Goal: Task Accomplishment & Management: Complete application form

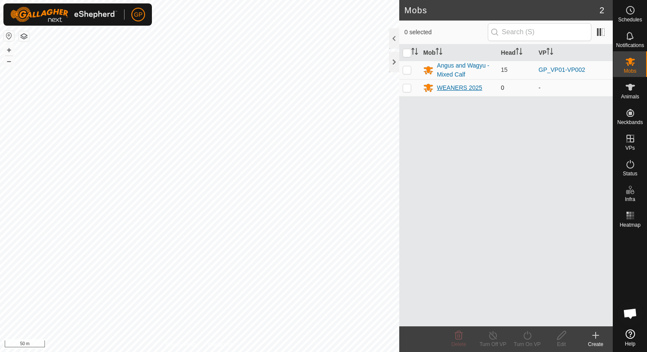
click at [454, 86] on div "WEANERS 2025" at bounding box center [459, 87] width 45 height 9
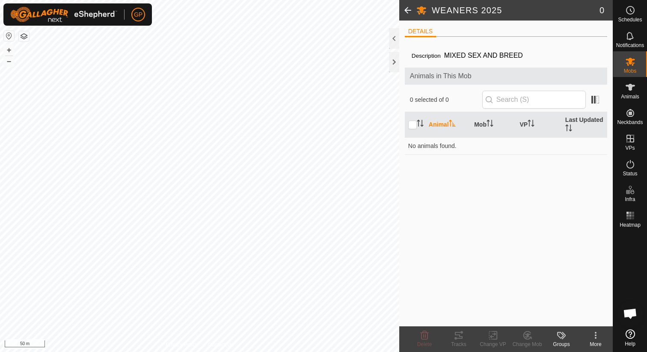
click at [596, 339] on icon at bounding box center [596, 335] width 10 height 10
click at [490, 231] on div "Description MIXED SEX AND BREED Animals in This Mob 0 selected of 0 Animal Mob …" at bounding box center [506, 185] width 202 height 283
click at [408, 16] on span at bounding box center [407, 10] width 17 height 21
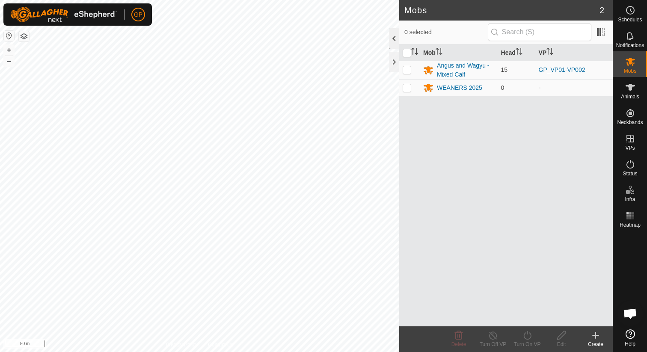
click at [393, 38] on div at bounding box center [394, 38] width 10 height 21
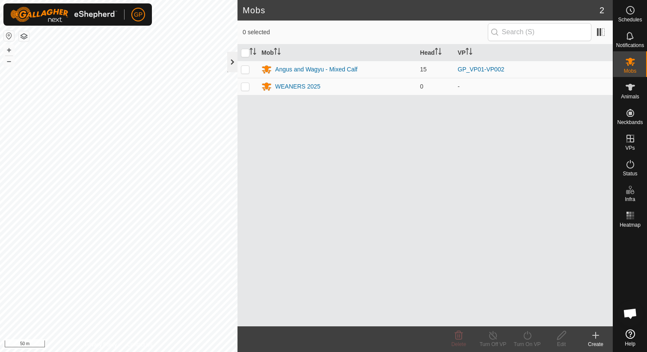
click at [233, 62] on div at bounding box center [232, 62] width 10 height 21
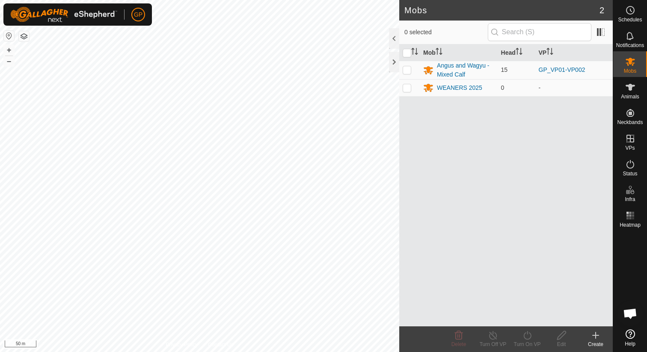
click at [313, 0] on html "GP Schedules Notifications Mobs Animals Neckbands VPs Status Infra Heatmap Help…" at bounding box center [323, 176] width 647 height 352
click at [296, 0] on html "GP Schedules Notifications Mobs Animals Neckbands VPs Status Infra Heatmap Help…" at bounding box center [323, 176] width 647 height 352
click at [511, 93] on td "0" at bounding box center [517, 87] width 38 height 17
click at [487, 90] on div "WEANERS 2025" at bounding box center [458, 88] width 71 height 10
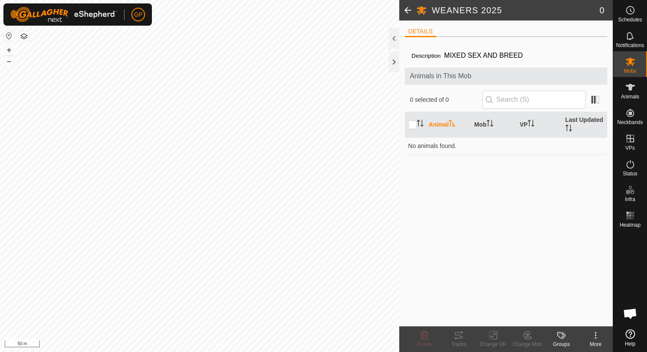
click at [599, 336] on icon at bounding box center [596, 335] width 10 height 10
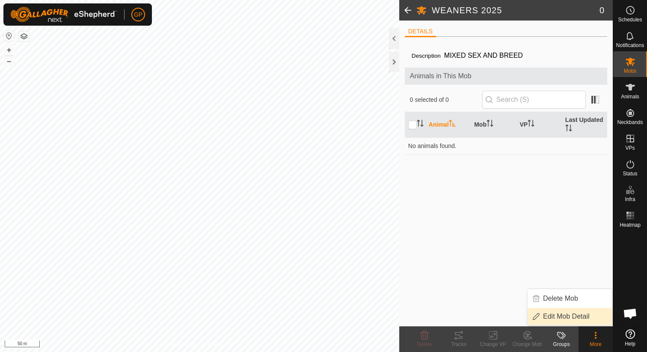
click at [558, 321] on link "Edit Mob Detail" at bounding box center [570, 316] width 85 height 17
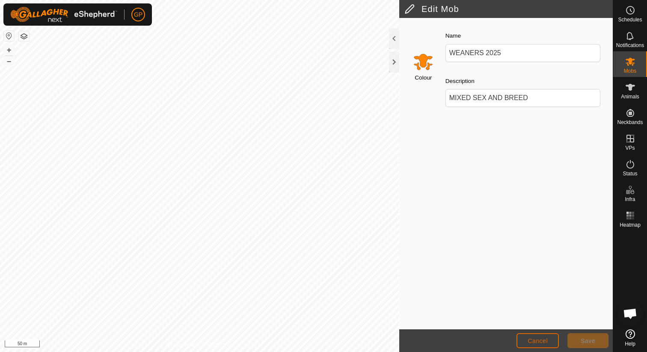
click at [537, 340] on span "Cancel" at bounding box center [538, 341] width 20 height 7
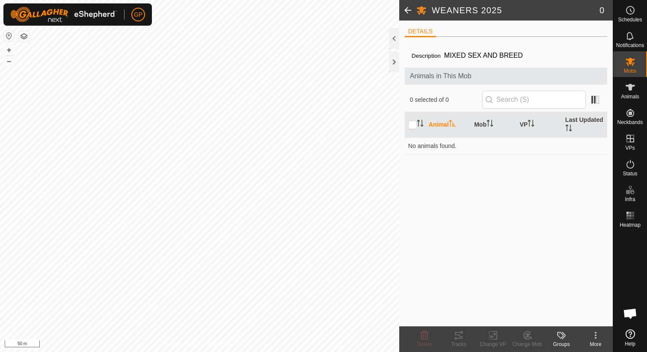
click at [409, 10] on span at bounding box center [407, 10] width 17 height 21
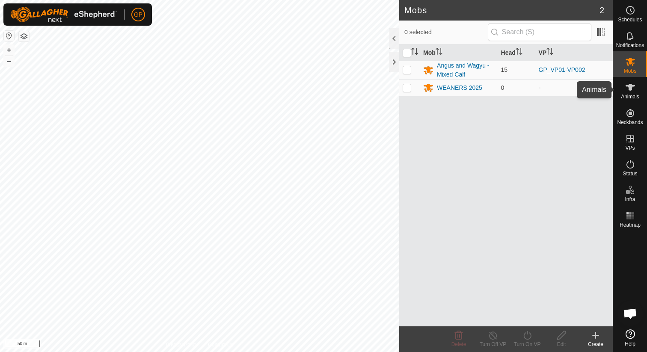
click at [635, 95] on span "Animals" at bounding box center [630, 96] width 18 height 5
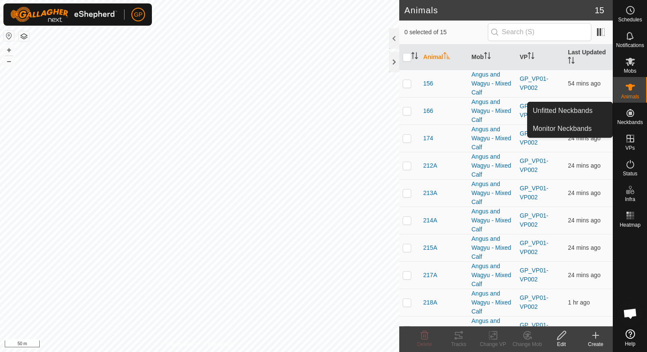
click at [630, 113] on icon at bounding box center [631, 113] width 8 height 8
click at [627, 117] on icon at bounding box center [630, 113] width 10 height 10
click at [634, 115] on icon at bounding box center [630, 113] width 10 height 10
click at [583, 111] on link "Unfitted Neckbands" at bounding box center [570, 110] width 85 height 17
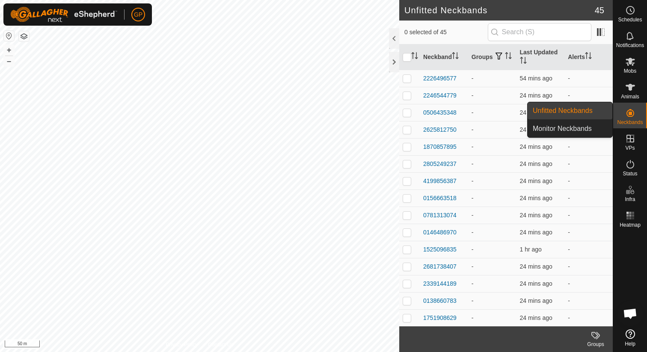
click at [602, 129] on link "Monitor Neckbands" at bounding box center [570, 128] width 85 height 17
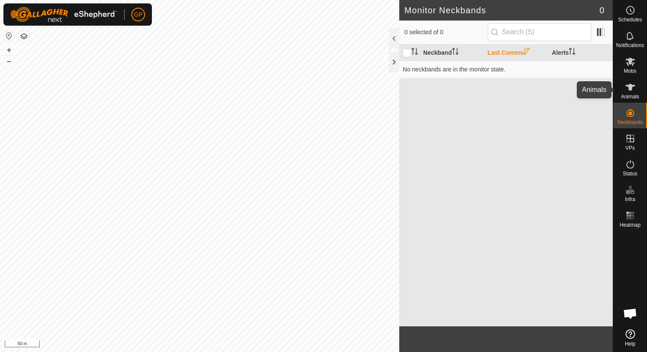
click at [633, 84] on icon at bounding box center [630, 87] width 10 height 10
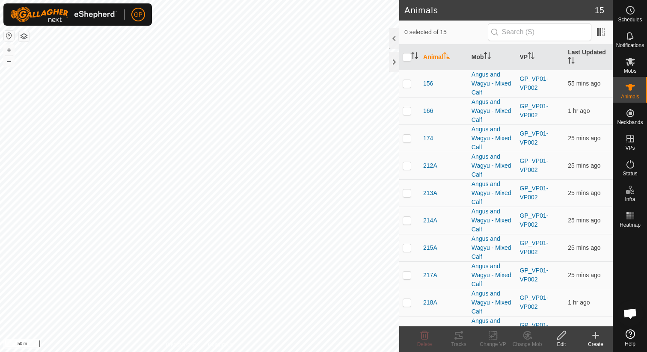
click at [600, 338] on icon at bounding box center [596, 335] width 10 height 10
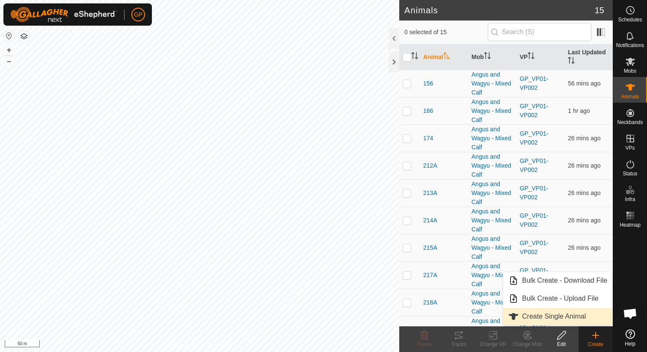
click at [570, 310] on link "Create Single Animal" at bounding box center [557, 316] width 109 height 17
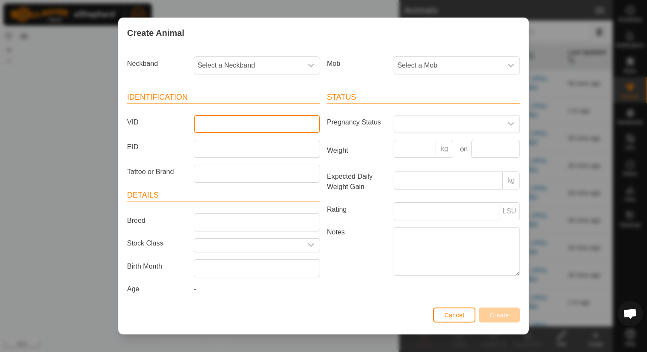
click at [250, 122] on input "VID" at bounding box center [257, 124] width 126 height 18
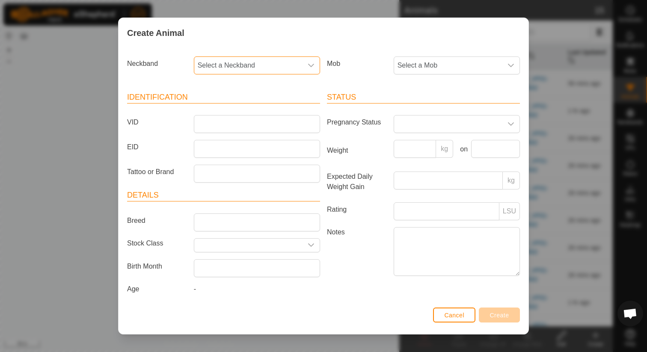
click at [270, 65] on span "Select a Neckband" at bounding box center [248, 65] width 108 height 17
type input "101"
click at [246, 105] on li "1016136590" at bounding box center [257, 109] width 125 height 17
click at [410, 59] on span "Select a Mob" at bounding box center [448, 65] width 108 height 17
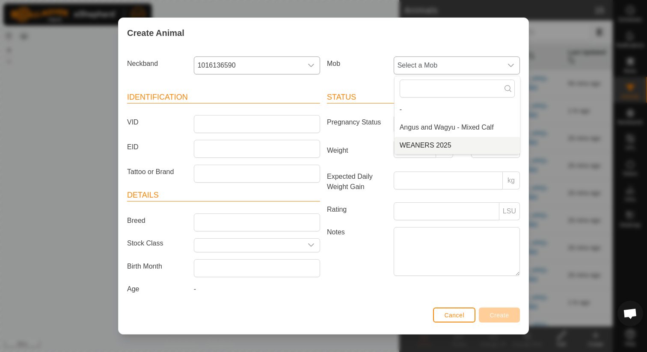
click at [413, 145] on li "WEANERS 2025" at bounding box center [457, 145] width 125 height 17
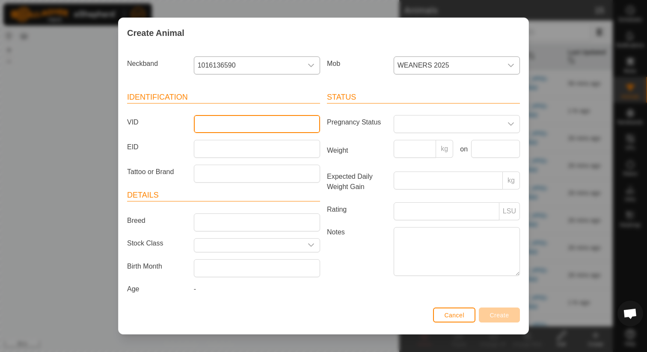
click at [273, 128] on input "VID" at bounding box center [257, 124] width 126 height 18
type input "002-5"
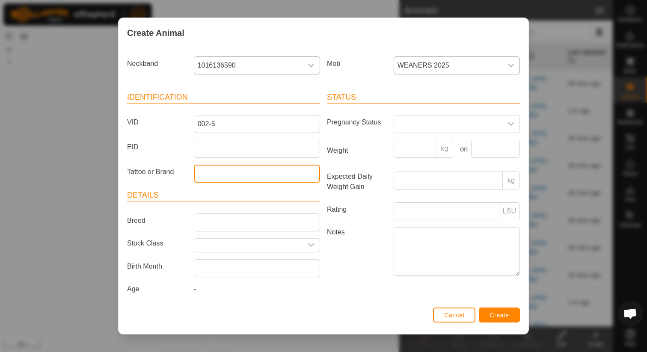
click at [244, 178] on input "Tattoo or Brand" at bounding box center [257, 174] width 126 height 18
type input "JP0"
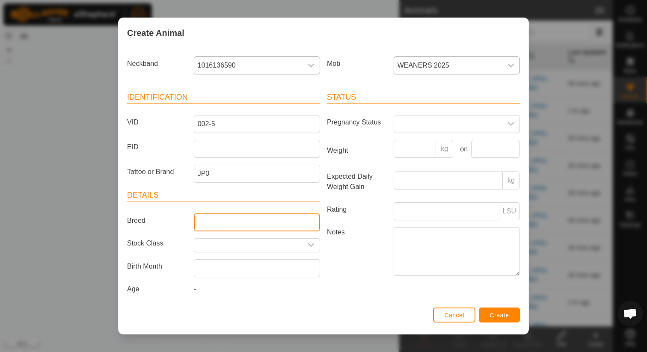
click at [237, 225] on input "Breed" at bounding box center [257, 223] width 126 height 18
type input "Angus x Wagyu"
click at [230, 243] on input "text" at bounding box center [248, 245] width 108 height 13
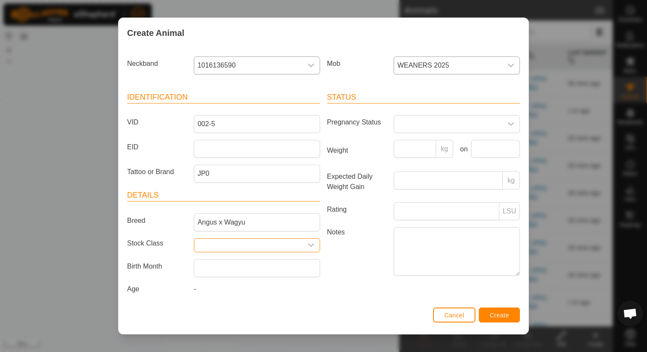
click at [311, 244] on icon "dropdown trigger" at bounding box center [311, 245] width 7 height 7
click at [311, 245] on icon "dropdown trigger" at bounding box center [311, 245] width 7 height 7
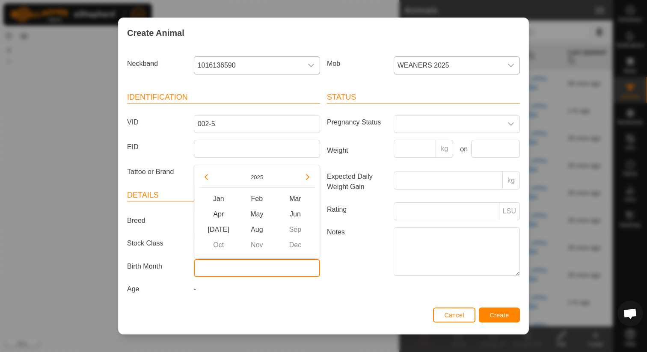
click at [295, 267] on input "text" at bounding box center [257, 268] width 126 height 18
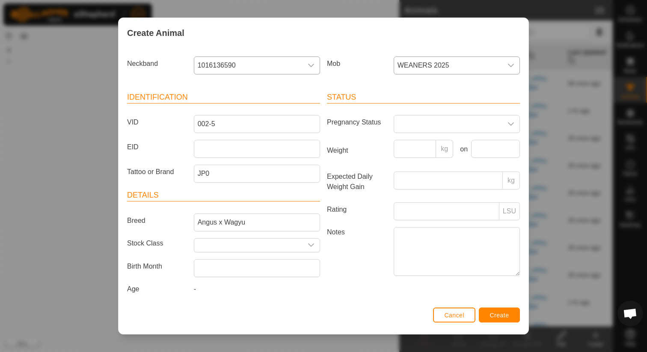
click at [339, 265] on label "Notes" at bounding box center [357, 251] width 67 height 48
click at [394, 265] on textarea "Notes" at bounding box center [457, 251] width 126 height 49
click at [424, 151] on input "Weight" at bounding box center [415, 149] width 43 height 18
type input "410"
click at [458, 124] on span at bounding box center [448, 124] width 108 height 17
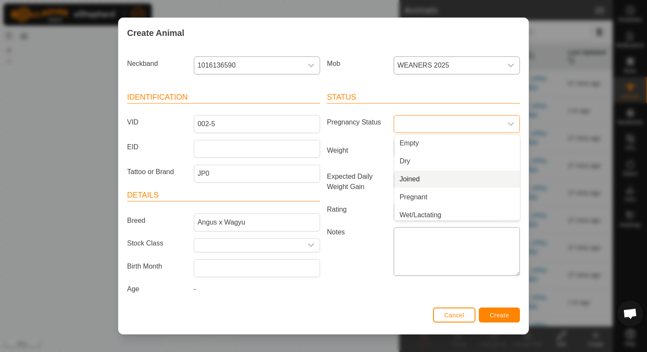
scroll to position [3, 0]
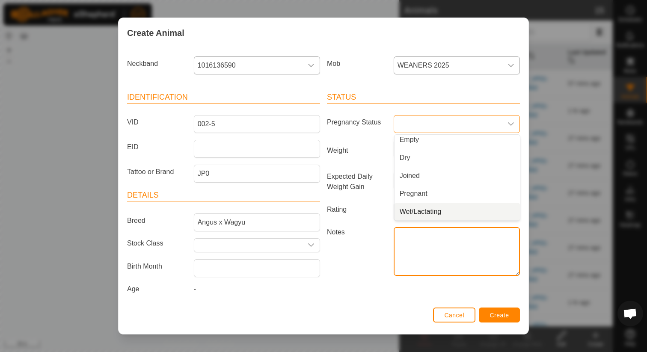
click at [417, 267] on textarea "Notes" at bounding box center [457, 251] width 126 height 49
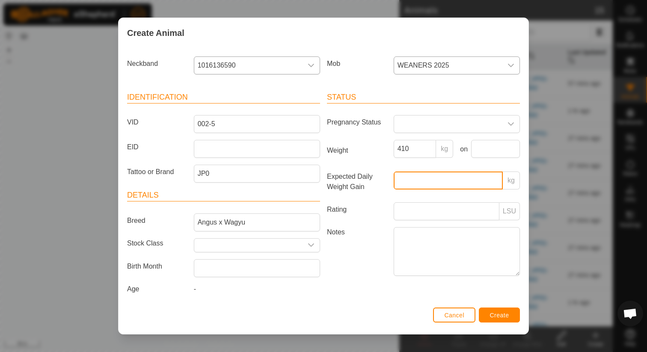
click at [424, 185] on input "Expected Daily Weight Gain" at bounding box center [448, 181] width 109 height 18
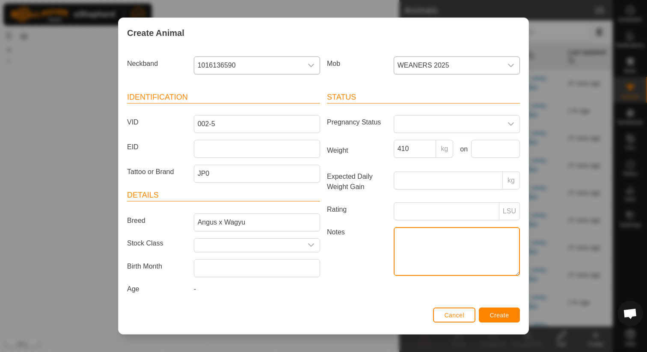
click at [419, 240] on textarea "Notes" at bounding box center [457, 251] width 126 height 49
click at [373, 298] on div "Status Pregnancy Status Weight 410 kg on Expected Daily Weight Gain kg Rating L…" at bounding box center [424, 194] width 200 height 226
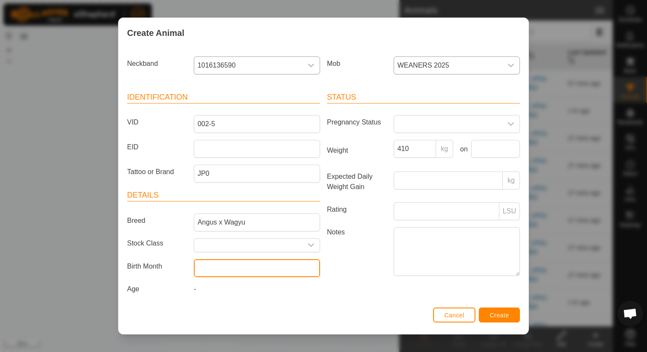
click at [280, 268] on input "text" at bounding box center [257, 268] width 126 height 18
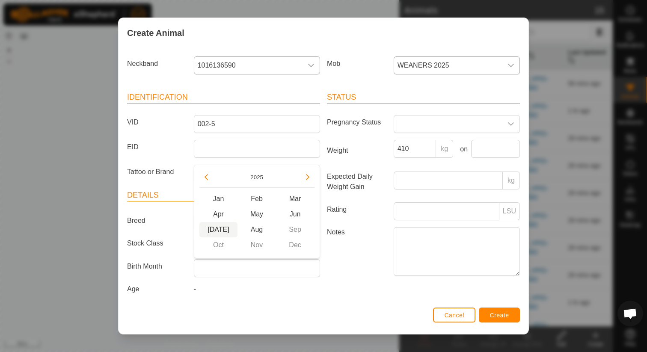
click at [226, 229] on span "[DATE]" at bounding box center [218, 229] width 39 height 15
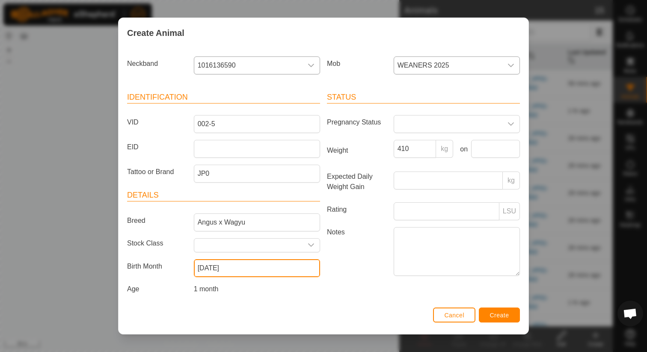
click at [255, 261] on input "[DATE]" at bounding box center [257, 268] width 126 height 18
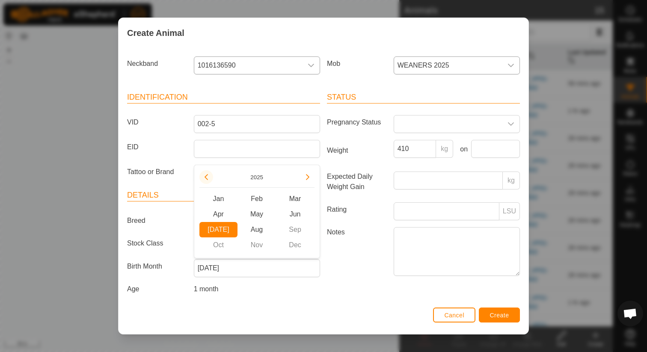
click at [211, 175] on button "Previous Year" at bounding box center [206, 177] width 14 height 14
click at [220, 232] on span "[DATE]" at bounding box center [218, 229] width 39 height 15
type input "[DATE]"
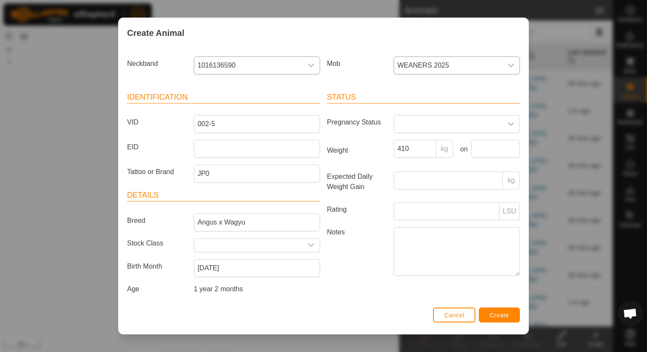
click at [241, 297] on div "1 year 2 months" at bounding box center [256, 291] width 133 height 14
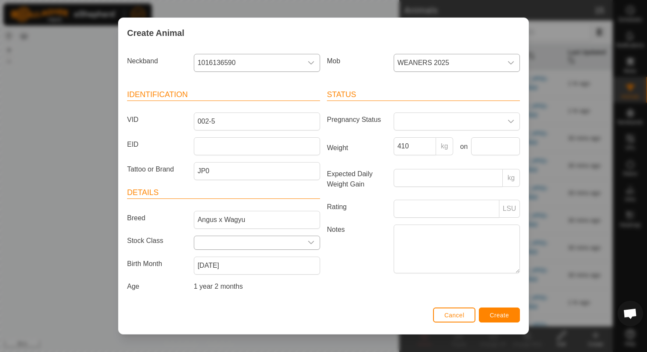
click at [313, 245] on icon "dropdown trigger" at bounding box center [311, 242] width 7 height 7
click at [309, 242] on icon "dropdown trigger" at bounding box center [311, 242] width 6 height 3
type input "s"
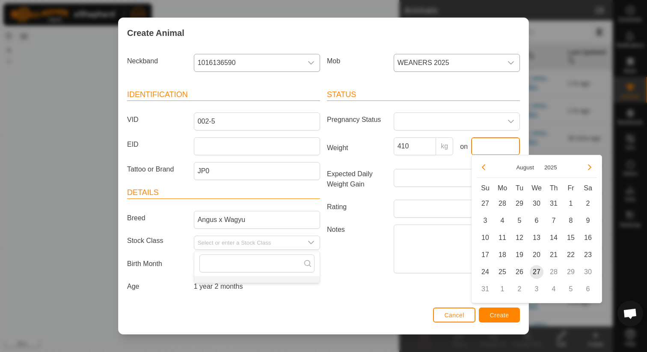
click at [484, 140] on input "text" at bounding box center [495, 146] width 49 height 18
click at [534, 272] on span "27" at bounding box center [537, 272] width 14 height 14
type input "[DATE]"
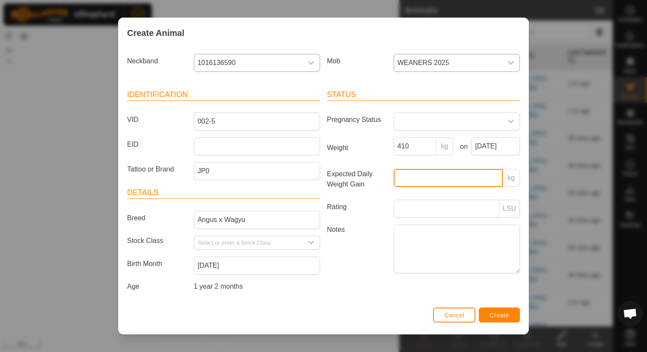
click at [437, 180] on input "Expected Daily Weight Gain" at bounding box center [448, 178] width 109 height 18
type input "1"
click at [379, 255] on label "Notes" at bounding box center [357, 249] width 67 height 48
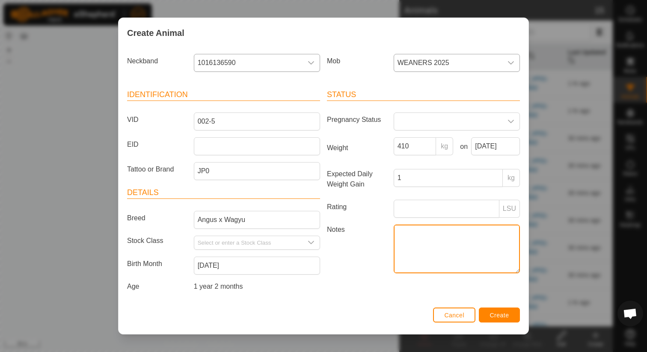
click at [394, 255] on textarea "Notes" at bounding box center [457, 249] width 126 height 49
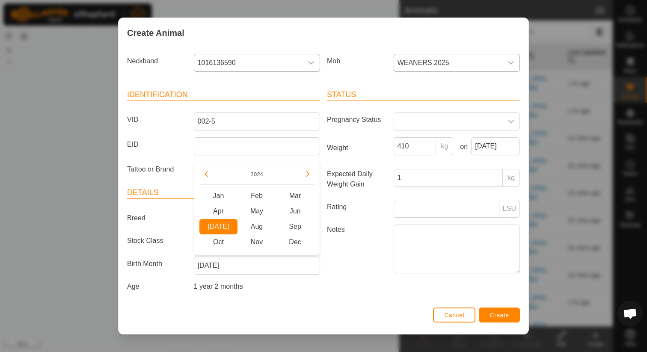
drag, startPoint x: 228, startPoint y: 266, endPoint x: 177, endPoint y: 265, distance: 50.9
click at [177, 265] on div "Birth Month [DEMOGRAPHIC_DATA]" at bounding box center [224, 266] width 200 height 18
click at [232, 260] on input "[DATE]" at bounding box center [257, 266] width 126 height 18
click at [228, 265] on input "[DATE]" at bounding box center [257, 266] width 126 height 18
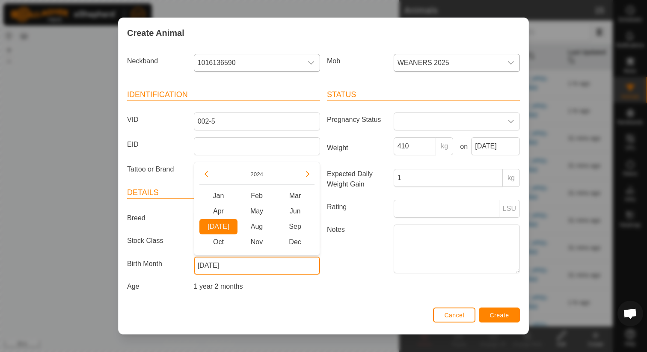
click at [228, 265] on input "[DATE]" at bounding box center [257, 266] width 126 height 18
type input "J"
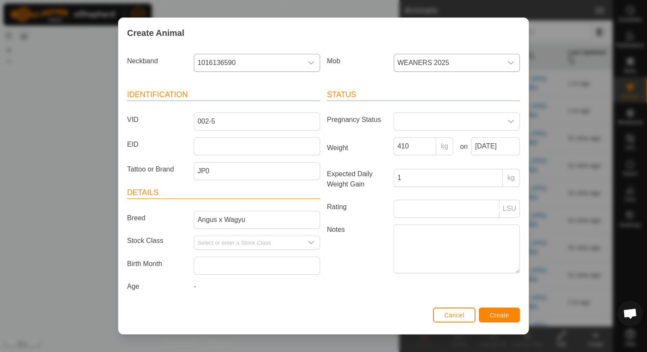
click at [261, 297] on div "Identification VID 002-5 EID Tattoo or Brand JP0 Details Breed Angus x Wagyu St…" at bounding box center [224, 192] width 200 height 226
click at [285, 237] on input "Select or enter a Stock Class" at bounding box center [248, 242] width 108 height 13
type input "S"
click at [380, 312] on div "Cancel Create" at bounding box center [324, 319] width 410 height 29
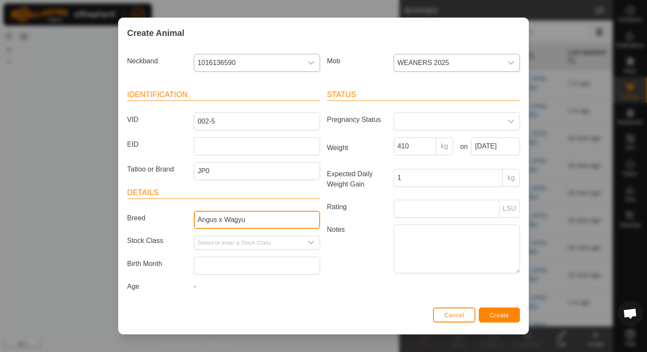
drag, startPoint x: 264, startPoint y: 222, endPoint x: 218, endPoint y: 217, distance: 46.5
click at [218, 217] on input "Angus x Wagyu" at bounding box center [257, 220] width 126 height 18
click at [221, 221] on input "[PERSON_NAME]" at bounding box center [257, 220] width 126 height 18
click at [218, 220] on input "[PERSON_NAME]" at bounding box center [257, 220] width 126 height 18
type input "Angus x Wagyu Steer"
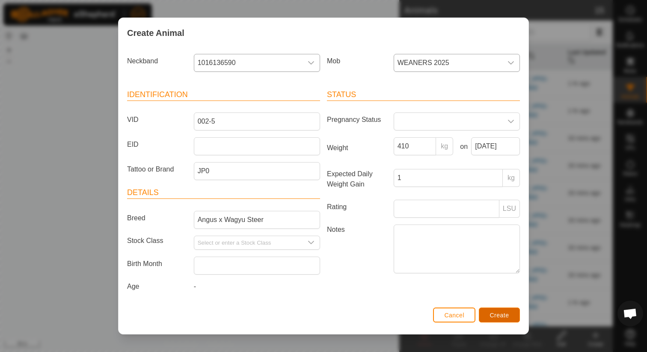
click at [509, 312] on span "Create" at bounding box center [499, 315] width 19 height 7
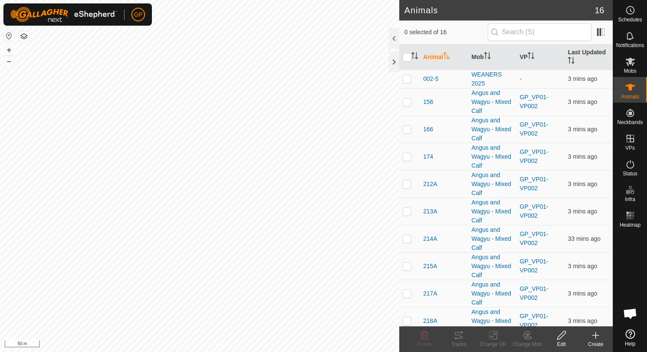
click at [597, 338] on icon at bounding box center [596, 335] width 10 height 10
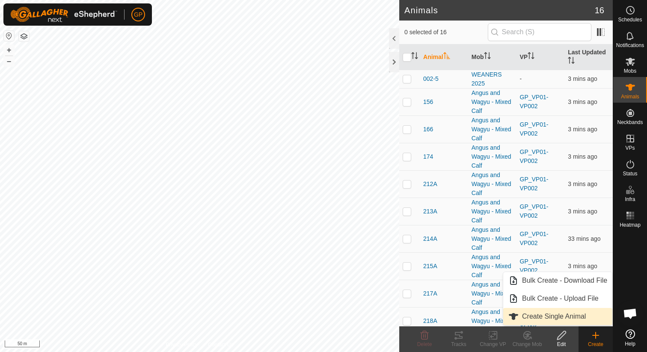
click at [538, 316] on link "Create Single Animal" at bounding box center [557, 316] width 109 height 17
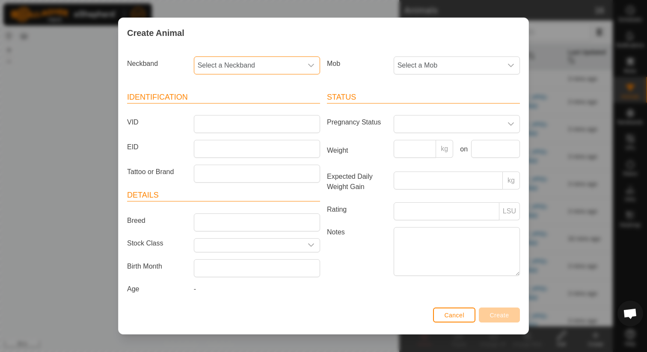
click at [261, 68] on span "Select a Neckband" at bounding box center [248, 65] width 108 height 17
click at [226, 146] on li "2246544779" at bounding box center [257, 145] width 125 height 17
click at [416, 68] on span "Select a Mob" at bounding box center [448, 65] width 108 height 17
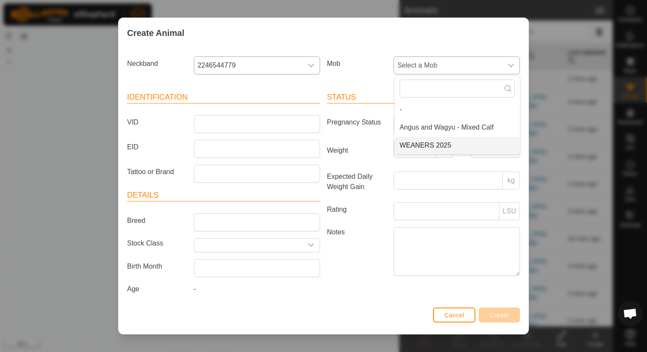
click at [405, 149] on li "WEANERS 2025" at bounding box center [457, 145] width 125 height 17
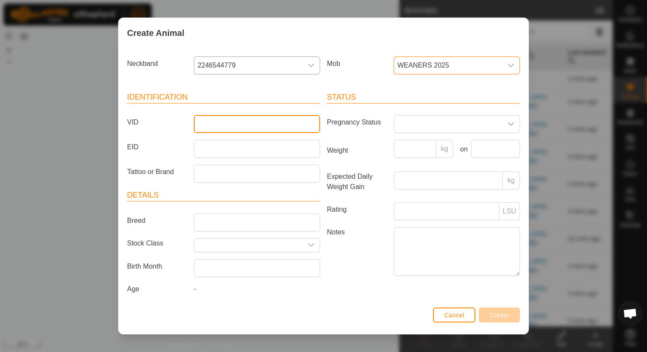
click at [258, 131] on input "VID" at bounding box center [257, 124] width 126 height 18
type input "007-5"
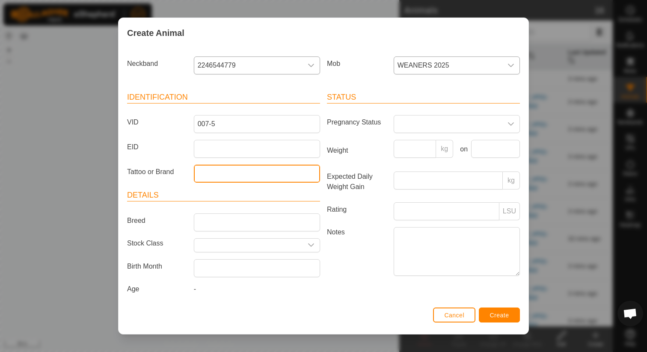
click at [238, 177] on input "Tattoo or Brand" at bounding box center [257, 174] width 126 height 18
type input "JP0"
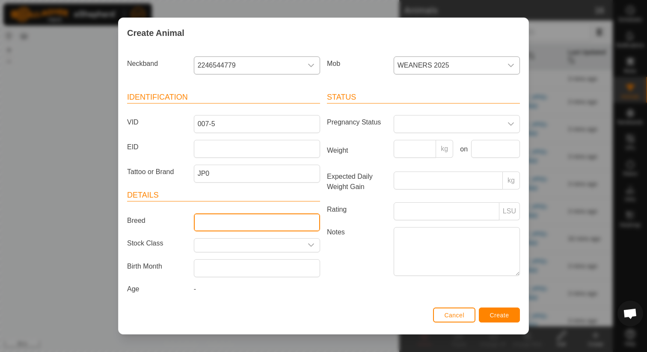
click at [214, 226] on input "Breed" at bounding box center [257, 223] width 126 height 18
type input "Angus x Wagyu Steer"
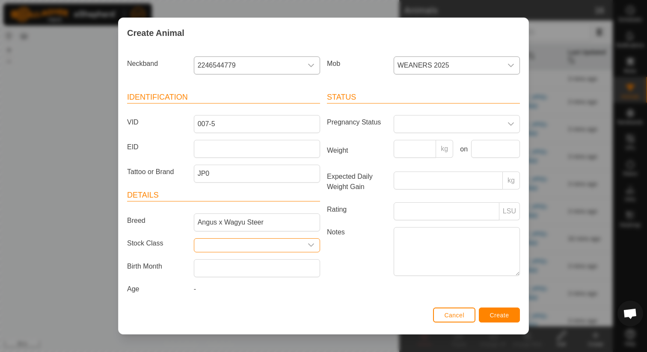
click at [259, 245] on input "text" at bounding box center [248, 245] width 108 height 13
click at [429, 125] on span at bounding box center [448, 124] width 108 height 17
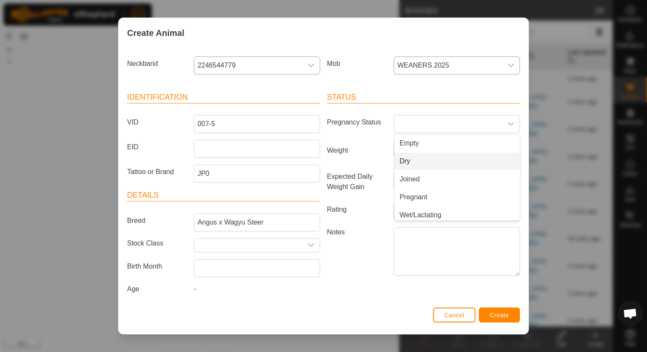
click at [373, 154] on label "Weight" at bounding box center [357, 150] width 67 height 21
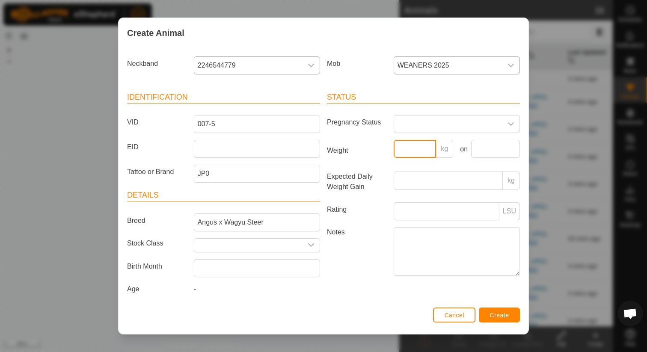
click at [394, 154] on input "Weight" at bounding box center [415, 149] width 43 height 18
click at [405, 154] on input "Weight" at bounding box center [415, 149] width 43 height 18
type input "270"
click at [505, 153] on input "text" at bounding box center [495, 149] width 49 height 18
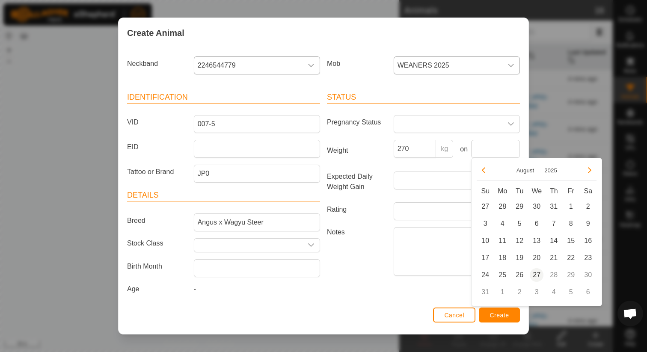
click at [540, 275] on span "27" at bounding box center [537, 275] width 14 height 14
type input "[DATE]"
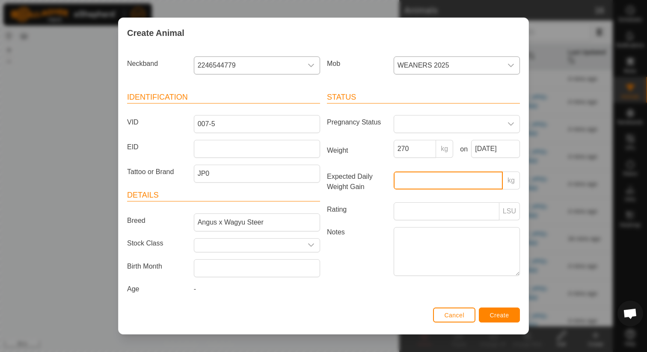
click at [412, 183] on input "Expected Daily Weight Gain" at bounding box center [448, 181] width 109 height 18
type input "1"
click at [378, 285] on div "Status Pregnancy Status Weight 270 kg on [DATE] Expected Daily Weight Gain 1 kg…" at bounding box center [424, 194] width 200 height 226
click at [502, 319] on button "Create" at bounding box center [499, 315] width 41 height 15
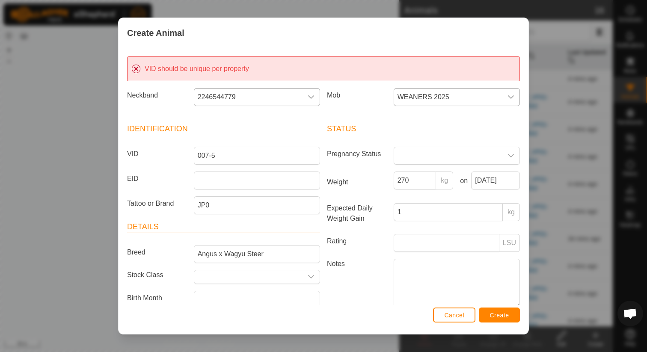
click at [251, 97] on span "2246544779" at bounding box center [248, 97] width 108 height 17
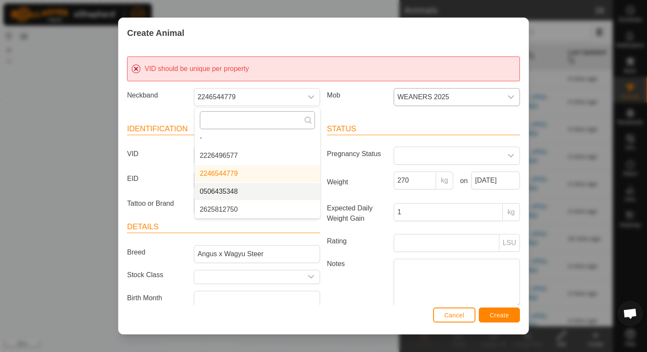
scroll to position [0, 0]
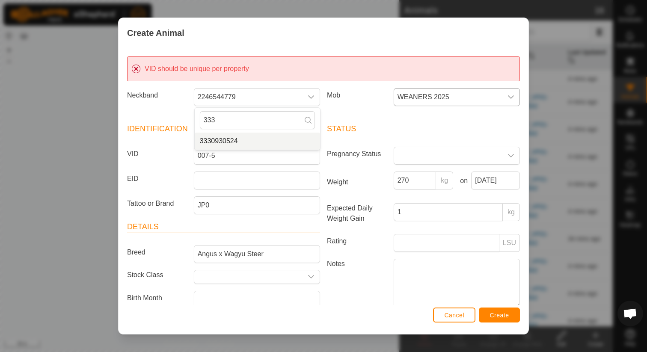
type input "333"
click at [235, 138] on li "3330930524" at bounding box center [257, 141] width 125 height 17
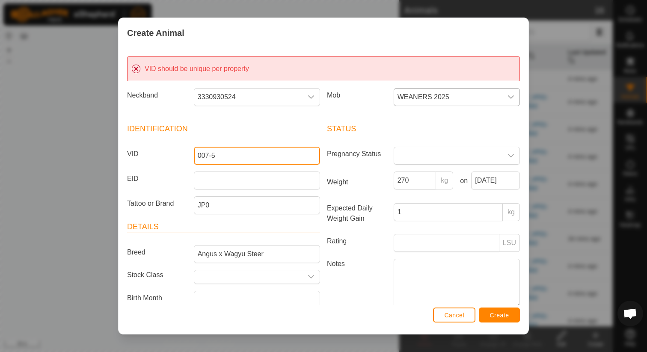
click at [282, 157] on input "007-5" at bounding box center [257, 156] width 126 height 18
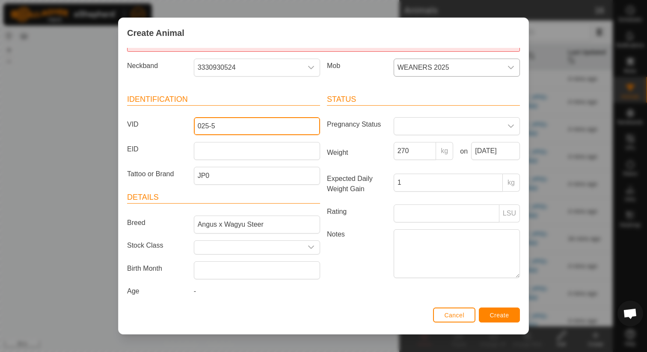
scroll to position [30, 0]
type input "025-5"
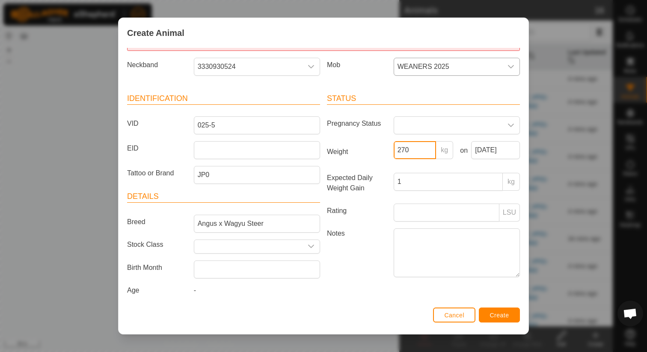
click at [417, 152] on input "270" at bounding box center [415, 150] width 43 height 18
type input "2"
type input "400"
click at [491, 318] on span "Create" at bounding box center [499, 315] width 19 height 7
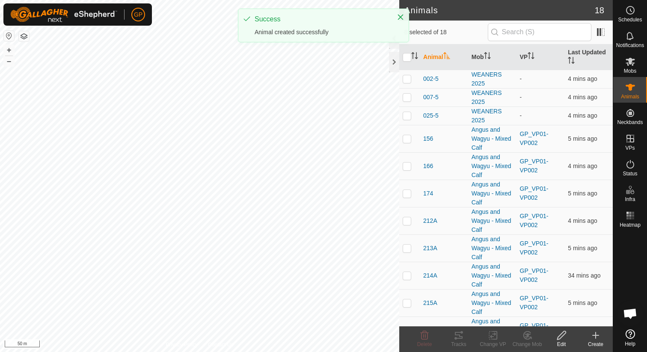
click at [597, 338] on icon at bounding box center [596, 335] width 10 height 10
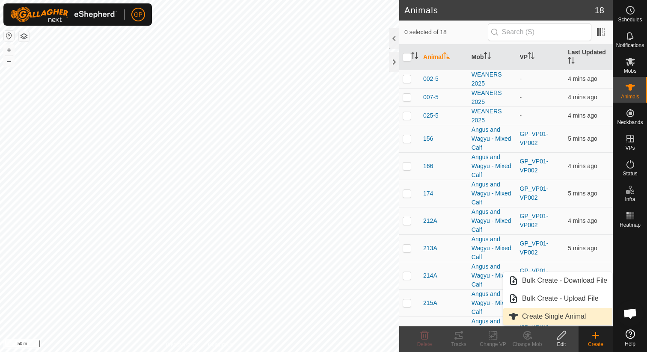
click at [552, 316] on link "Create Single Animal" at bounding box center [557, 316] width 109 height 17
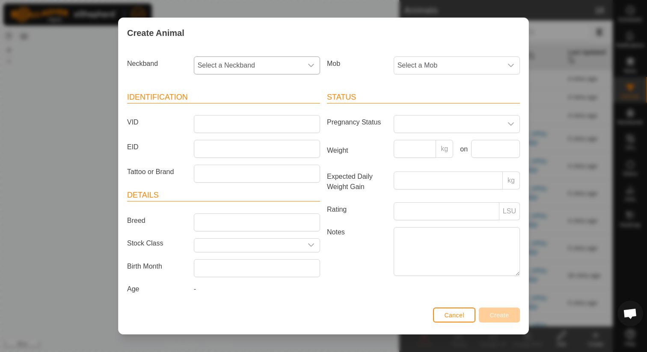
click at [281, 70] on span "Select a Neckband" at bounding box center [248, 65] width 108 height 17
type input "9"
type input "096"
click at [244, 130] on li "0967470612" at bounding box center [257, 127] width 125 height 17
click at [397, 66] on span "Select a Mob" at bounding box center [448, 65] width 108 height 17
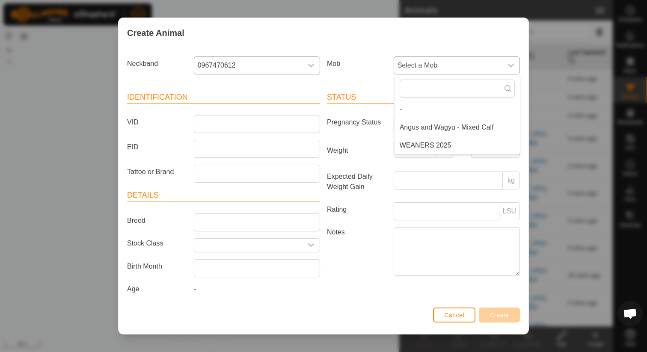
click at [404, 148] on li "WEANERS 2025" at bounding box center [457, 145] width 125 height 17
click at [452, 65] on span "WEANERS 2025" at bounding box center [448, 65] width 108 height 17
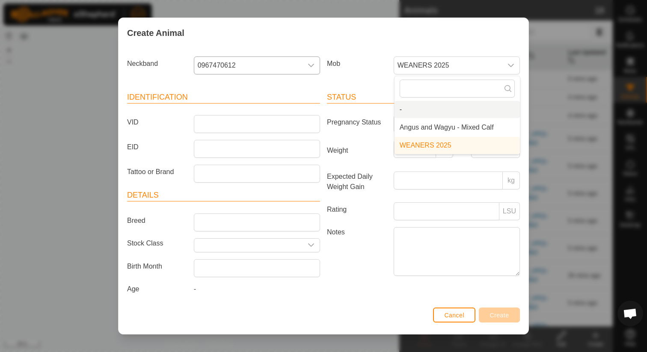
click at [280, 135] on article "Identification VID EID Tattoo or Brand" at bounding box center [223, 137] width 193 height 91
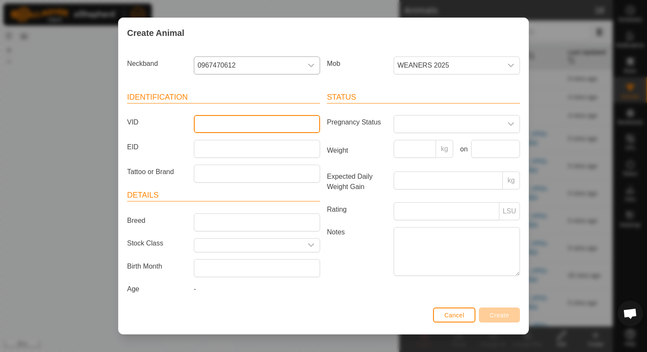
click at [281, 131] on input "VID" at bounding box center [257, 124] width 126 height 18
type input "017-5"
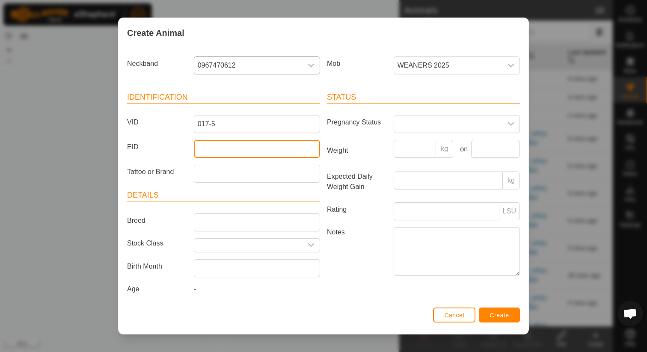
click at [259, 152] on input "EID" at bounding box center [257, 149] width 126 height 18
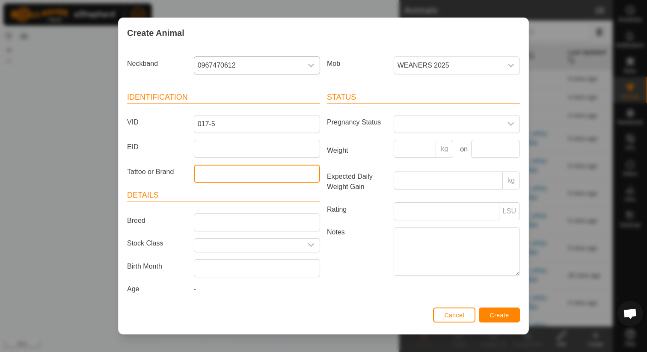
click at [251, 180] on input "Tattoo or Brand" at bounding box center [257, 174] width 126 height 18
type input "JP0"
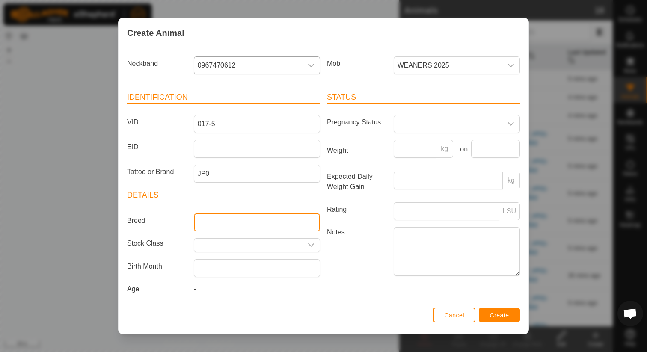
click at [246, 222] on input "Breed" at bounding box center [257, 223] width 126 height 18
type input "Angus x Wagyu steer"
click at [416, 121] on span at bounding box center [448, 124] width 108 height 17
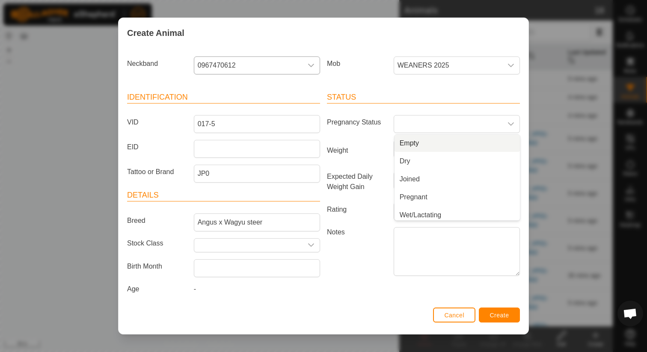
click at [372, 152] on label "Weight" at bounding box center [357, 150] width 67 height 21
click at [394, 152] on input "Weight" at bounding box center [415, 149] width 43 height 18
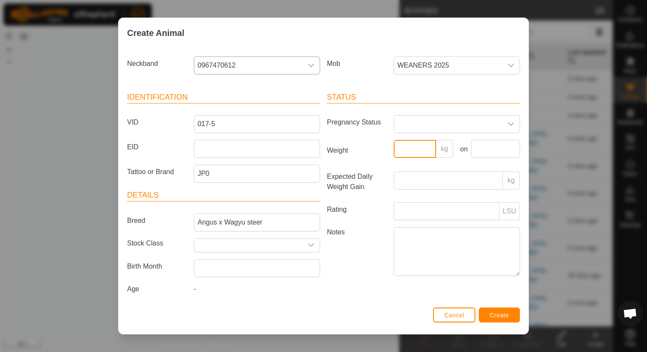
click at [398, 149] on input "Weight" at bounding box center [415, 149] width 43 height 18
type input "2"
type input "400"
click at [487, 149] on input "text" at bounding box center [495, 149] width 49 height 18
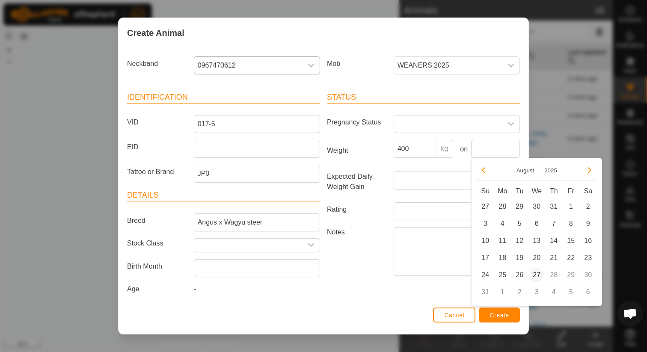
click at [534, 274] on span "27" at bounding box center [537, 275] width 14 height 14
type input "[DATE]"
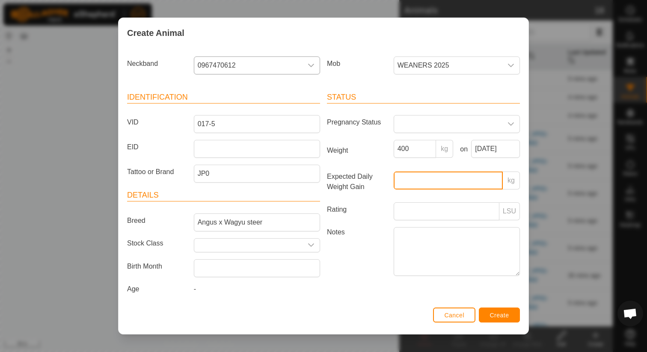
click at [444, 184] on input "Expected Daily Weight Gain" at bounding box center [448, 181] width 109 height 18
type input "1"
click at [502, 318] on span "Create" at bounding box center [499, 315] width 19 height 7
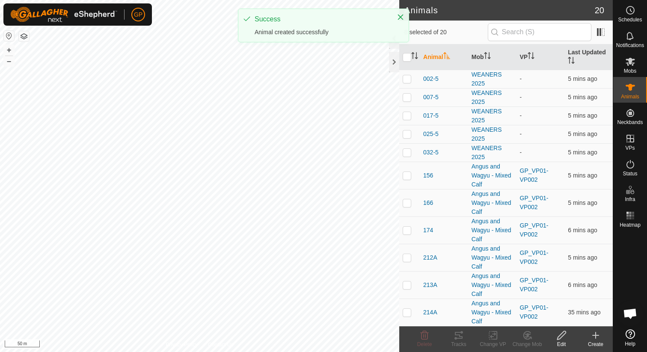
click at [596, 339] on icon at bounding box center [596, 335] width 10 height 10
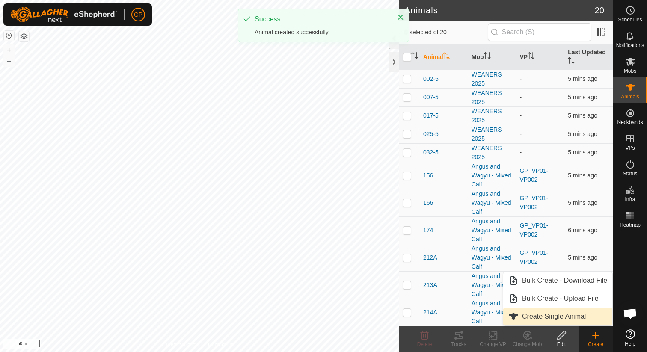
click at [548, 313] on link "Create Single Animal" at bounding box center [557, 316] width 109 height 17
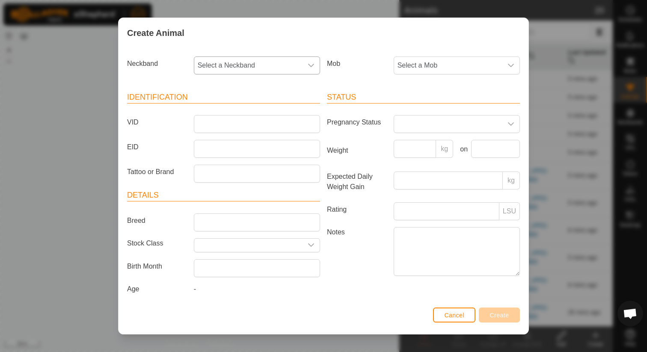
click at [233, 68] on span "Select a Neckband" at bounding box center [248, 65] width 108 height 17
type input "1387"
click at [213, 111] on li "1387945914" at bounding box center [257, 109] width 125 height 17
click at [448, 67] on span "Select a Mob" at bounding box center [448, 65] width 108 height 17
click at [411, 142] on li "WEANERS 2025" at bounding box center [457, 145] width 125 height 17
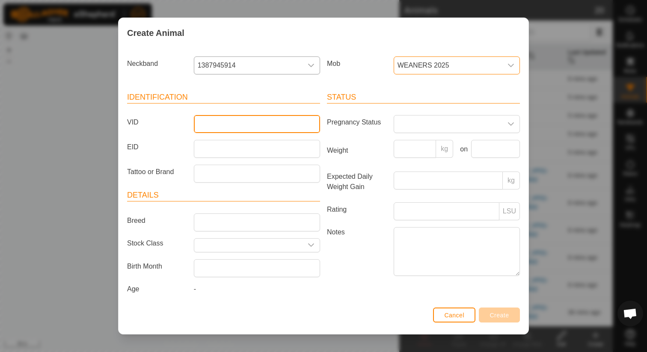
click at [314, 129] on input "VID" at bounding box center [257, 124] width 126 height 18
type input "006-5"
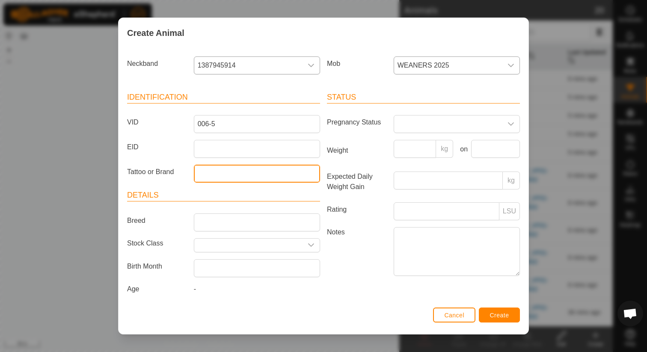
click at [302, 176] on input "Tattoo or Brand" at bounding box center [257, 174] width 126 height 18
type input "JP0"
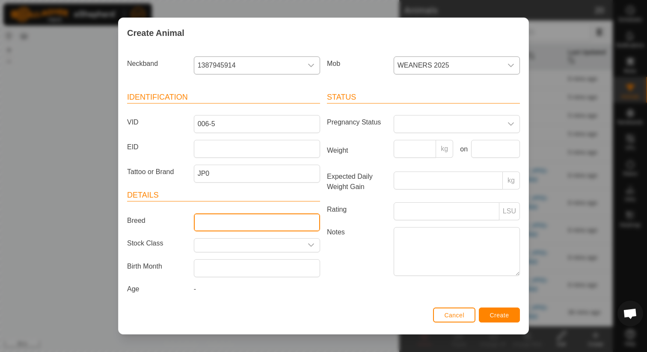
click at [291, 225] on input "Breed" at bounding box center [257, 223] width 126 height 18
type input "Angus x Wagyu Steer"
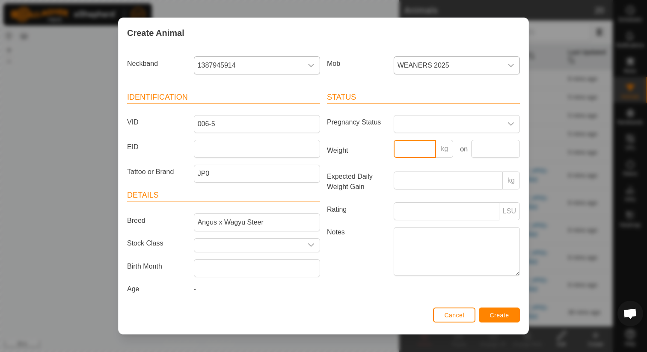
click at [425, 157] on input "Weight" at bounding box center [415, 149] width 43 height 18
type input "400"
click at [479, 152] on input "text" at bounding box center [495, 149] width 49 height 18
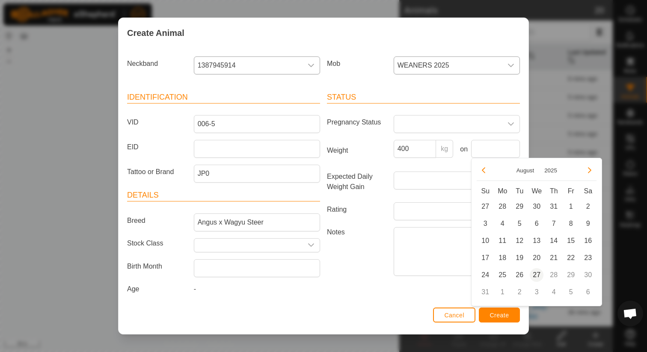
click at [537, 274] on span "27" at bounding box center [537, 275] width 14 height 14
type input "[DATE]"
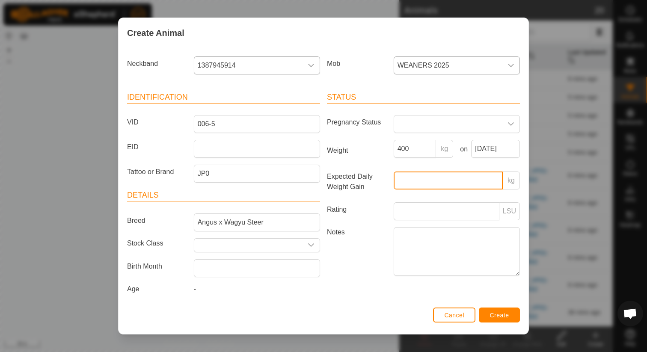
click at [436, 182] on input "Expected Daily Weight Gain" at bounding box center [448, 181] width 109 height 18
type input "1"
click at [489, 318] on button "Create" at bounding box center [499, 315] width 41 height 15
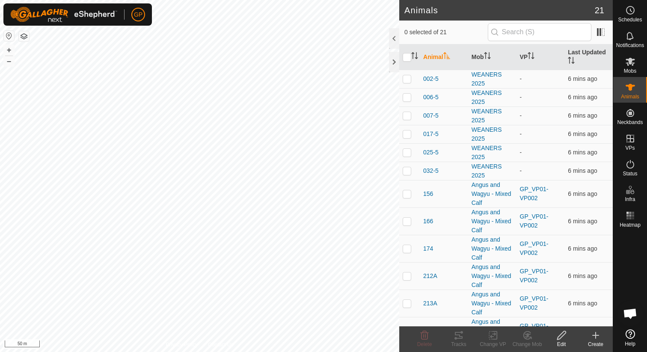
click at [600, 334] on icon at bounding box center [596, 335] width 10 height 10
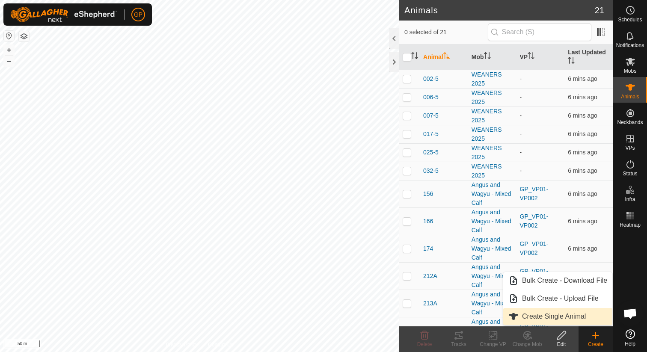
click at [573, 314] on link "Create Single Animal" at bounding box center [557, 316] width 109 height 17
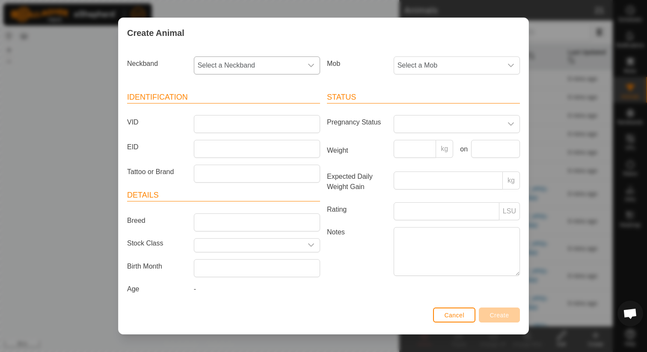
click at [270, 68] on span "Select a Neckband" at bounding box center [248, 65] width 108 height 17
type input "419"
click at [234, 105] on li "4199856387" at bounding box center [257, 109] width 125 height 17
click at [396, 65] on span "Select a Mob" at bounding box center [448, 65] width 108 height 17
click at [411, 140] on li "WEANERS 2025" at bounding box center [457, 145] width 125 height 17
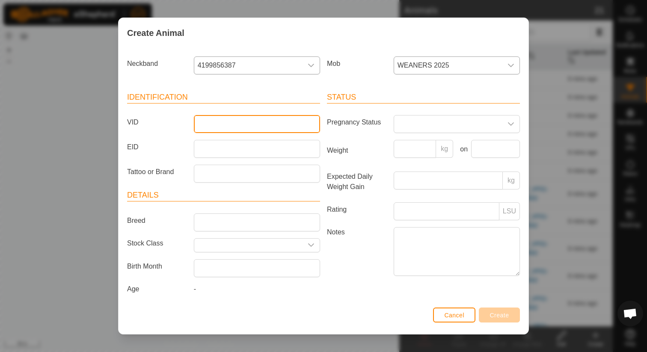
click at [233, 128] on input "VID" at bounding box center [257, 124] width 126 height 18
type input "420"
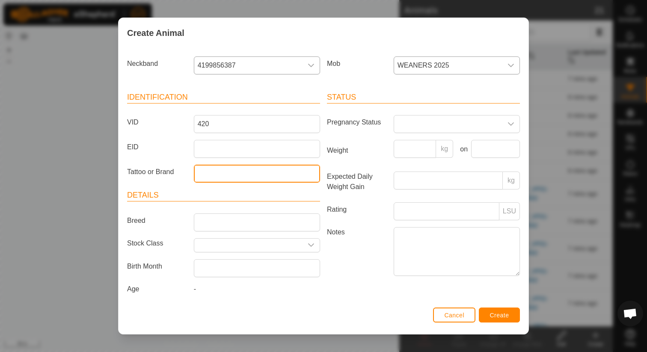
click at [220, 175] on input "Tattoo or Brand" at bounding box center [257, 174] width 126 height 18
type input "JP0"
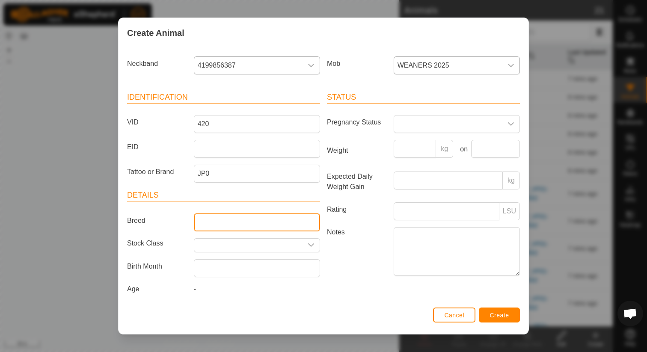
click at [211, 221] on input "Breed" at bounding box center [257, 223] width 126 height 18
type input "Angus x Wagyu Heifer"
click at [417, 129] on span at bounding box center [448, 124] width 108 height 17
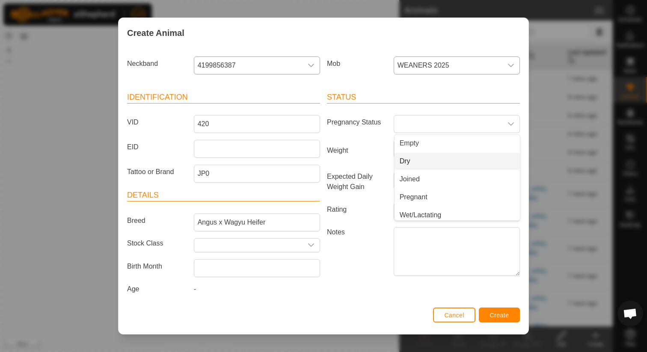
click at [376, 162] on div "Weight kg on" at bounding box center [424, 152] width 200 height 25
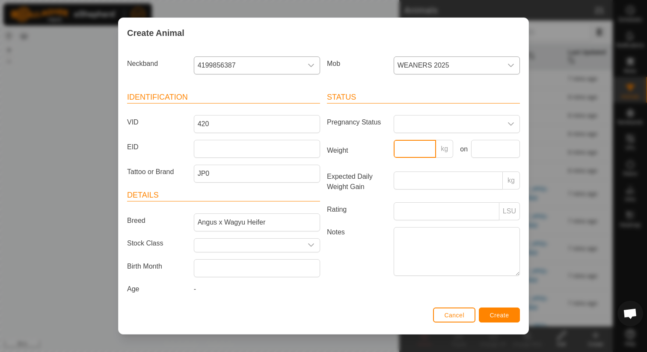
click at [422, 148] on input "Weight" at bounding box center [415, 149] width 43 height 18
type input "420"
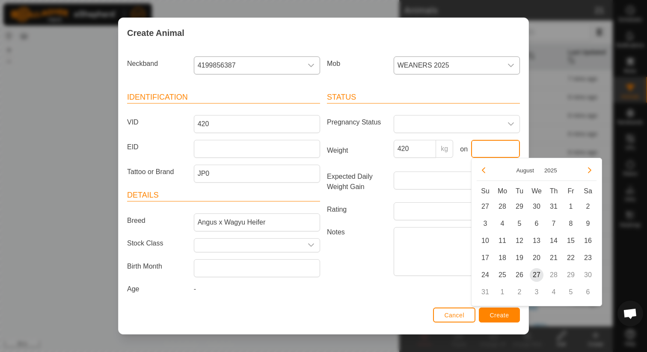
click at [508, 147] on input "text" at bounding box center [495, 149] width 49 height 18
click at [537, 273] on span "27" at bounding box center [537, 275] width 14 height 14
type input "[DATE]"
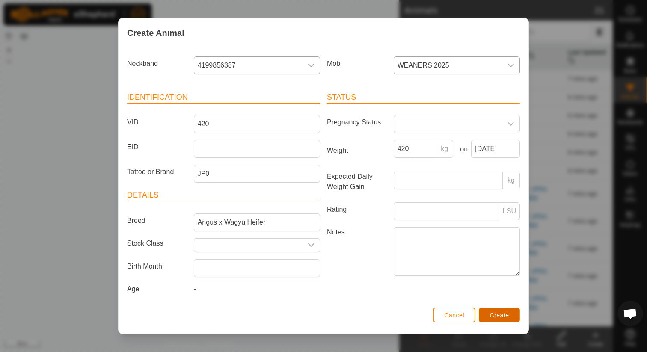
click at [507, 315] on span "Create" at bounding box center [499, 315] width 19 height 7
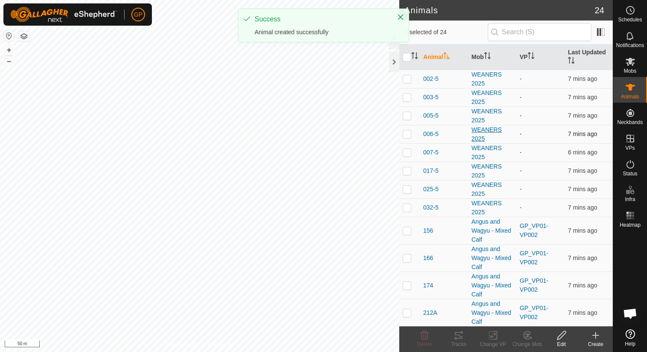
click at [490, 131] on div "WEANERS 2025" at bounding box center [493, 134] width 42 height 18
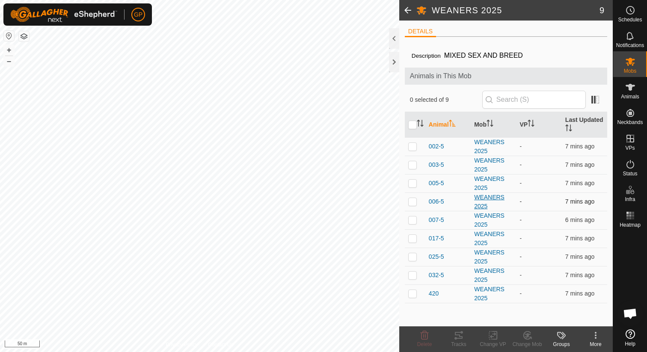
click at [484, 200] on div "WEANERS 2025" at bounding box center [493, 202] width 39 height 18
click at [480, 202] on div "WEANERS 2025" at bounding box center [493, 202] width 39 height 18
click at [439, 201] on span "006-5" at bounding box center [436, 201] width 15 height 9
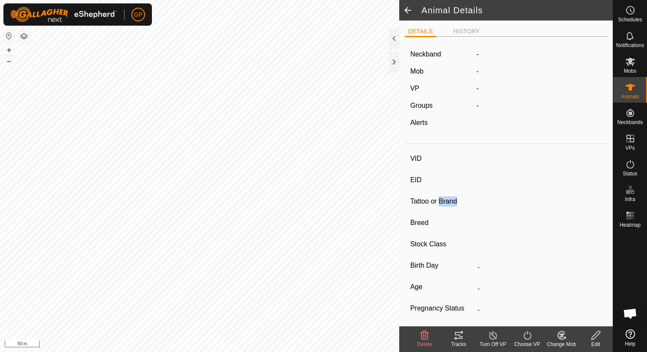
type input "006-5"
type input "-"
type input "JP0"
type input "Angus x Wagyu Steer"
type input "-"
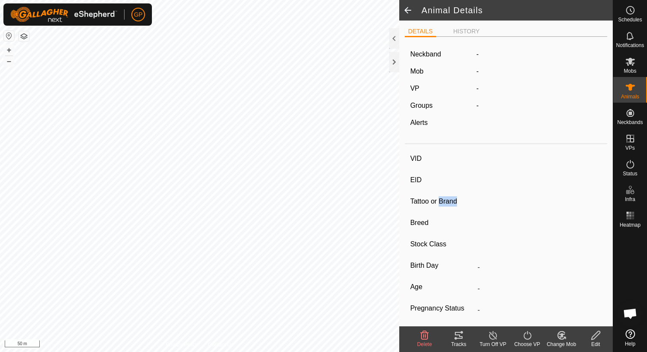
type input "400 kg"
type input "1 kg"
click at [439, 201] on label "Tattoo or Brand" at bounding box center [442, 201] width 64 height 11
click at [474, 201] on input "JP0" at bounding box center [538, 203] width 128 height 15
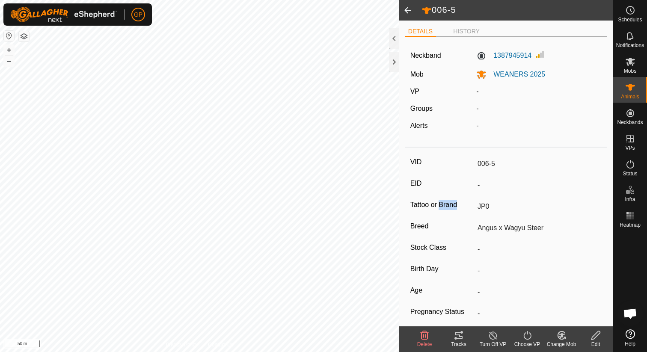
scroll to position [68, 0]
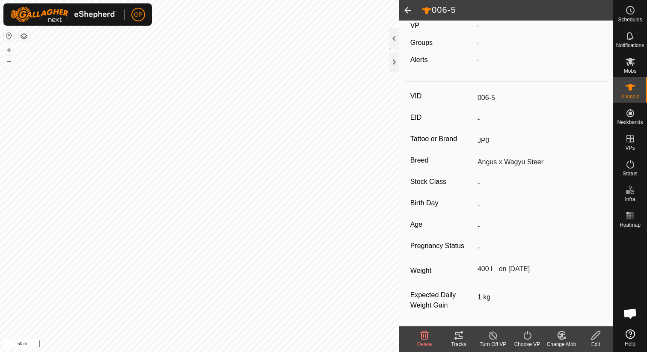
click at [599, 336] on icon at bounding box center [596, 335] width 11 height 10
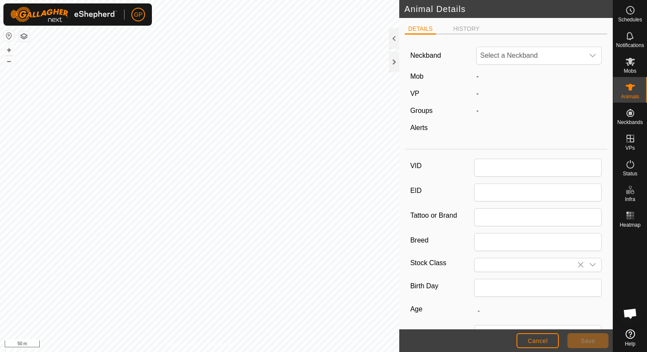
type input "006-5"
type input "JP0"
type input "Angus x Wagyu Steer"
type input "400"
type input "[DATE]"
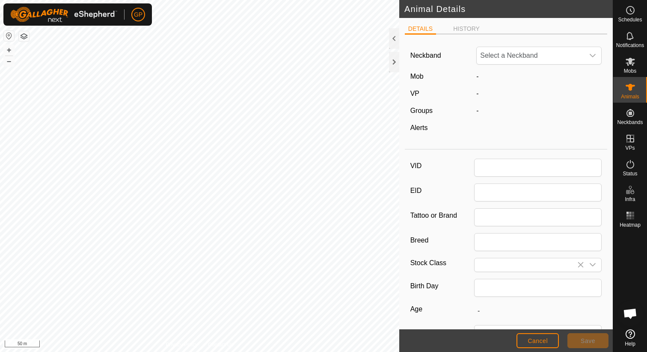
type input "1"
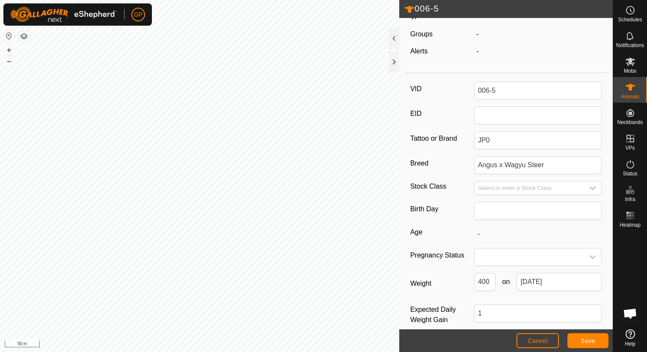
scroll to position [89, 0]
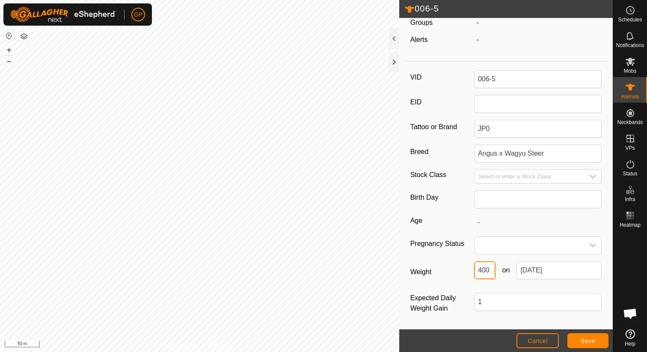
click at [487, 271] on input "400" at bounding box center [484, 270] width 21 height 18
type input "370"
click at [594, 342] on span "Save" at bounding box center [588, 341] width 15 height 7
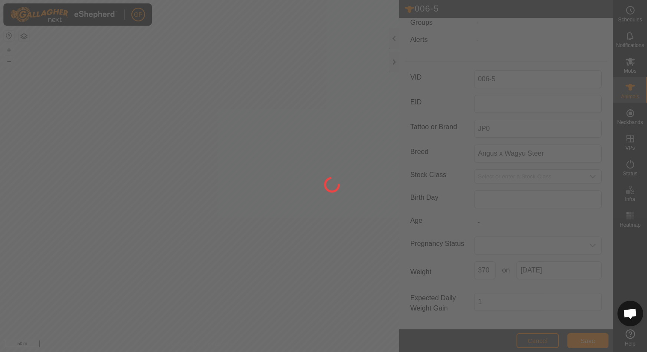
scroll to position [68, 0]
type input "-"
type input "370 kg"
type input "1 kg"
type input "400 kg"
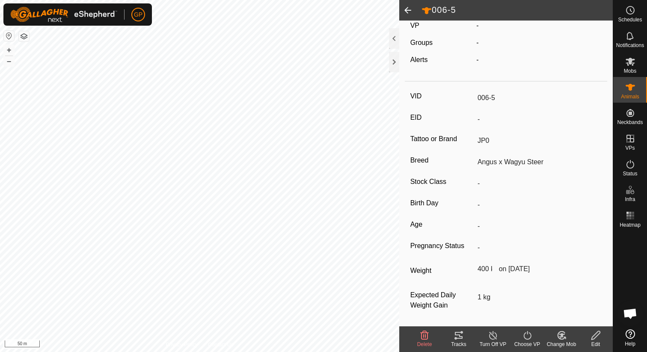
click at [405, 6] on span at bounding box center [407, 10] width 17 height 21
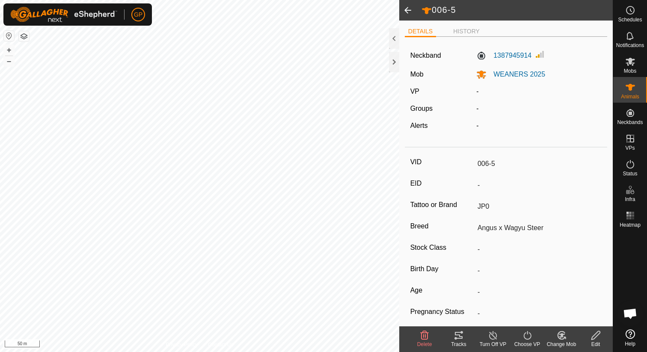
click at [408, 14] on span at bounding box center [407, 10] width 17 height 21
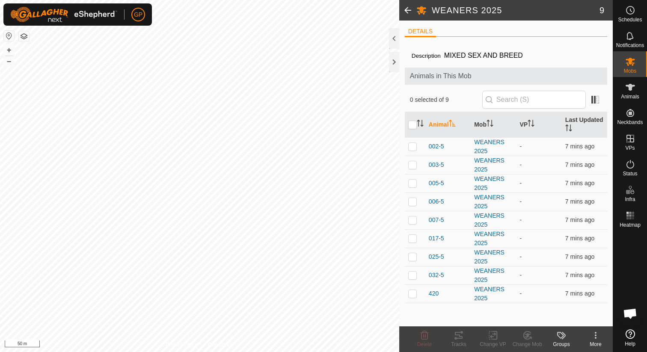
click at [410, 12] on span at bounding box center [407, 10] width 17 height 21
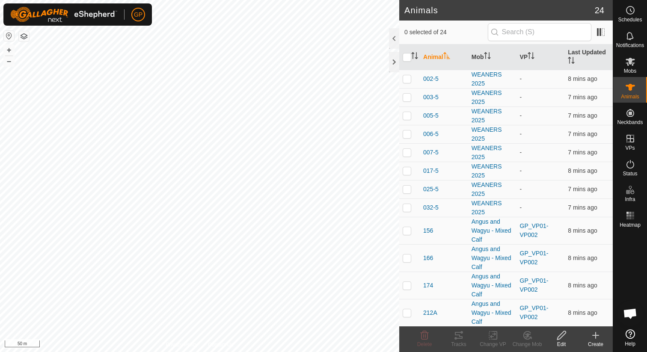
click at [597, 337] on icon at bounding box center [596, 335] width 10 height 10
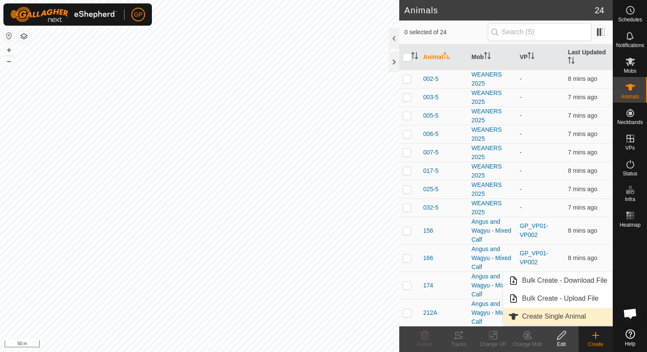
click at [531, 315] on link "Create Single Animal" at bounding box center [557, 316] width 109 height 17
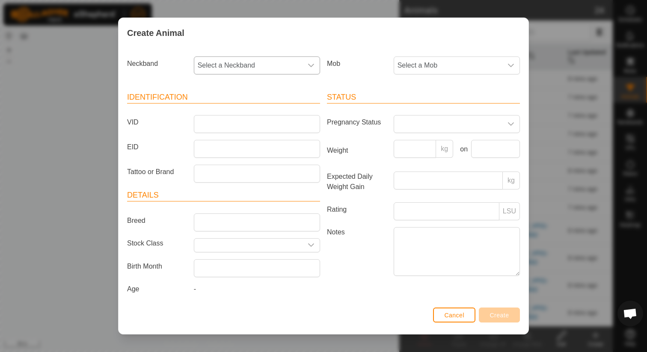
click at [273, 61] on span "Select a Neckband" at bounding box center [248, 65] width 108 height 17
type input "024"
click at [219, 111] on li "0240572047" at bounding box center [257, 109] width 125 height 17
click at [449, 66] on span "Select a Mob" at bounding box center [448, 65] width 108 height 17
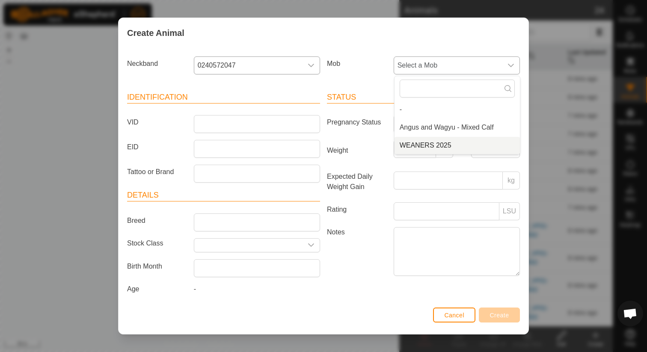
click at [416, 143] on li "WEANERS 2025" at bounding box center [457, 145] width 125 height 17
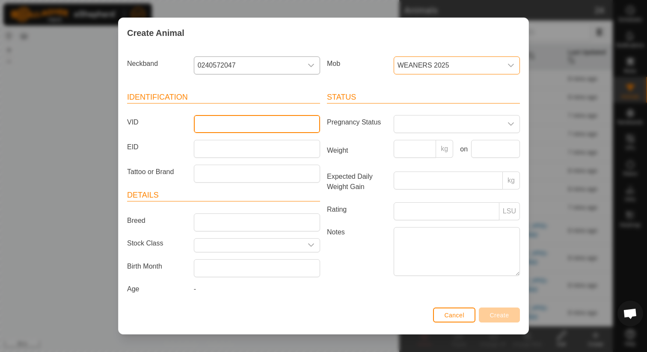
click at [264, 131] on input "VID" at bounding box center [257, 124] width 126 height 18
click at [199, 123] on input "277" at bounding box center [257, 124] width 126 height 18
type input "277"
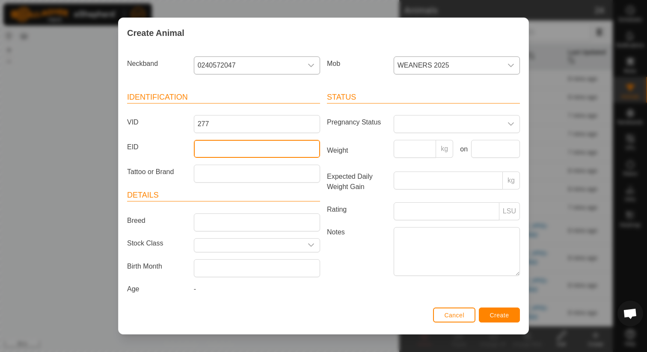
click at [210, 154] on input "EID" at bounding box center [257, 149] width 126 height 18
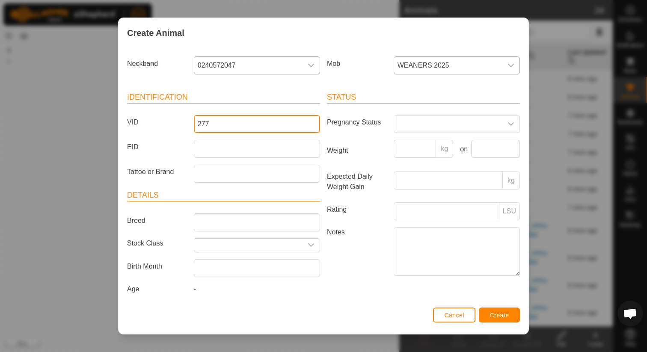
click at [223, 122] on input "277" at bounding box center [257, 124] width 126 height 18
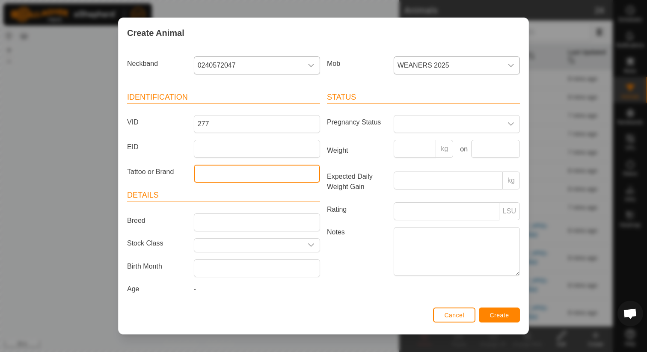
click at [208, 177] on input "Tattoo or Brand" at bounding box center [257, 174] width 126 height 18
type input "JP0"
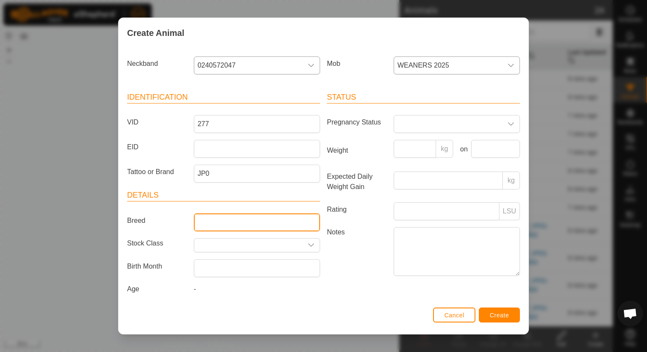
click at [211, 226] on input "Breed" at bounding box center [257, 223] width 126 height 18
type input "Angus x Wagyu steer"
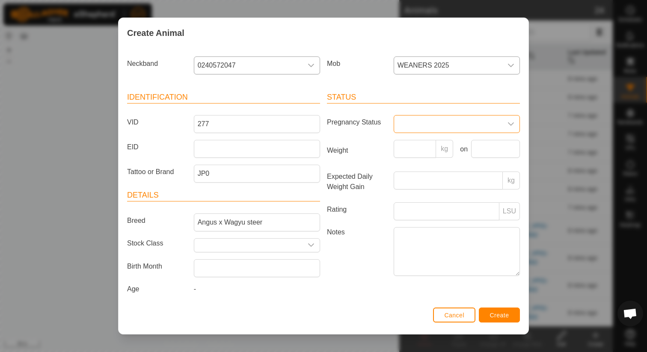
click at [450, 130] on span at bounding box center [448, 124] width 108 height 17
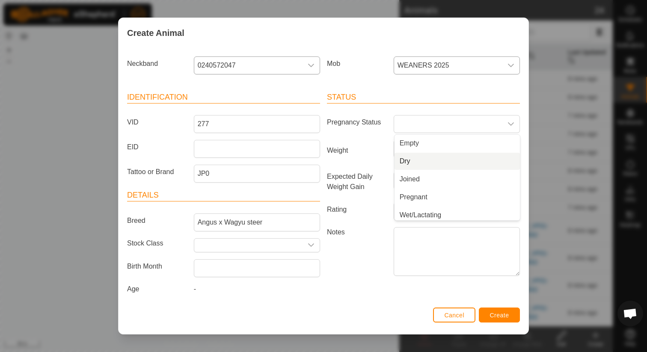
click at [363, 149] on label "Weight" at bounding box center [357, 150] width 67 height 21
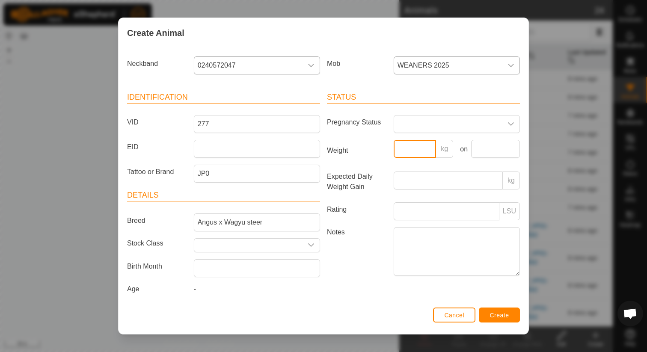
click at [394, 149] on input "Weight" at bounding box center [415, 149] width 43 height 18
type input "450"
click at [491, 150] on input "text" at bounding box center [495, 149] width 49 height 18
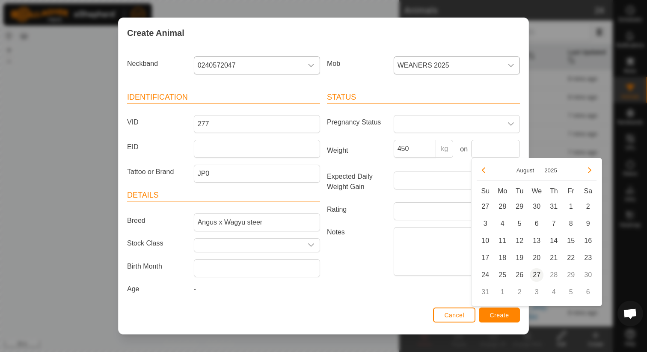
click at [536, 277] on span "27" at bounding box center [537, 275] width 14 height 14
type input "[DATE]"
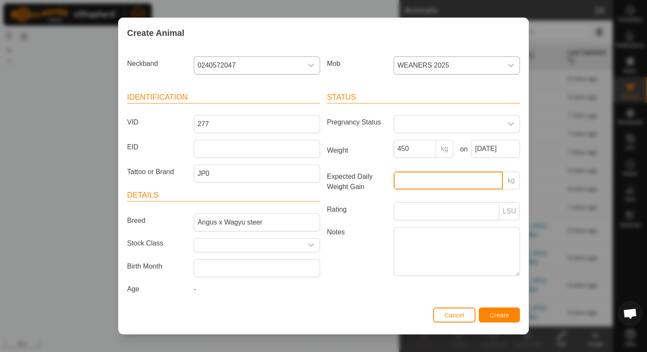
click at [414, 174] on input "Expected Daily Weight Gain" at bounding box center [448, 181] width 109 height 18
type input "1"
click at [506, 318] on span "Create" at bounding box center [499, 315] width 19 height 7
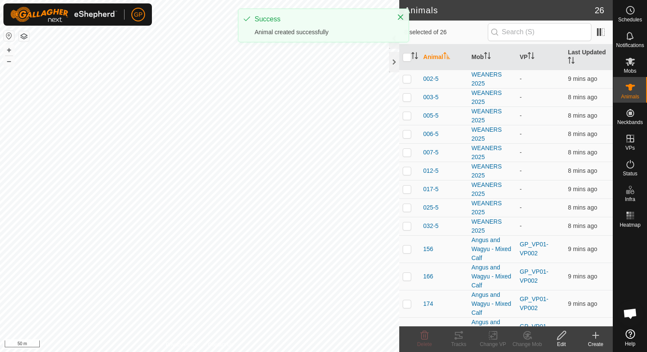
click at [593, 338] on icon at bounding box center [596, 335] width 10 height 10
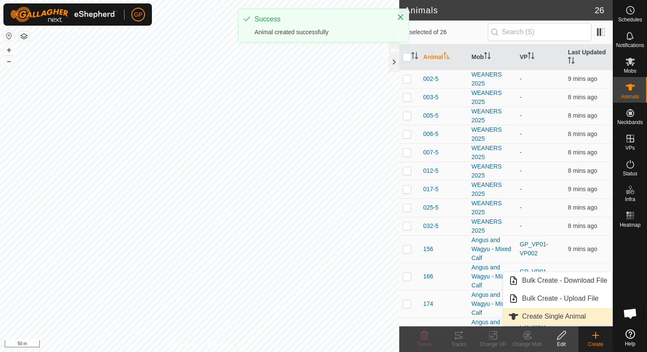
click at [573, 322] on link "Create Single Animal" at bounding box center [557, 316] width 109 height 17
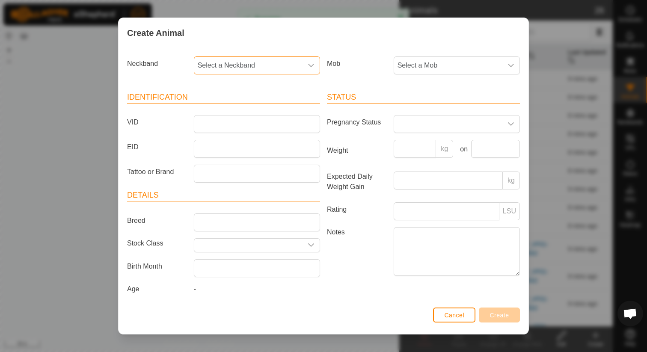
click at [228, 66] on span "Select a Neckband" at bounding box center [248, 65] width 108 height 17
type input "1870"
click at [226, 110] on li "1870857895" at bounding box center [257, 109] width 125 height 17
click at [478, 63] on span "Select a Mob" at bounding box center [448, 65] width 108 height 17
click at [404, 141] on li "WEANERS 2025" at bounding box center [457, 145] width 125 height 17
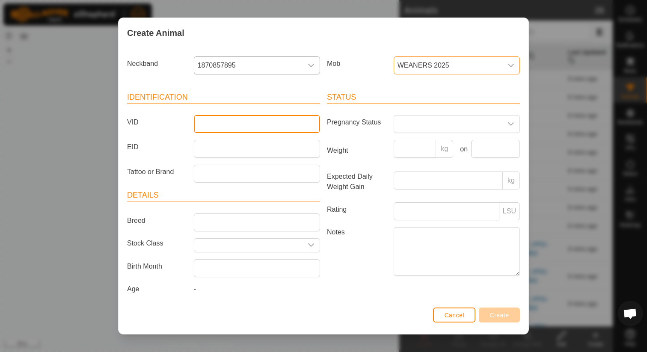
click at [255, 125] on input "VID" at bounding box center [257, 124] width 126 height 18
type input "022-5"
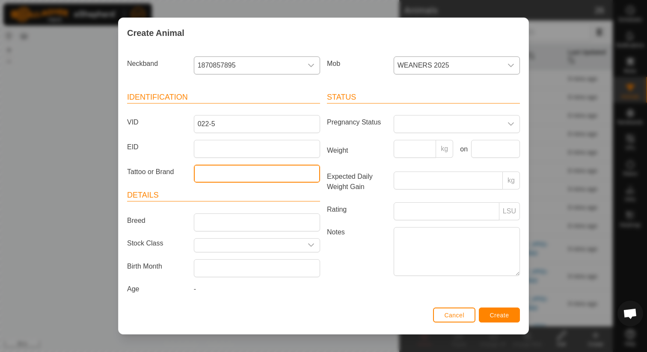
click at [242, 172] on input "Tattoo or Brand" at bounding box center [257, 174] width 126 height 18
type input "JP0"
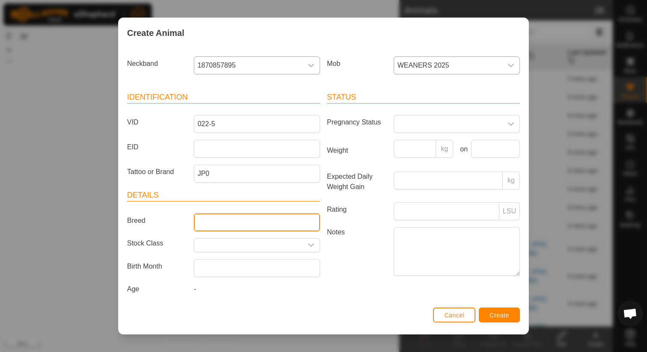
click at [232, 225] on input "Breed" at bounding box center [257, 223] width 126 height 18
type input "Angus x Wagyu Steer"
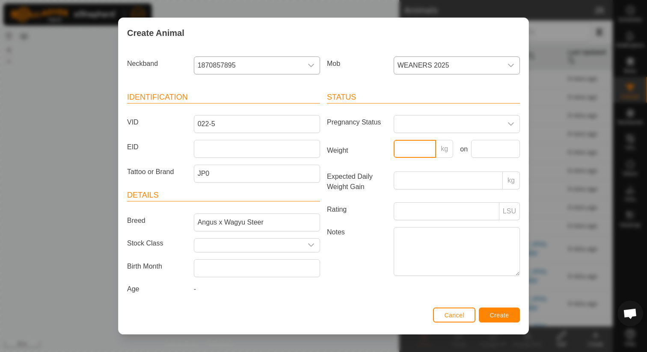
click at [428, 149] on input "Weight" at bounding box center [415, 149] width 43 height 18
type input "370"
click at [498, 150] on input "text" at bounding box center [495, 149] width 49 height 18
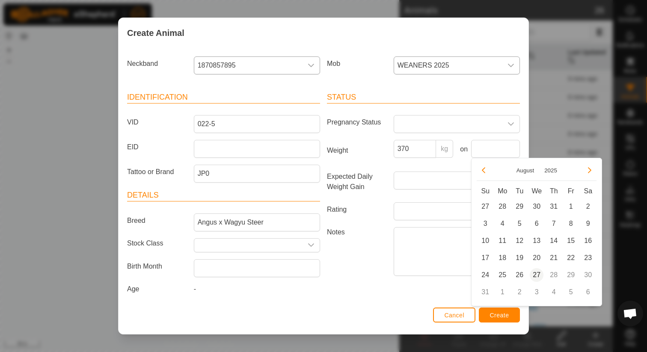
click at [536, 275] on span "27" at bounding box center [537, 275] width 14 height 14
type input "[DATE]"
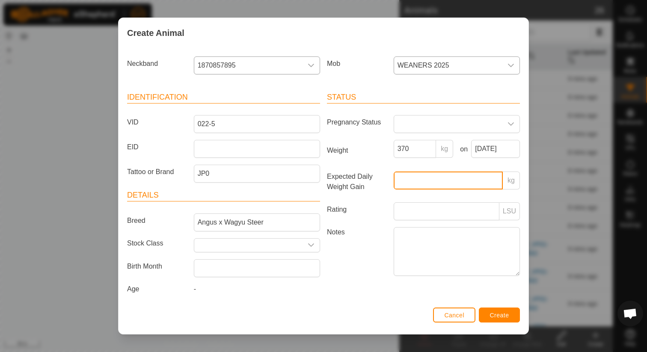
click at [436, 187] on input "Expected Daily Weight Gain" at bounding box center [448, 181] width 109 height 18
type input "1"
click at [502, 316] on span "Create" at bounding box center [499, 315] width 19 height 7
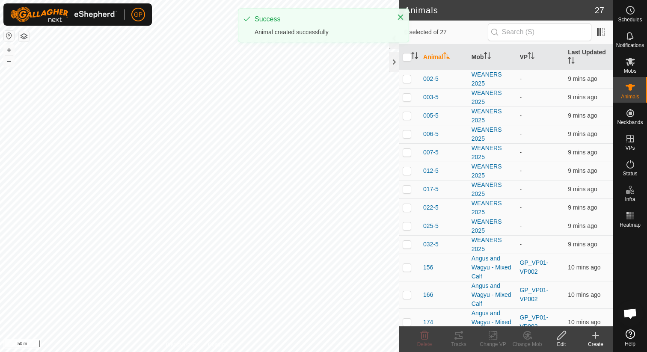
click at [593, 337] on icon at bounding box center [596, 335] width 10 height 10
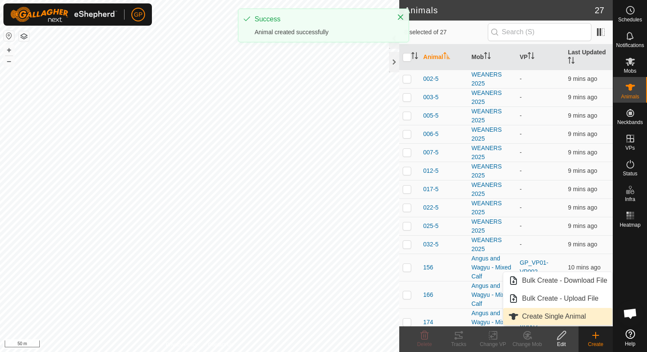
click at [554, 315] on link "Create Single Animal" at bounding box center [557, 316] width 109 height 17
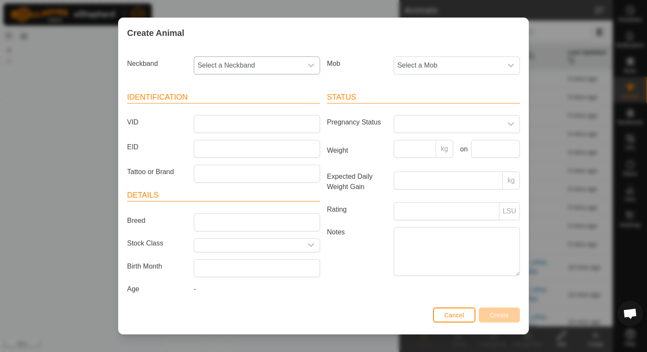
click at [251, 70] on span "Select a Neckband" at bounding box center [248, 65] width 108 height 17
type input "004"
click at [227, 106] on li "0040353824" at bounding box center [257, 109] width 125 height 17
click at [408, 61] on span "Select a Mob" at bounding box center [448, 65] width 108 height 17
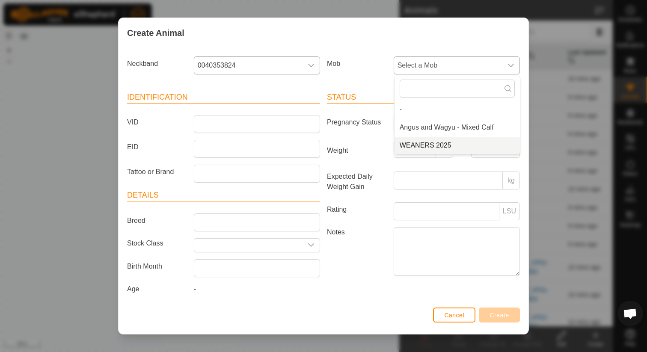
click at [408, 143] on li "WEANERS 2025" at bounding box center [457, 145] width 125 height 17
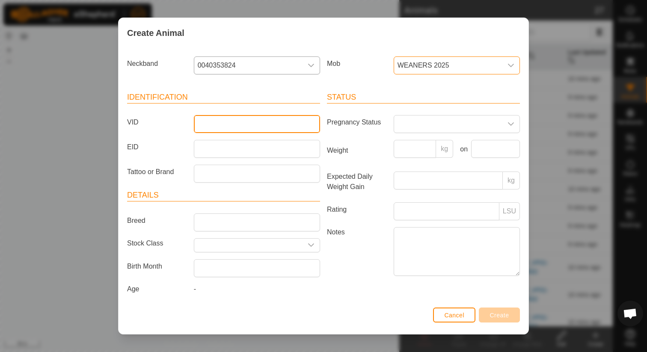
click at [289, 128] on input "VID" at bounding box center [257, 124] width 126 height 18
type input "026-5"
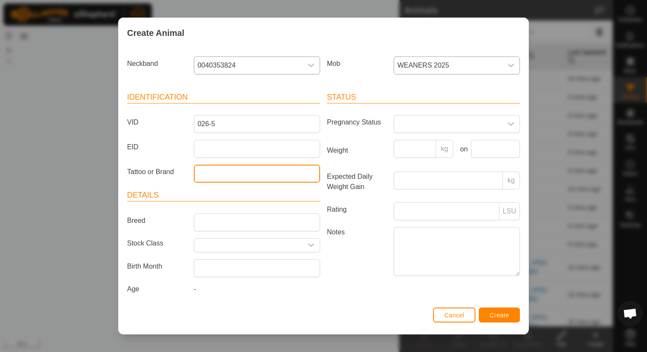
click at [275, 174] on input "Tattoo or Brand" at bounding box center [257, 174] width 126 height 18
type input "JP0"
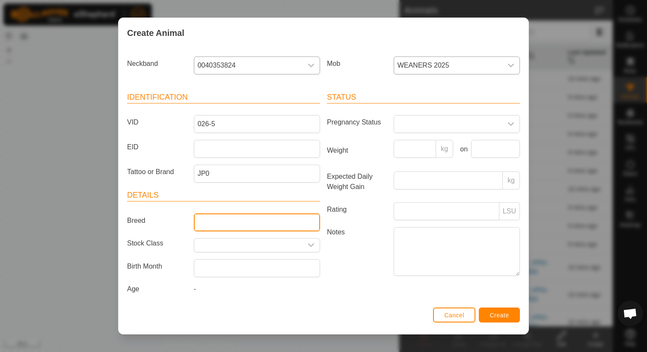
click at [262, 223] on input "Breed" at bounding box center [257, 223] width 126 height 18
type input "Angus x Wagyu Steer"
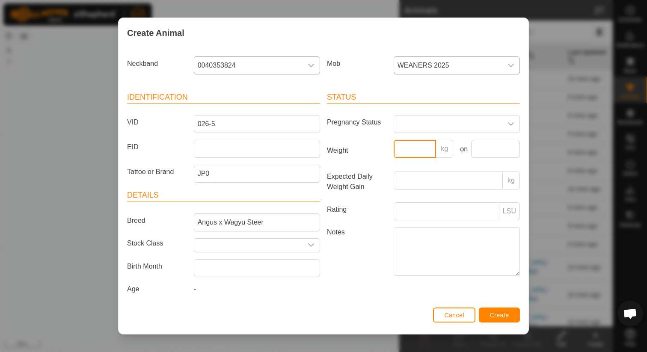
click at [418, 152] on input "Weight" at bounding box center [415, 149] width 43 height 18
type input "400"
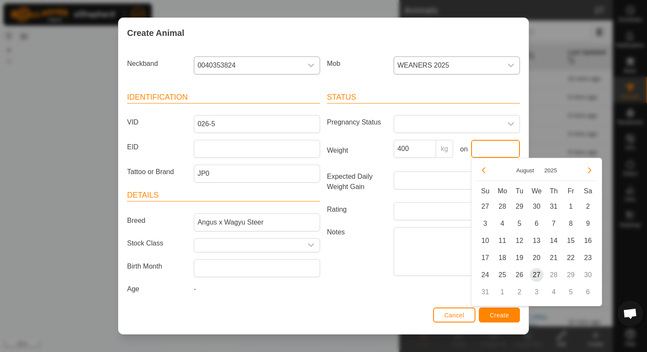
click at [477, 151] on input "text" at bounding box center [495, 149] width 49 height 18
click at [537, 271] on span "27" at bounding box center [537, 275] width 14 height 14
type input "[DATE]"
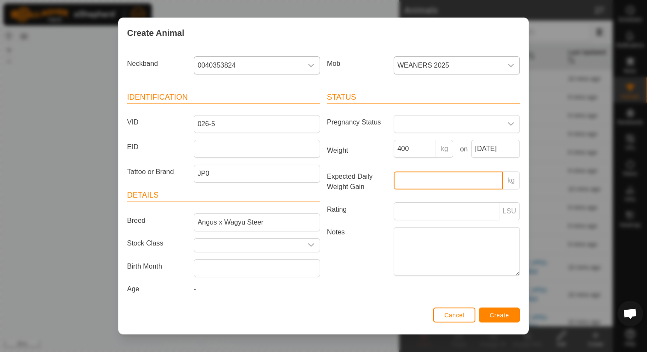
click at [448, 174] on input "Expected Daily Weight Gain" at bounding box center [448, 181] width 109 height 18
type input "1"
click at [503, 312] on span "Create" at bounding box center [499, 315] width 19 height 7
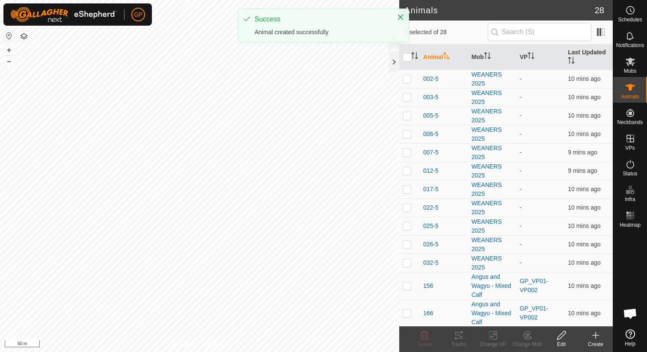
click at [592, 336] on icon at bounding box center [596, 335] width 10 height 10
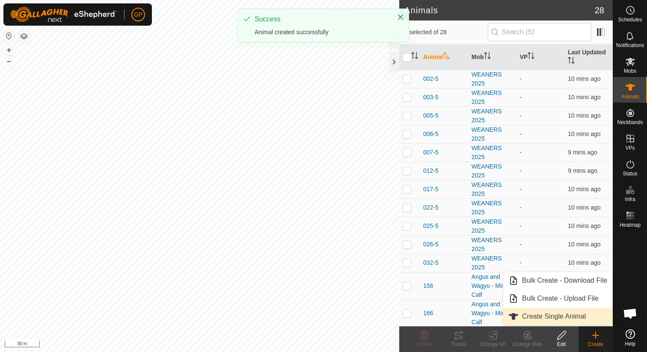
click at [517, 315] on link "Create Single Animal" at bounding box center [557, 316] width 109 height 17
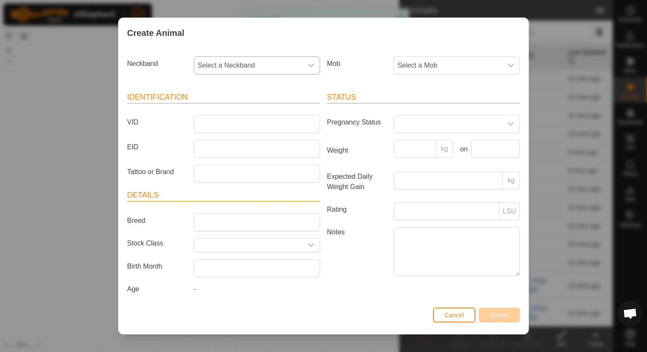
click at [252, 69] on span "Select a Neckband" at bounding box center [248, 65] width 108 height 17
type input "2911"
click at [222, 111] on li "2911174390" at bounding box center [257, 109] width 125 height 17
click at [433, 58] on span "Select a Mob" at bounding box center [448, 65] width 108 height 17
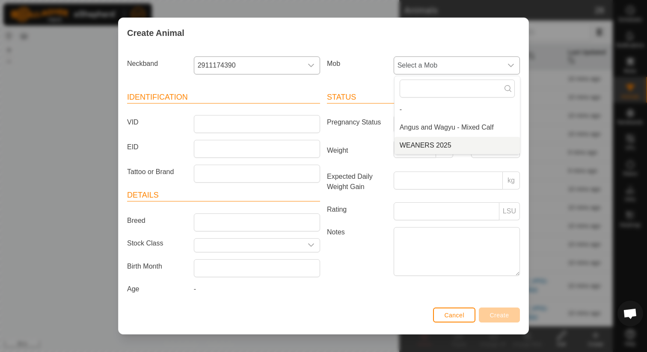
click at [412, 144] on li "WEANERS 2025" at bounding box center [457, 145] width 125 height 17
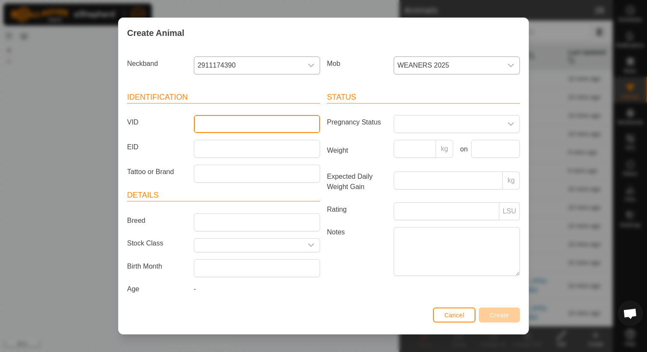
click at [258, 122] on input "VID" at bounding box center [257, 124] width 126 height 18
type input "041-5"
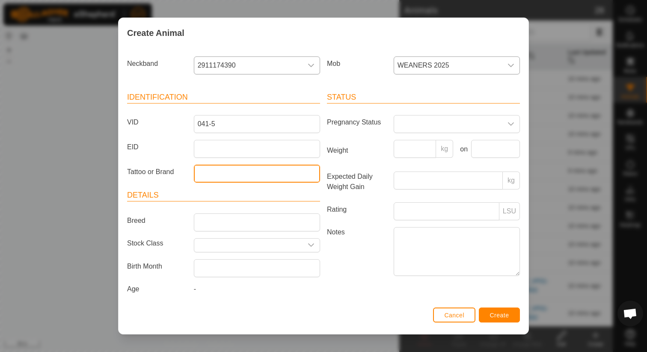
click at [231, 177] on input "Tattoo or Brand" at bounding box center [257, 174] width 126 height 18
type input "JP0"
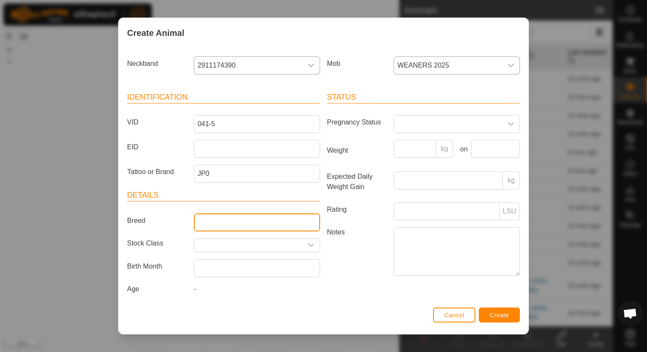
click at [237, 224] on input "Breed" at bounding box center [257, 223] width 126 height 18
type input "Angus x Wagyu Heifer"
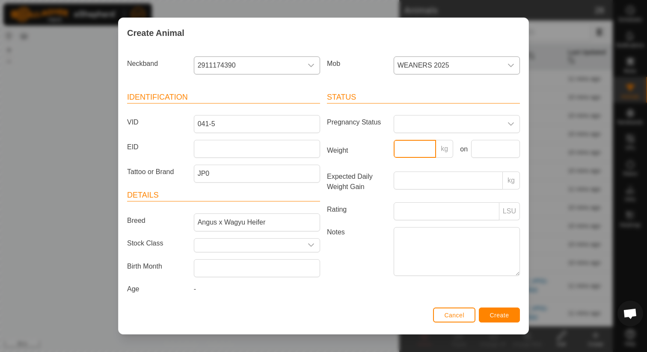
click at [410, 149] on input "Weight" at bounding box center [415, 149] width 43 height 18
type input "285"
click at [491, 131] on span at bounding box center [448, 124] width 108 height 17
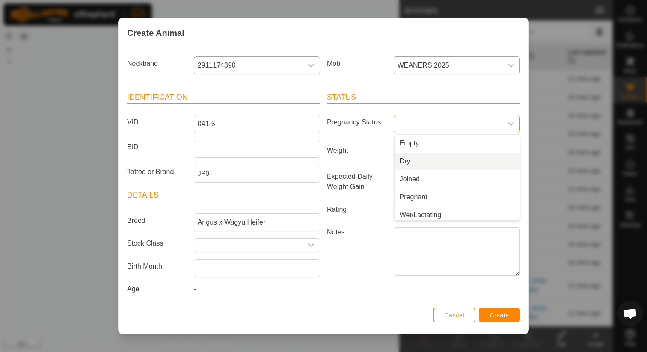
click at [354, 155] on label "Weight" at bounding box center [357, 150] width 67 height 21
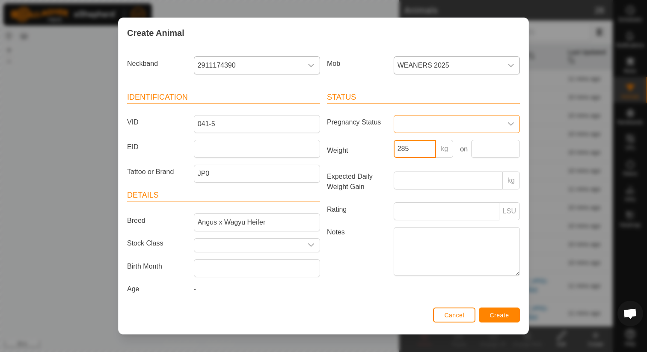
click at [394, 155] on input "285" at bounding box center [415, 149] width 43 height 18
click at [484, 153] on input "text" at bounding box center [495, 149] width 49 height 18
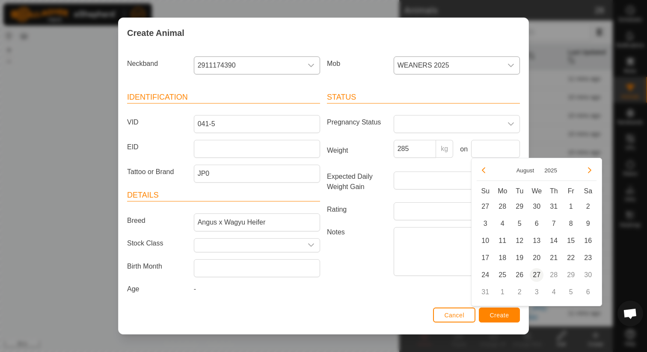
click at [539, 273] on span "27" at bounding box center [537, 275] width 14 height 14
type input "[DATE]"
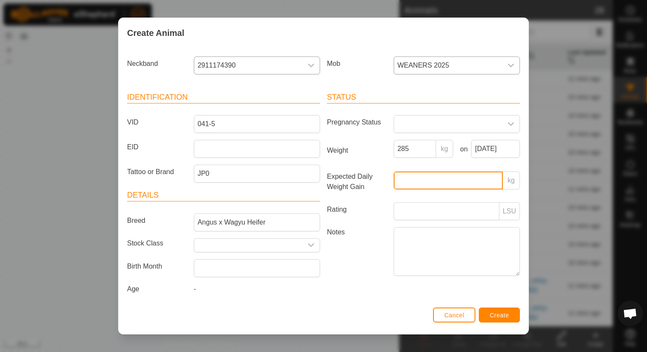
click at [424, 175] on input "Expected Daily Weight Gain" at bounding box center [448, 181] width 109 height 18
type input "1"
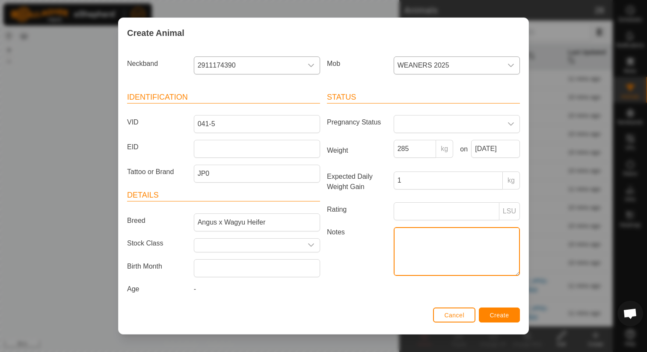
click at [434, 243] on textarea "Notes" at bounding box center [457, 251] width 126 height 49
type textarea "Bolus"
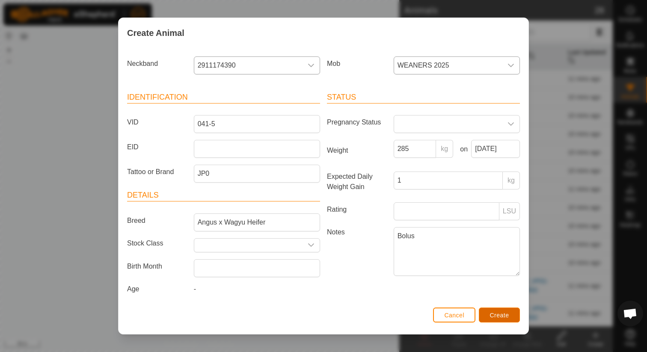
click at [500, 315] on span "Create" at bounding box center [499, 315] width 19 height 7
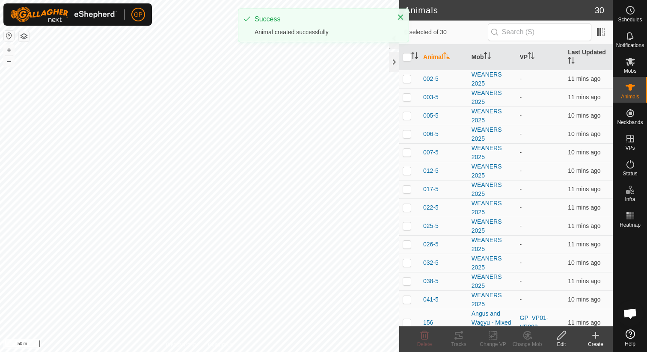
click at [596, 338] on icon at bounding box center [596, 336] width 0 height 6
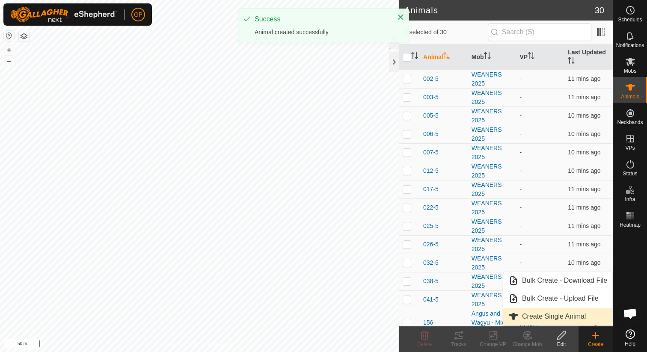
click at [545, 313] on link "Create Single Animal" at bounding box center [557, 316] width 109 height 17
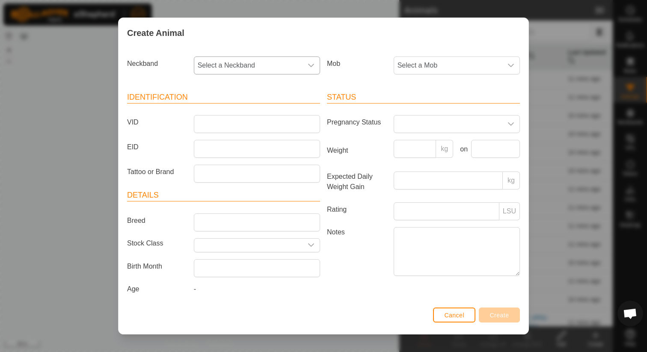
click at [240, 65] on span "Select a Neckband" at bounding box center [248, 65] width 108 height 17
type input "256"
click at [235, 109] on li "2561187489" at bounding box center [257, 109] width 125 height 17
click at [423, 68] on span "Select a Mob" at bounding box center [448, 65] width 108 height 17
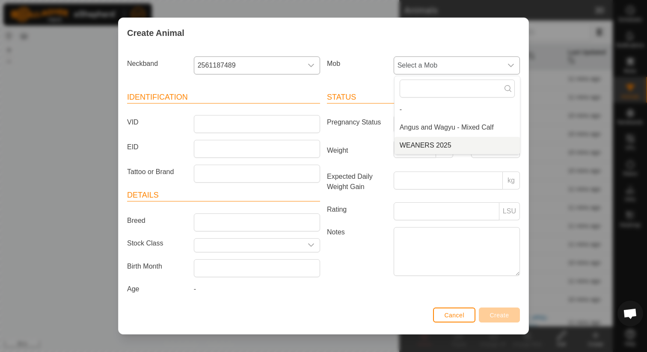
click at [413, 143] on li "WEANERS 2025" at bounding box center [457, 145] width 125 height 17
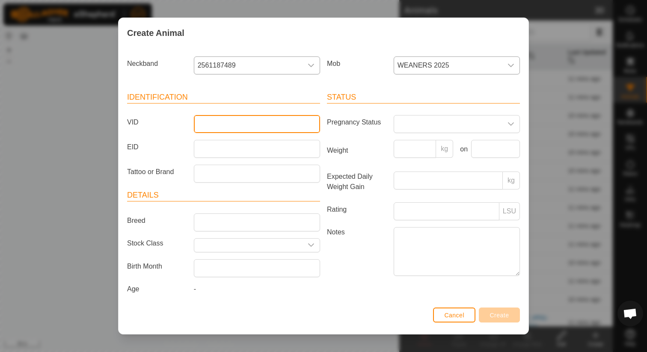
click at [228, 120] on input "VID" at bounding box center [257, 124] width 126 height 18
type input "031-5"
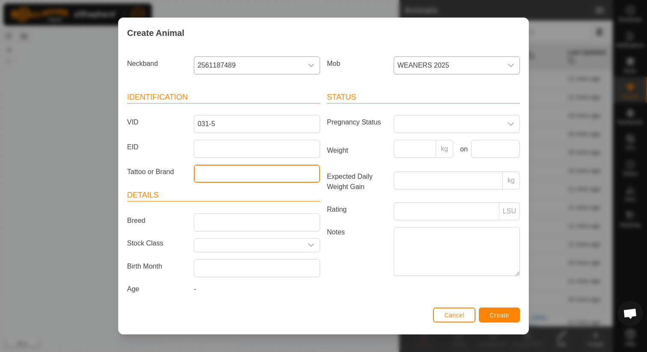
click at [214, 169] on input "Tattoo or Brand" at bounding box center [257, 174] width 126 height 18
type input "JP0"
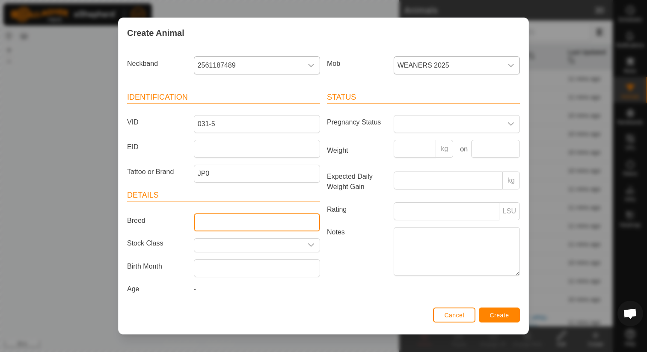
click at [210, 228] on input "Breed" at bounding box center [257, 223] width 126 height 18
type input "Angus x Wagyu Steer"
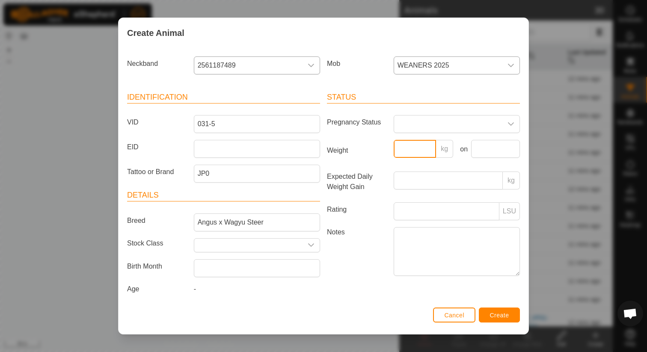
click at [403, 149] on input "Weight" at bounding box center [415, 149] width 43 height 18
type input "280"
click at [490, 145] on input "text" at bounding box center [495, 149] width 49 height 18
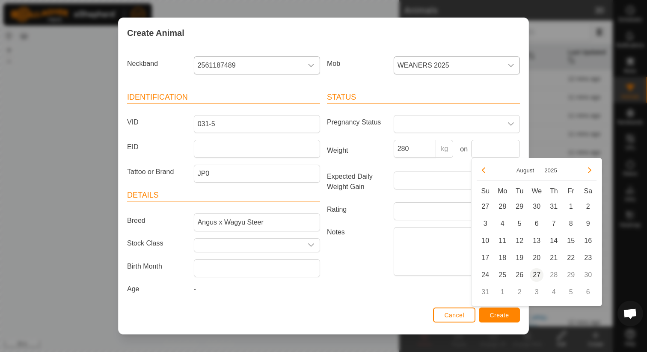
click at [539, 278] on span "27" at bounding box center [537, 275] width 14 height 14
type input "[DATE]"
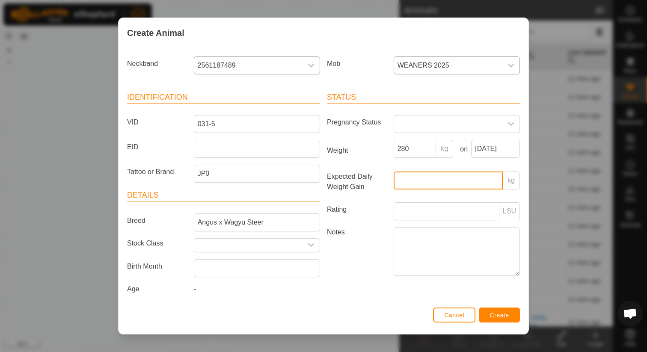
click at [426, 178] on input "Expected Daily Weight Gain" at bounding box center [448, 181] width 109 height 18
type input "1"
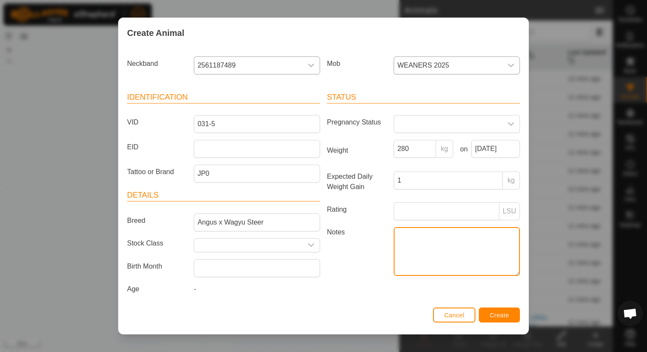
click at [420, 236] on textarea "Notes" at bounding box center [457, 251] width 126 height 49
type textarea "Bolus"
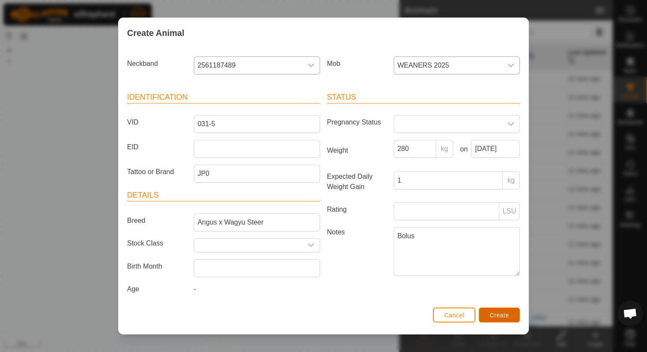
click at [507, 313] on span "Create" at bounding box center [499, 315] width 19 height 7
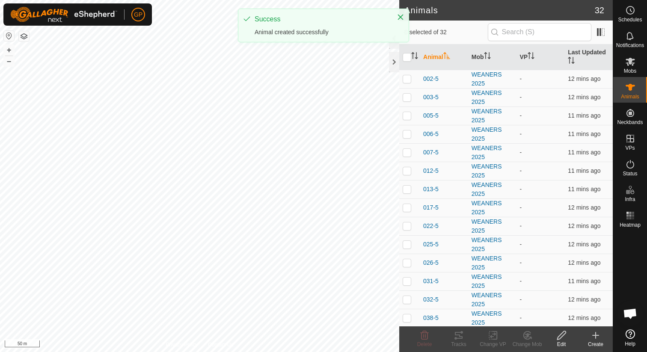
click at [594, 336] on icon at bounding box center [596, 335] width 10 height 10
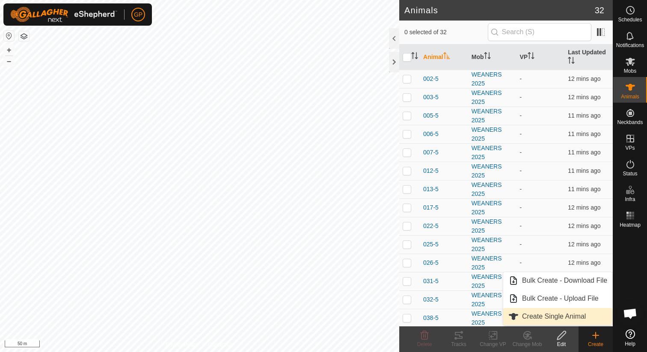
click at [529, 315] on link "Create Single Animal" at bounding box center [557, 316] width 109 height 17
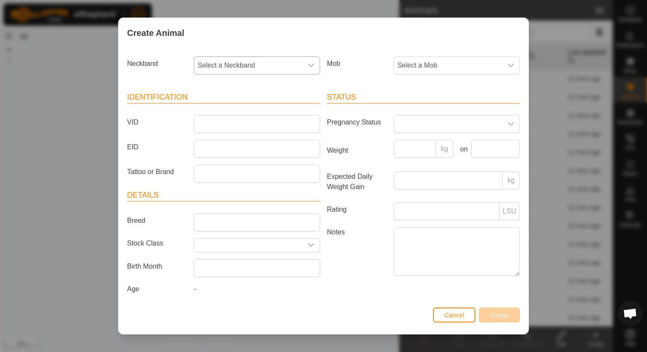
click at [249, 71] on span "Select a Neckband" at bounding box center [248, 65] width 108 height 17
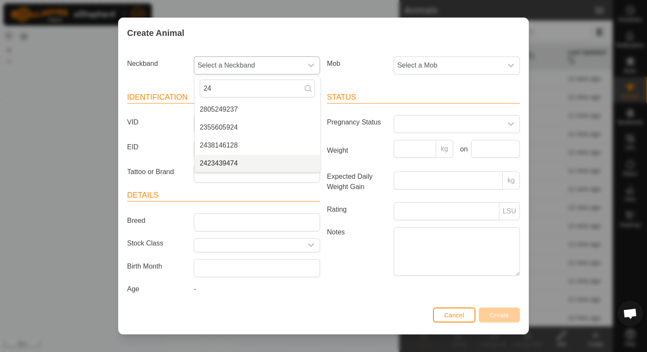
type input "24"
click at [224, 165] on li "2423439474" at bounding box center [257, 163] width 125 height 17
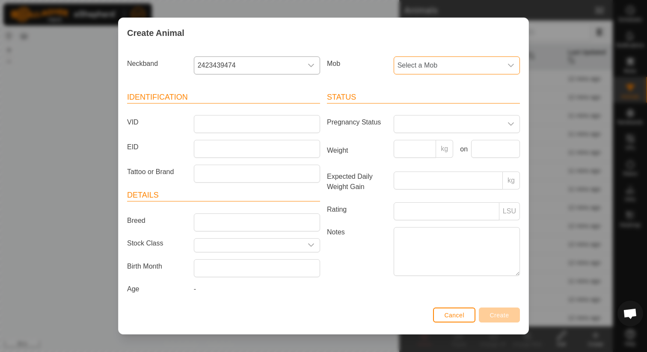
click at [445, 63] on span "Select a Mob" at bounding box center [448, 65] width 108 height 17
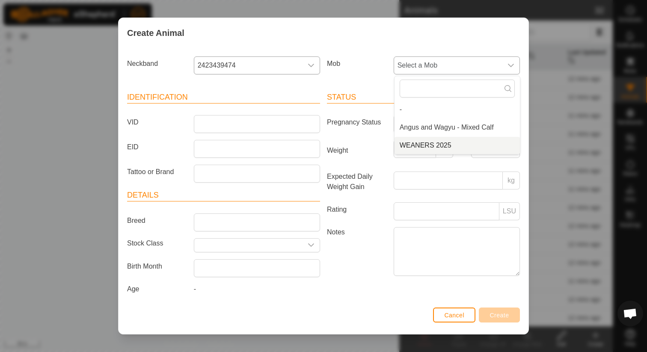
click at [417, 140] on li "WEANERS 2025" at bounding box center [457, 145] width 125 height 17
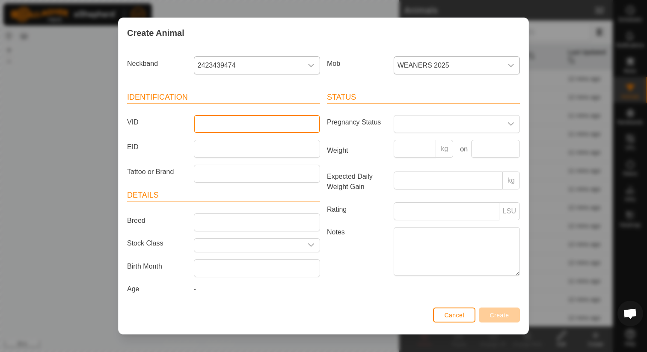
click at [281, 119] on input "VID" at bounding box center [257, 124] width 126 height 18
type input "015-5"
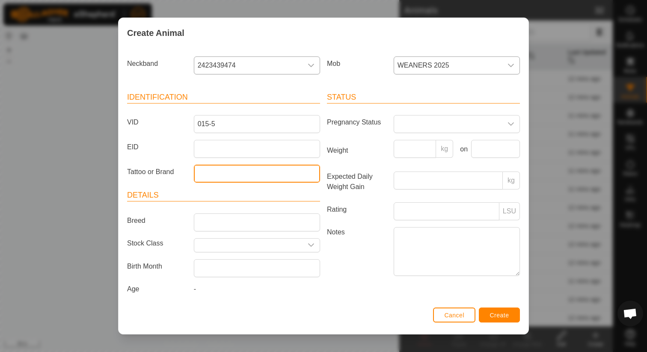
click at [255, 177] on input "Tattoo or Brand" at bounding box center [257, 174] width 126 height 18
type input "JP0"
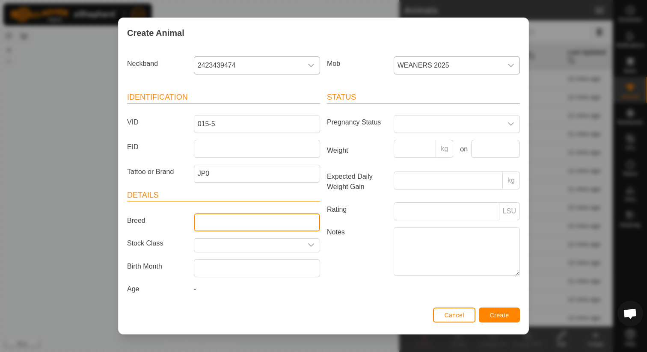
click at [250, 222] on input "Breed" at bounding box center [257, 223] width 126 height 18
type input "Angus x Wagyu Heifer"
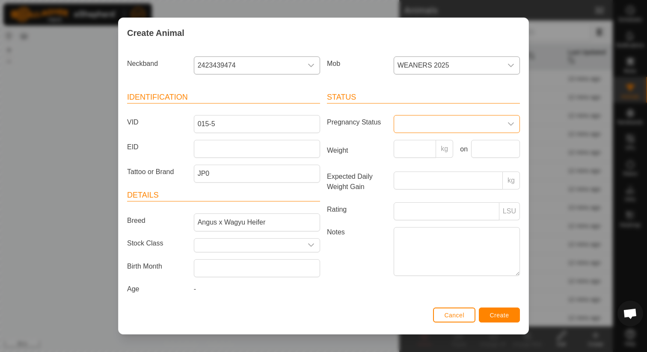
click at [438, 127] on span at bounding box center [448, 124] width 108 height 17
click at [365, 126] on label "Pregnancy Status" at bounding box center [357, 122] width 67 height 15
click at [408, 147] on input "Weight" at bounding box center [415, 149] width 43 height 18
type input "310"
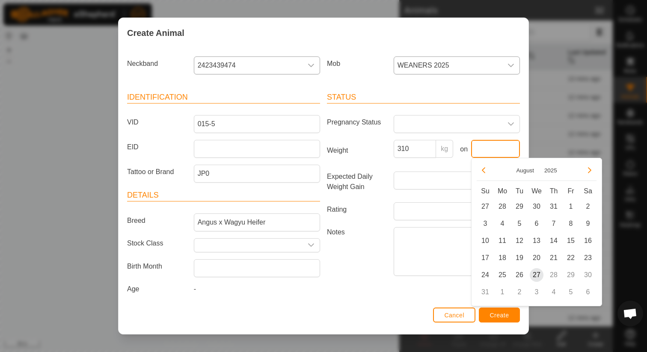
click at [509, 149] on input "text" at bounding box center [495, 149] width 49 height 18
click at [536, 275] on span "27" at bounding box center [537, 275] width 14 height 14
type input "[DATE]"
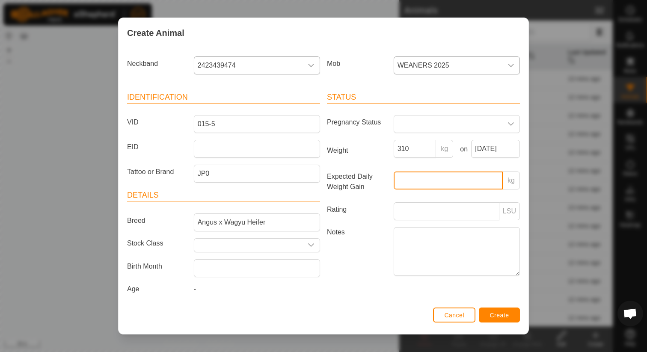
click at [415, 187] on input "Expected Daily Weight Gain" at bounding box center [448, 181] width 109 height 18
type input "1"
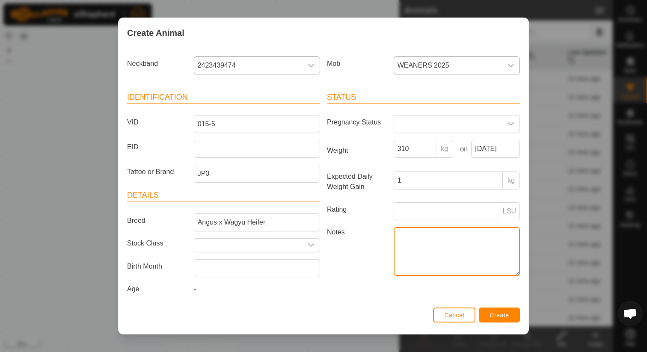
click at [418, 249] on textarea "Notes" at bounding box center [457, 251] width 126 height 49
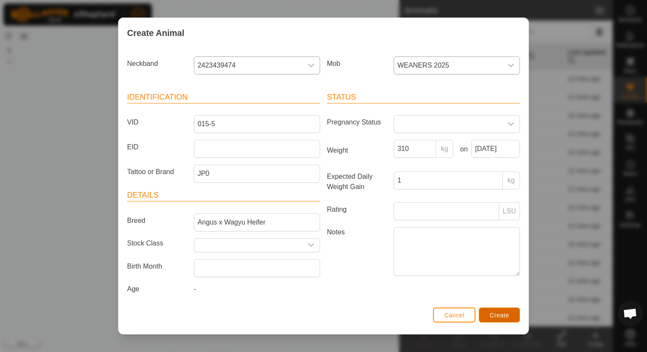
click at [496, 315] on span "Create" at bounding box center [499, 315] width 19 height 7
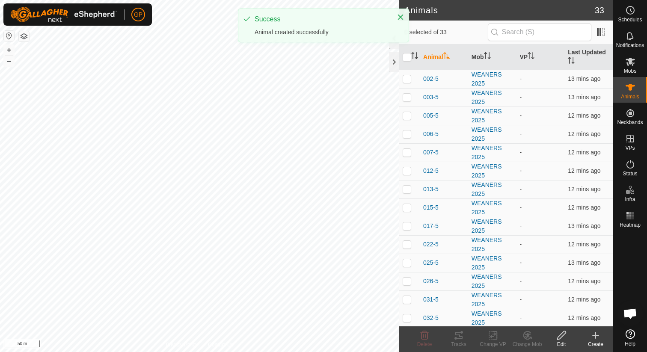
click at [598, 332] on icon at bounding box center [596, 335] width 10 height 10
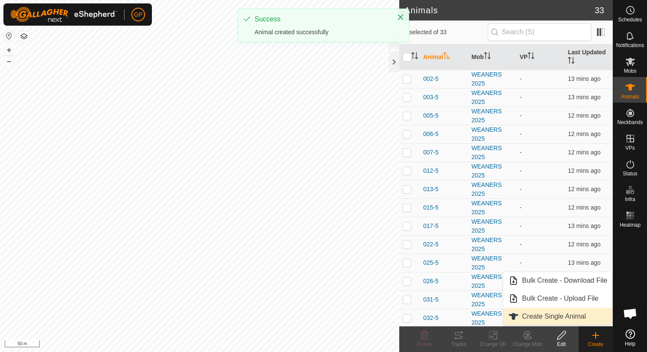
click at [535, 315] on link "Create Single Animal" at bounding box center [557, 316] width 109 height 17
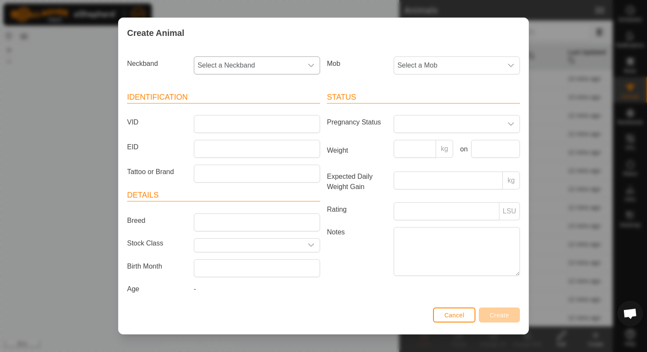
click at [272, 60] on span "Select a Neckband" at bounding box center [248, 65] width 108 height 17
type input "2438"
click at [260, 104] on li "2438146128" at bounding box center [257, 109] width 125 height 17
click at [424, 66] on span "Select a Mob" at bounding box center [448, 65] width 108 height 17
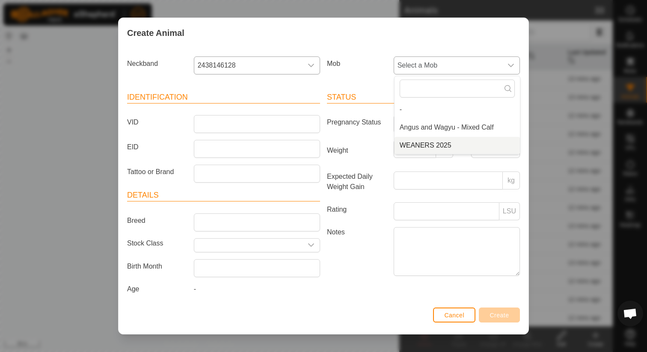
click at [418, 145] on li "WEANERS 2025" at bounding box center [457, 145] width 125 height 17
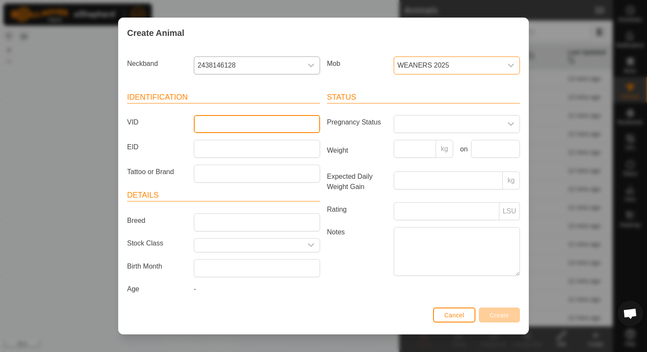
click at [276, 129] on input "VID" at bounding box center [257, 124] width 126 height 18
type input "1527"
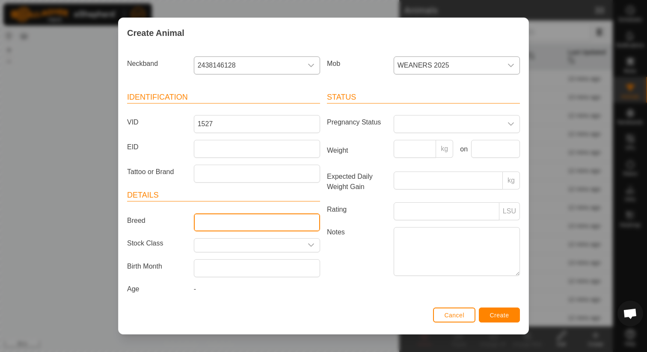
click at [252, 223] on input "Breed" at bounding box center [257, 223] width 126 height 18
type input "a"
type input "Charbray Steer"
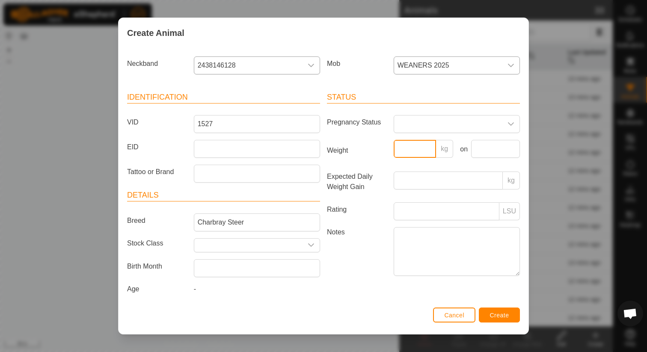
click at [425, 145] on input "Weight" at bounding box center [415, 149] width 43 height 18
type input "440"
click at [506, 149] on input "text" at bounding box center [495, 149] width 49 height 18
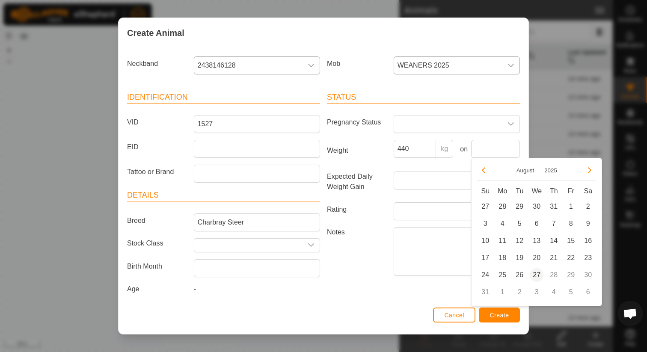
click at [537, 274] on span "27" at bounding box center [537, 275] width 14 height 14
type input "[DATE]"
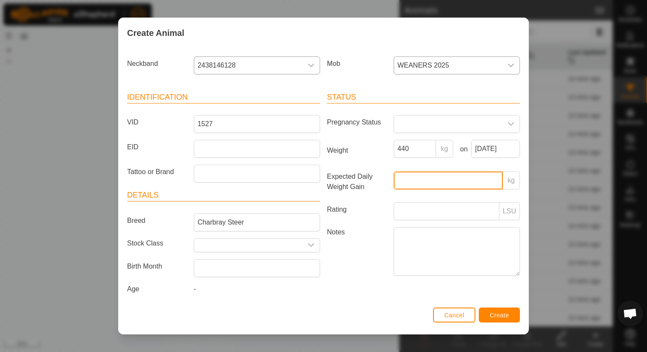
click at [407, 181] on input "Expected Daily Weight Gain" at bounding box center [448, 181] width 109 height 18
type input "1"
click at [496, 312] on span "Create" at bounding box center [499, 315] width 19 height 7
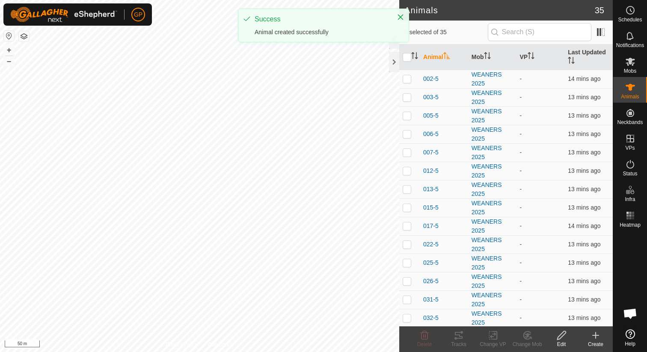
click at [594, 338] on icon at bounding box center [596, 335] width 10 height 10
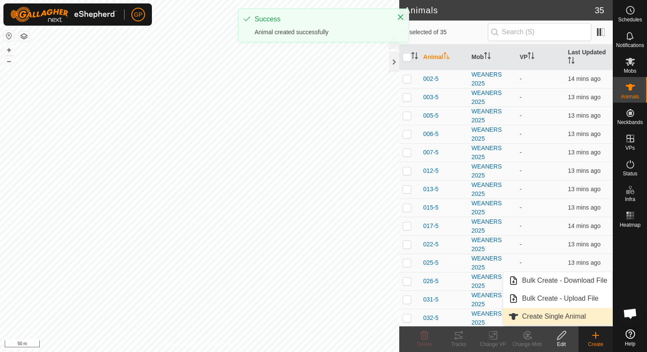
click at [569, 321] on link "Create Single Animal" at bounding box center [557, 316] width 109 height 17
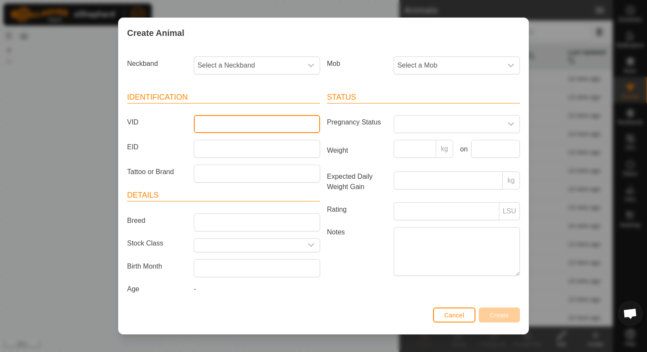
click at [267, 125] on input "VID" at bounding box center [257, 124] width 126 height 18
click at [256, 67] on span "Select a Neckband" at bounding box center [248, 65] width 108 height 17
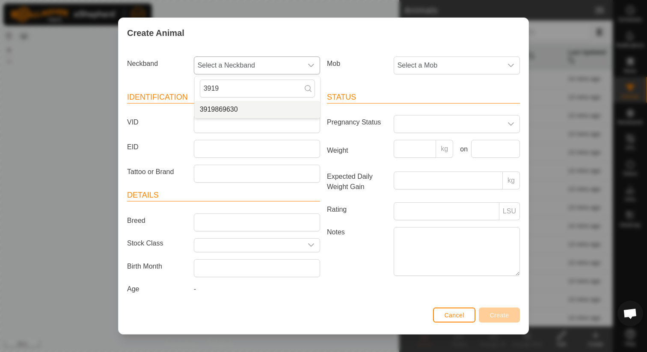
type input "3919"
click at [217, 109] on li "3919869630" at bounding box center [257, 109] width 125 height 17
click at [413, 67] on span "Select a Mob" at bounding box center [448, 65] width 108 height 17
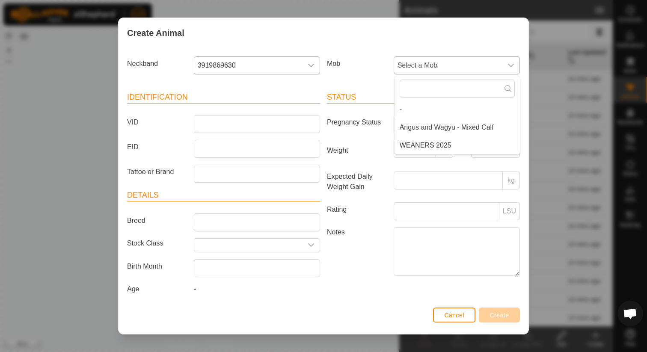
click at [407, 148] on li "WEANERS 2025" at bounding box center [457, 145] width 125 height 17
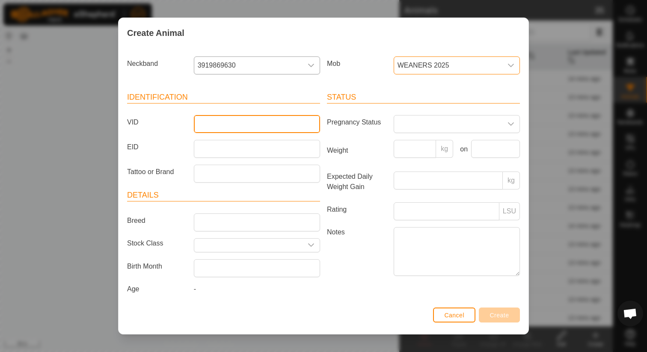
click at [231, 123] on input "VID" at bounding box center [257, 124] width 126 height 18
type input "018-5"
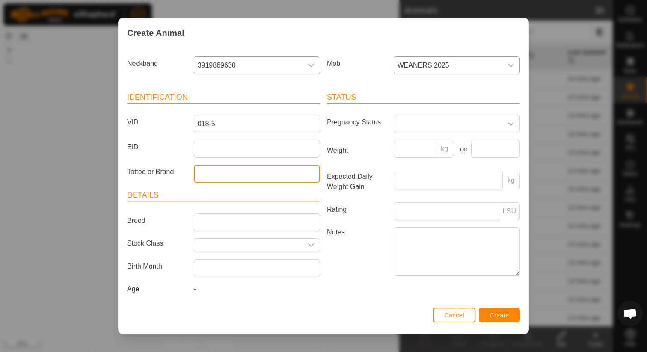
click at [252, 173] on input "Tattoo or Brand" at bounding box center [257, 174] width 126 height 18
type input "JP0"
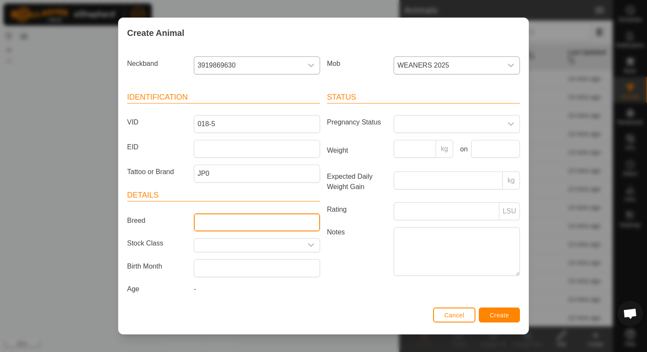
click at [244, 219] on input "Breed" at bounding box center [257, 223] width 126 height 18
type input "Angus x Wagyu Steer"
click at [447, 126] on span at bounding box center [448, 124] width 108 height 17
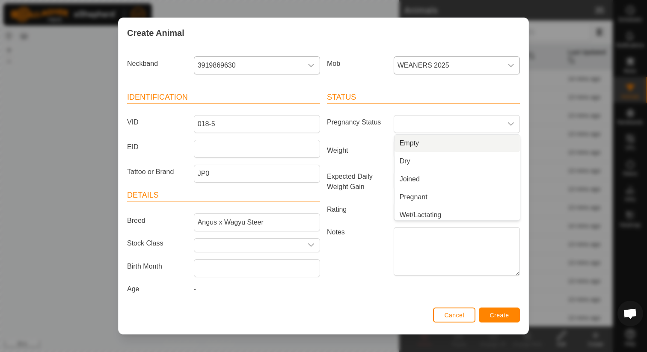
click at [362, 143] on label "Weight" at bounding box center [357, 150] width 67 height 21
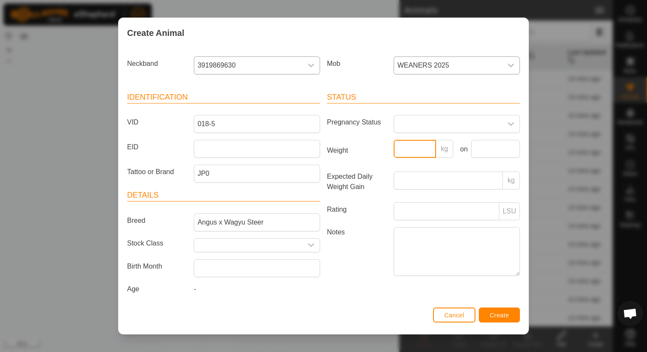
click at [394, 143] on input "Weight" at bounding box center [415, 149] width 43 height 18
click at [401, 146] on input "Weight" at bounding box center [415, 149] width 43 height 18
type input "400"
click at [486, 145] on input "text" at bounding box center [495, 149] width 49 height 18
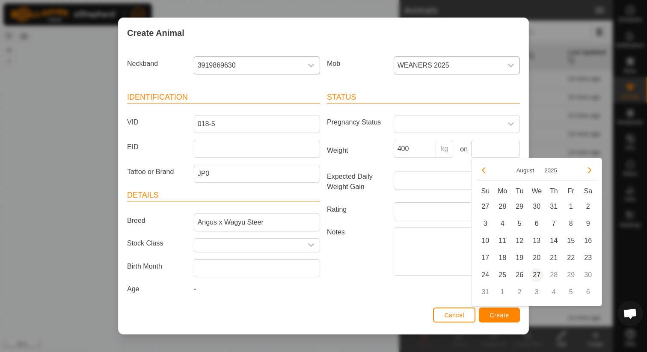
click at [538, 276] on span "27" at bounding box center [537, 275] width 14 height 14
type input "[DATE]"
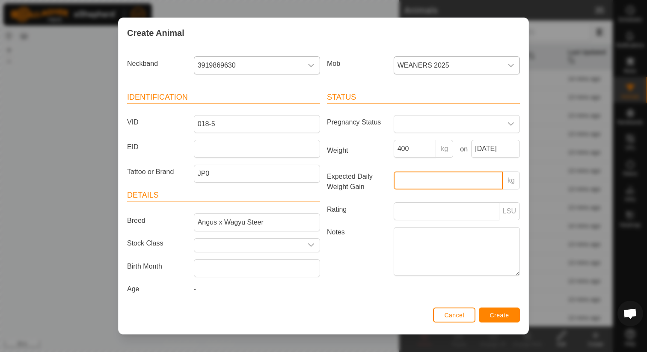
click at [426, 185] on input "Expected Daily Weight Gain" at bounding box center [448, 181] width 109 height 18
type input "1"
click at [498, 314] on span "Create" at bounding box center [499, 315] width 19 height 7
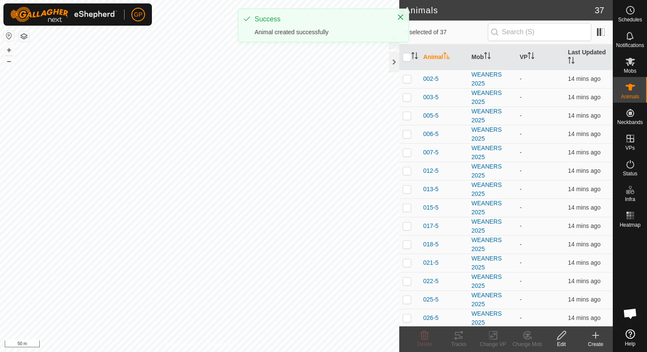
click at [595, 338] on icon at bounding box center [596, 335] width 10 height 10
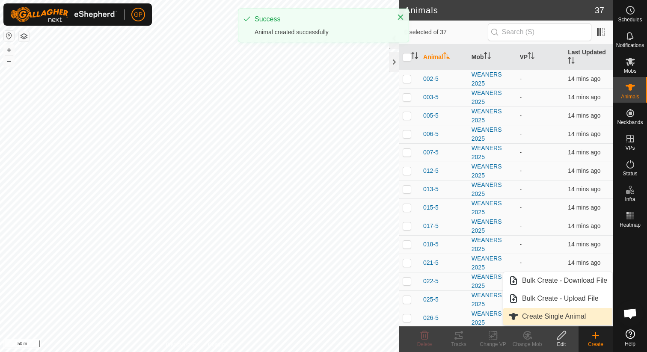
click at [558, 320] on link "Create Single Animal" at bounding box center [557, 316] width 109 height 17
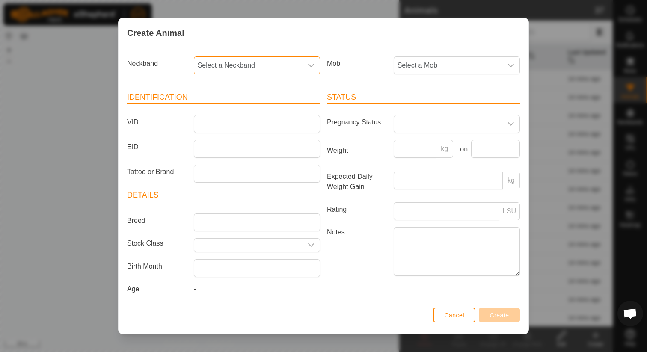
click at [245, 68] on span "Select a Neckband" at bounding box center [248, 65] width 108 height 17
type input "411"
click at [231, 107] on li "4111287987" at bounding box center [257, 109] width 125 height 17
click at [229, 131] on input "VID" at bounding box center [257, 124] width 126 height 18
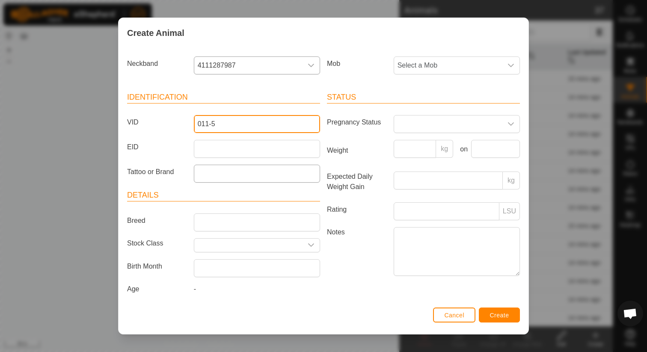
type input "011-5"
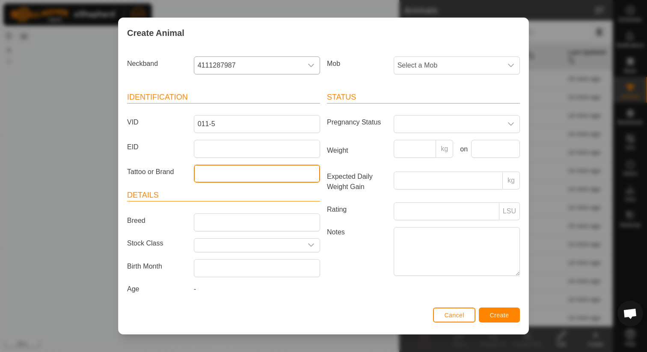
click at [225, 166] on input "Tattoo or Brand" at bounding box center [257, 174] width 126 height 18
type input "JP0"
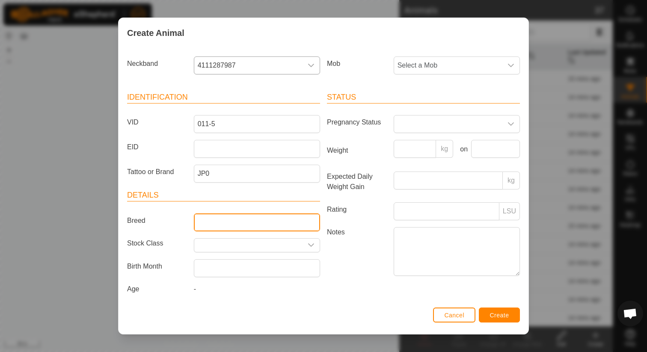
click at [234, 219] on input "Breed" at bounding box center [257, 223] width 126 height 18
type input "Angus x Wagyu Heifer"
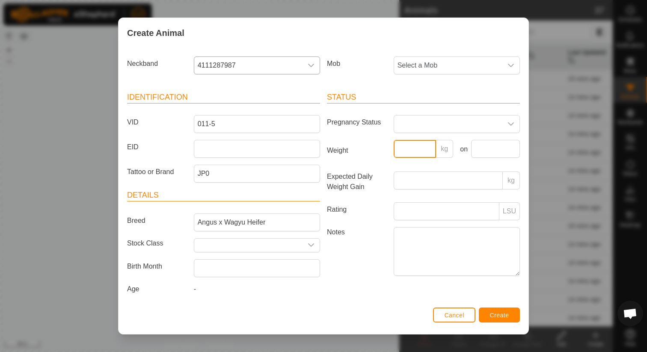
click at [422, 155] on input "Weight" at bounding box center [415, 149] width 43 height 18
type input "340"
click at [496, 155] on input "text" at bounding box center [495, 149] width 49 height 18
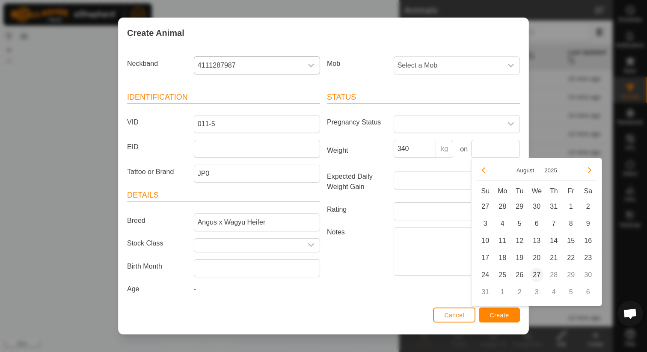
click at [533, 274] on span "27" at bounding box center [537, 275] width 14 height 14
type input "[DATE]"
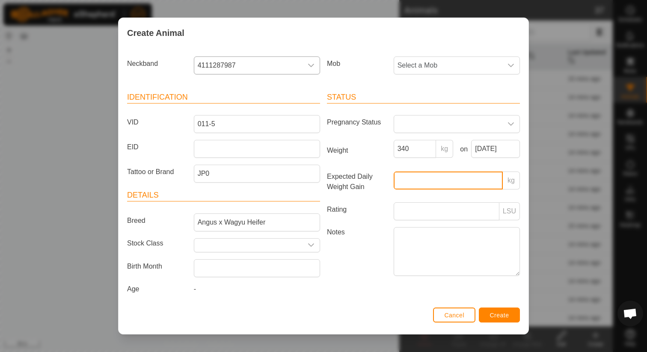
click at [421, 188] on input "Expected Daily Weight Gain" at bounding box center [448, 181] width 109 height 18
type input "1"
click at [510, 316] on button "Create" at bounding box center [499, 315] width 41 height 15
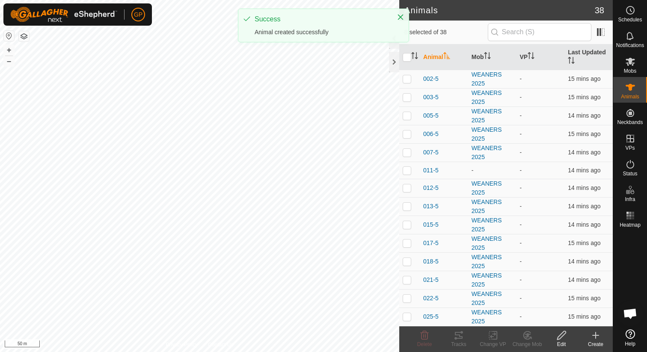
click at [593, 336] on icon at bounding box center [596, 335] width 10 height 10
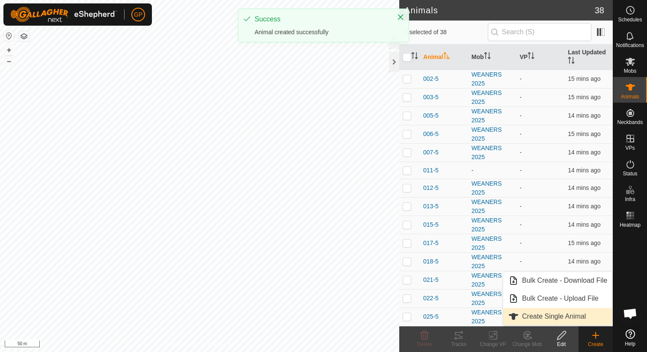
click at [562, 320] on link "Create Single Animal" at bounding box center [557, 316] width 109 height 17
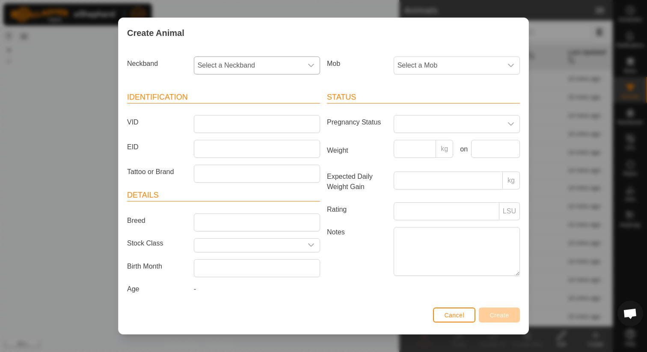
click at [241, 61] on span "Select a Neckband" at bounding box center [248, 65] width 108 height 17
type input "0514"
click at [220, 107] on li "0514542542" at bounding box center [257, 109] width 125 height 17
click at [421, 67] on span "Select a Mob" at bounding box center [448, 65] width 108 height 17
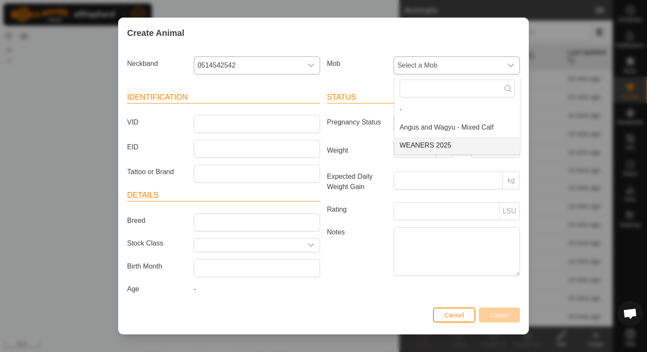
click at [414, 142] on li "WEANERS 2025" at bounding box center [457, 145] width 125 height 17
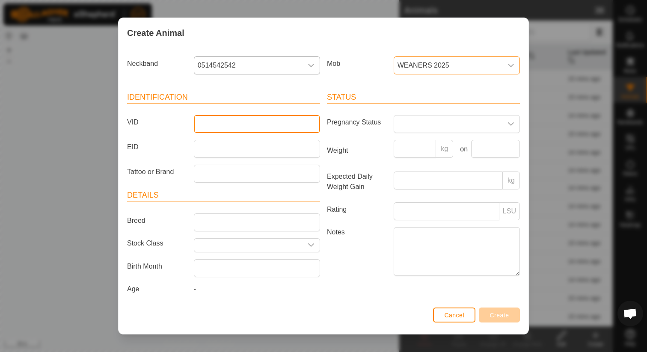
click at [281, 124] on input "VID" at bounding box center [257, 124] width 126 height 18
type input "3967"
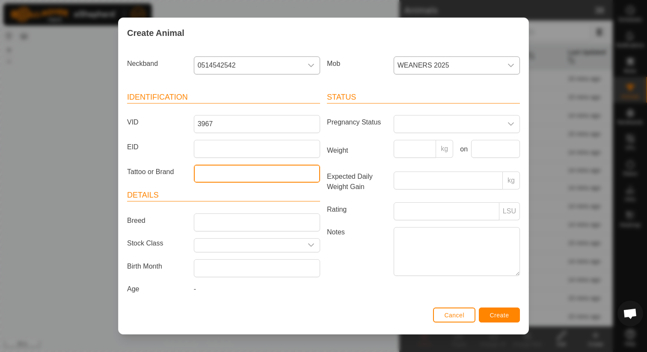
click at [246, 172] on input "Tattoo or Brand" at bounding box center [257, 174] width 126 height 18
type input "JP0"
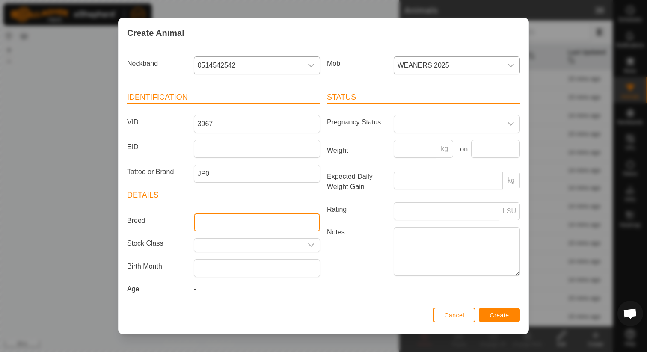
click at [251, 217] on input "Breed" at bounding box center [257, 223] width 126 height 18
click at [427, 129] on span at bounding box center [448, 124] width 108 height 17
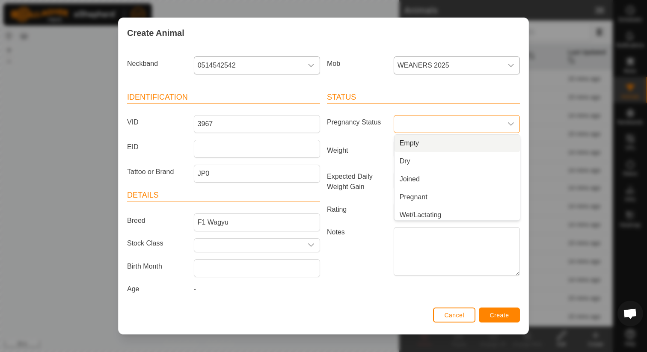
click at [358, 158] on label "Weight" at bounding box center [357, 150] width 67 height 21
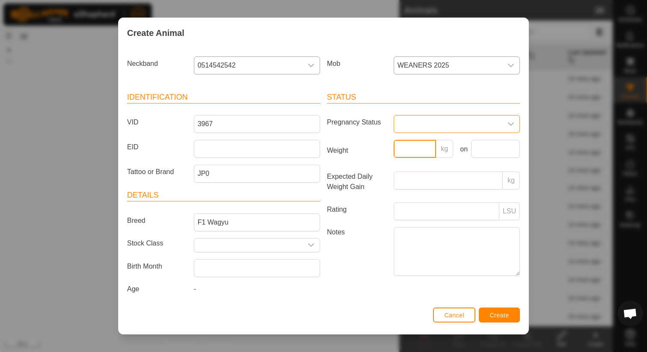
click at [394, 158] on input "Weight" at bounding box center [415, 149] width 43 height 18
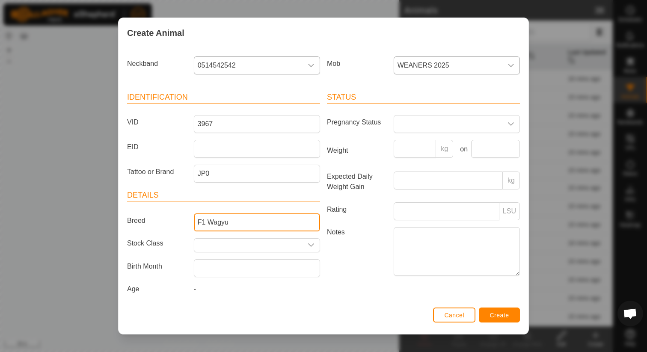
click at [205, 223] on input "F1 Wagyu" at bounding box center [257, 223] width 126 height 18
click at [208, 222] on input "F1 Wagyu" at bounding box center [257, 223] width 126 height 18
click at [247, 224] on input "Wagyu" at bounding box center [257, 223] width 126 height 18
type input "Wagyu Fullblood"
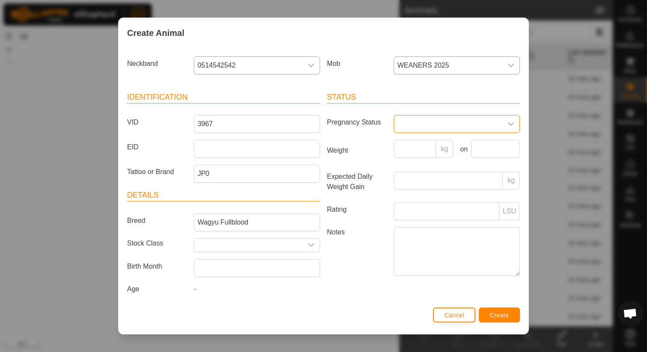
click at [440, 125] on span at bounding box center [448, 124] width 108 height 17
click at [360, 154] on label "Weight" at bounding box center [357, 150] width 67 height 21
click at [394, 154] on input "Weight" at bounding box center [415, 149] width 43 height 18
click at [409, 154] on input "Weight" at bounding box center [415, 149] width 43 height 18
type input "260"
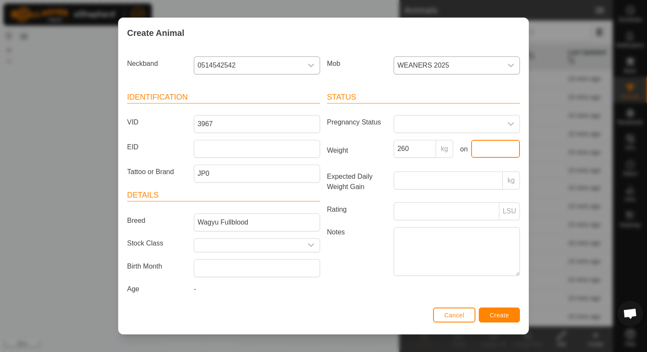
click at [499, 144] on input "text" at bounding box center [495, 149] width 49 height 18
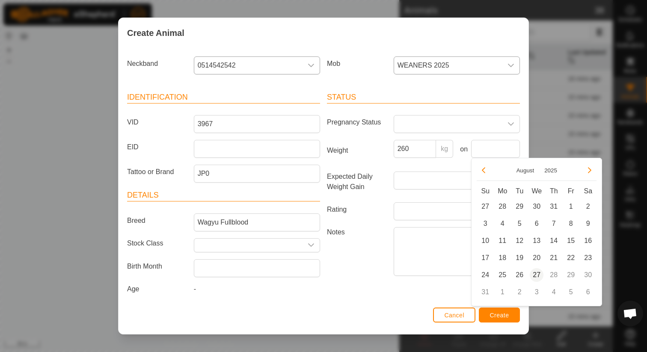
click at [535, 277] on span "27" at bounding box center [537, 275] width 14 height 14
type input "[DATE]"
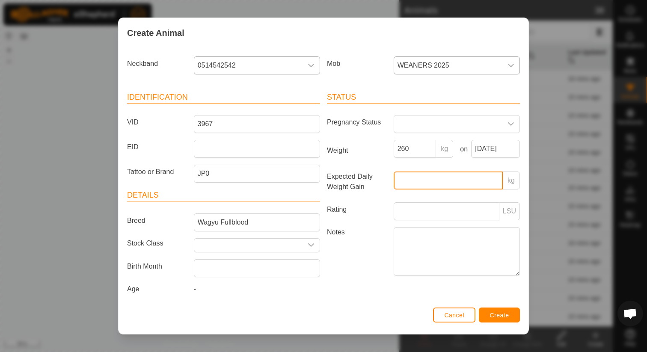
click at [428, 184] on input "Expected Daily Weight Gain" at bounding box center [448, 181] width 109 height 18
type input "1"
click at [504, 308] on button "Create" at bounding box center [499, 315] width 41 height 15
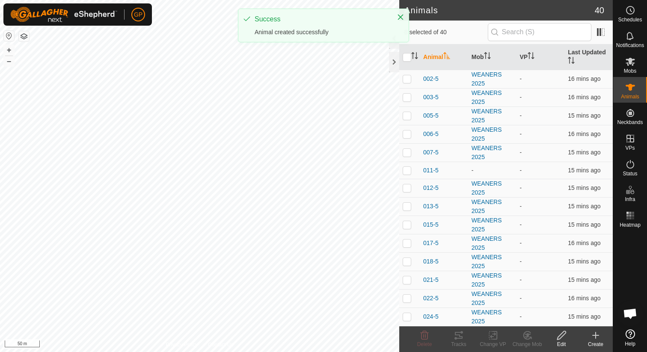
click at [591, 337] on icon at bounding box center [596, 335] width 10 height 10
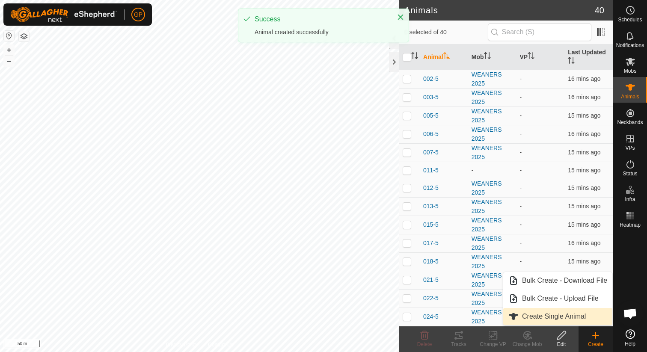
click at [552, 312] on link "Create Single Animal" at bounding box center [557, 316] width 109 height 17
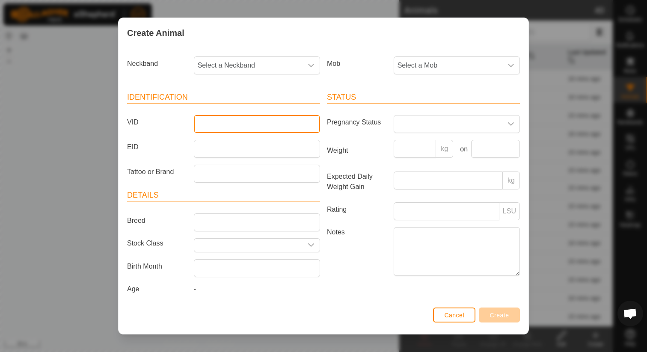
click at [261, 123] on input "VID" at bounding box center [257, 124] width 126 height 18
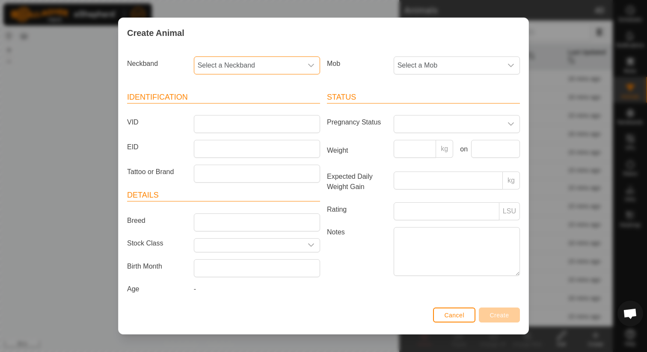
click at [267, 64] on span "Select a Neckband" at bounding box center [248, 65] width 108 height 17
type input "0506"
click at [248, 104] on li "0506435348" at bounding box center [257, 109] width 125 height 17
click at [417, 61] on span "Select a Mob" at bounding box center [448, 65] width 108 height 17
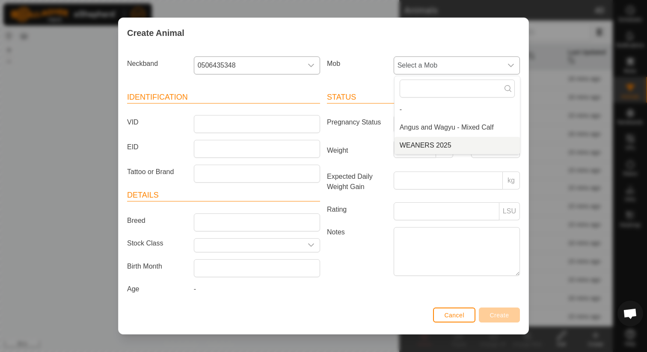
click at [421, 151] on li "WEANERS 2025" at bounding box center [457, 145] width 125 height 17
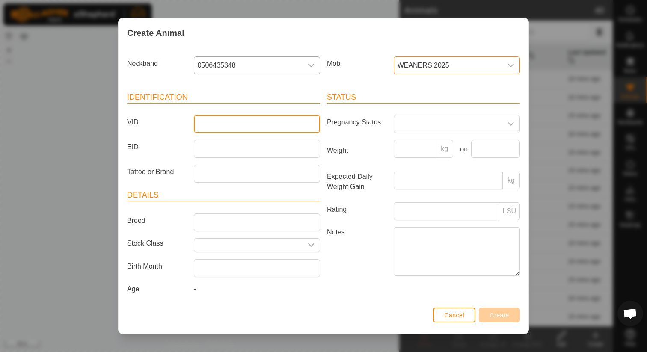
click at [291, 127] on input "VID" at bounding box center [257, 124] width 126 height 18
type input "036-5"
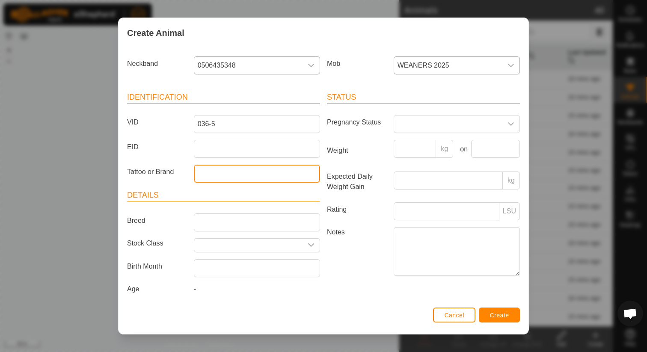
click at [281, 180] on input "Tattoo or Brand" at bounding box center [257, 174] width 126 height 18
type input "JP0"
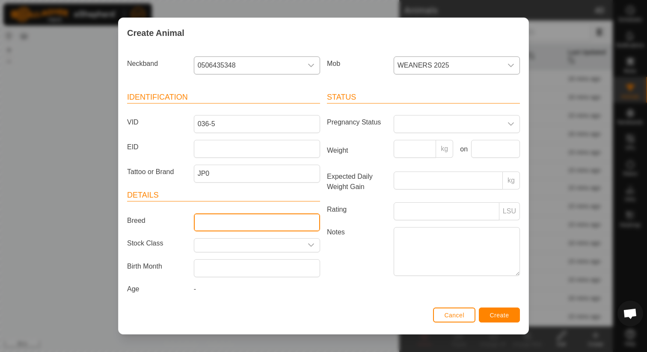
click at [270, 220] on input "Breed" at bounding box center [257, 223] width 126 height 18
type input "Angus x Wagyu Steer"
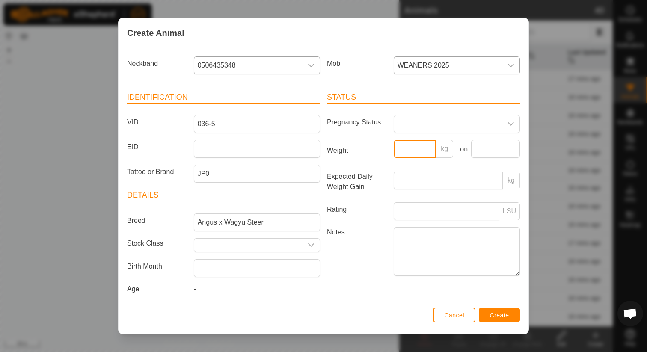
click at [418, 157] on input "Weight" at bounding box center [415, 149] width 43 height 18
type input "410"
click at [492, 151] on input "text" at bounding box center [495, 149] width 49 height 18
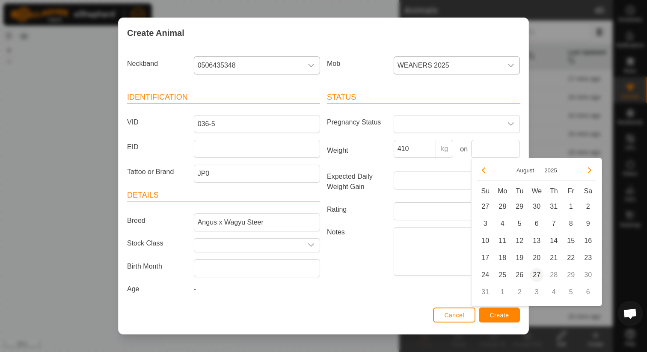
click at [537, 277] on span "27" at bounding box center [537, 275] width 14 height 14
type input "[DATE]"
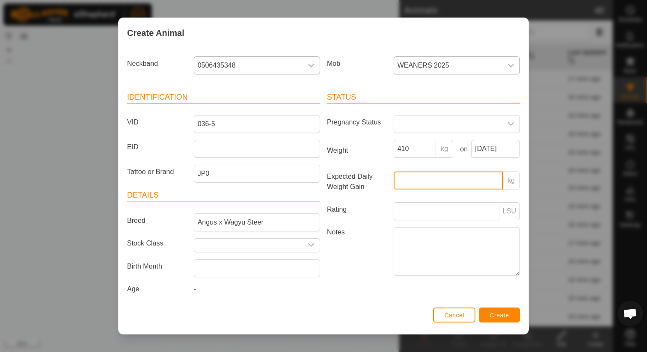
click at [431, 178] on input "Expected Daily Weight Gain" at bounding box center [448, 181] width 109 height 18
type input "1"
click at [500, 316] on span "Create" at bounding box center [499, 315] width 19 height 7
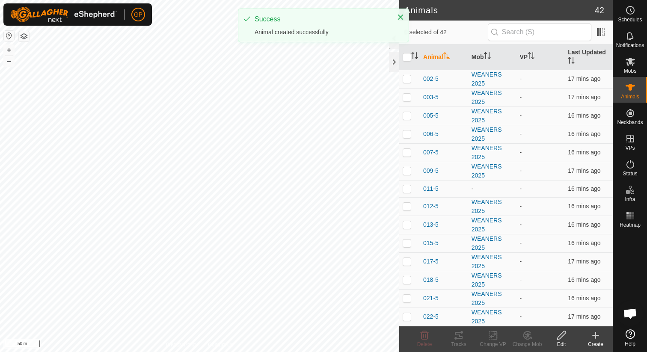
click at [597, 336] on icon at bounding box center [596, 336] width 6 height 0
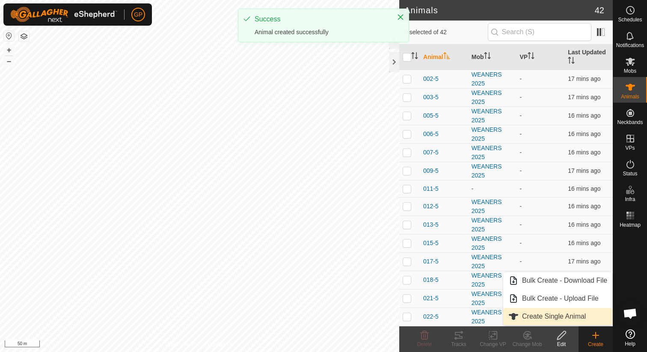
click at [585, 318] on link "Create Single Animal" at bounding box center [557, 316] width 109 height 17
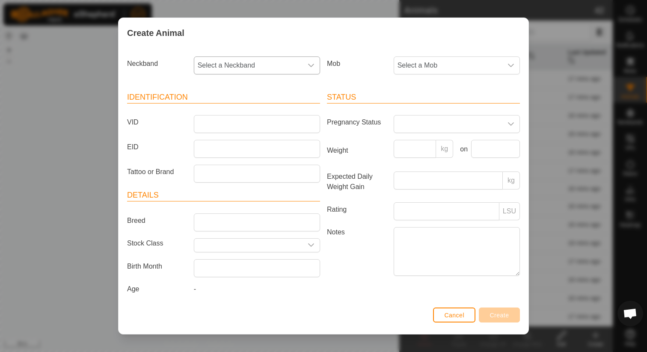
click at [301, 53] on div "Neckband Select a Neckband Mob Select a Mob Identification VID EID Tattoo or Br…" at bounding box center [324, 176] width 410 height 257
click at [301, 63] on span "Select a Neckband" at bounding box center [248, 65] width 108 height 17
type input "280524"
click at [282, 105] on li "2805249237" at bounding box center [257, 109] width 125 height 17
click at [418, 66] on span "Select a Mob" at bounding box center [448, 65] width 108 height 17
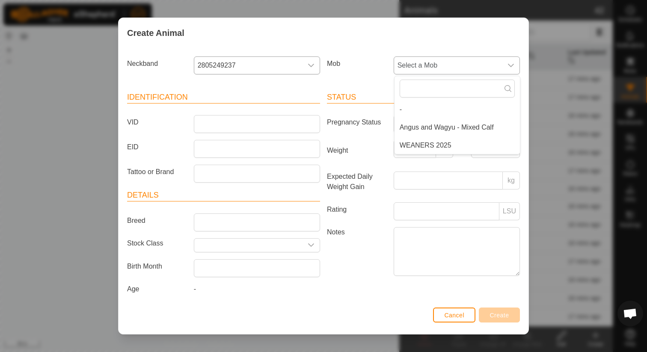
click at [408, 143] on li "WEANERS 2025" at bounding box center [457, 145] width 125 height 17
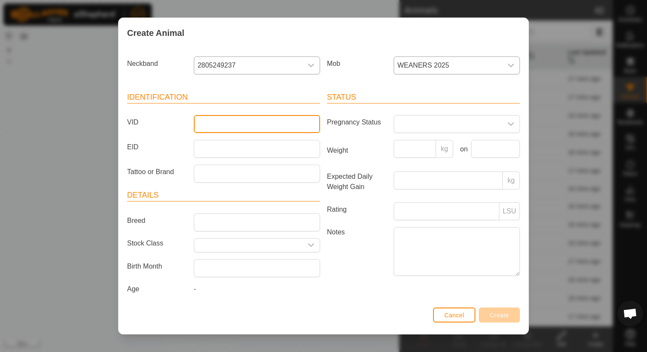
click at [285, 124] on input "VID" at bounding box center [257, 124] width 126 height 18
type input "001-5"
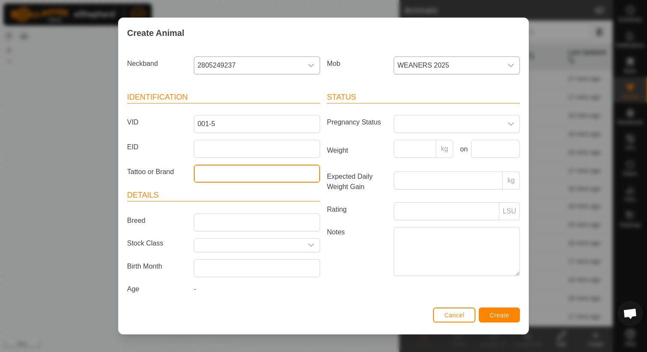
click at [269, 177] on input "Tattoo or Brand" at bounding box center [257, 174] width 126 height 18
type input "JP0"
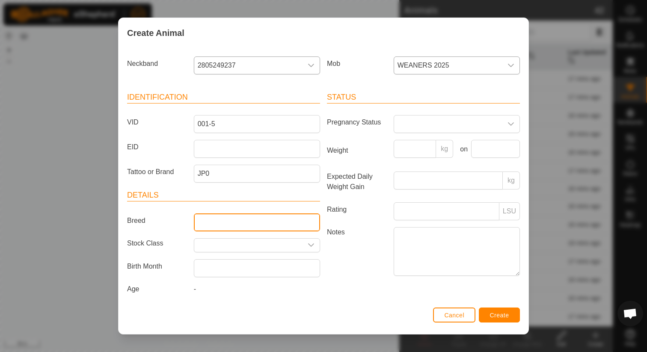
click at [263, 215] on input "Breed" at bounding box center [257, 223] width 126 height 18
type input "Angus x Wagyu Heifer"
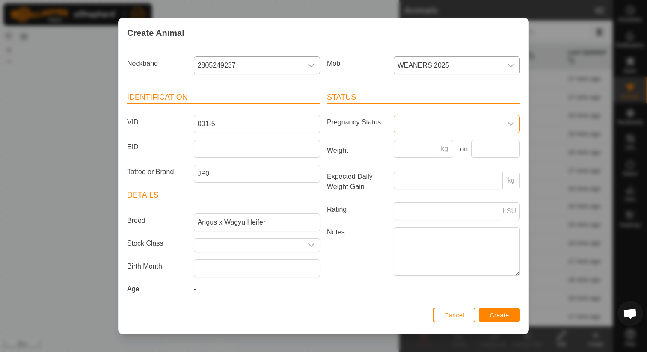
click at [423, 125] on span at bounding box center [448, 124] width 108 height 17
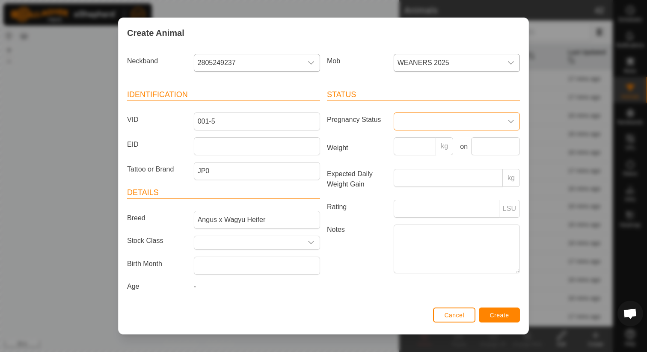
scroll to position [0, 0]
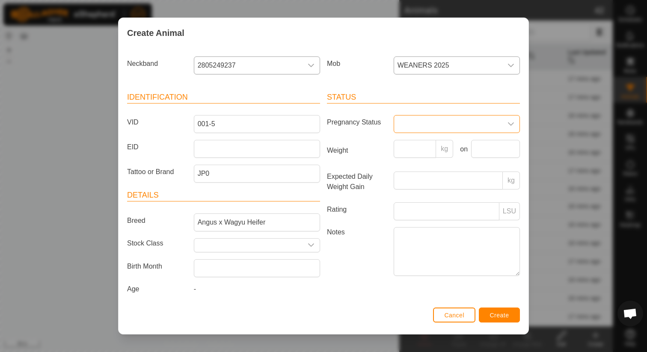
click at [433, 124] on span at bounding box center [448, 124] width 108 height 17
click at [366, 193] on div "Expected Daily Weight Gain kg" at bounding box center [424, 184] width 200 height 24
click at [417, 148] on input "Weight" at bounding box center [415, 149] width 43 height 18
type input "400"
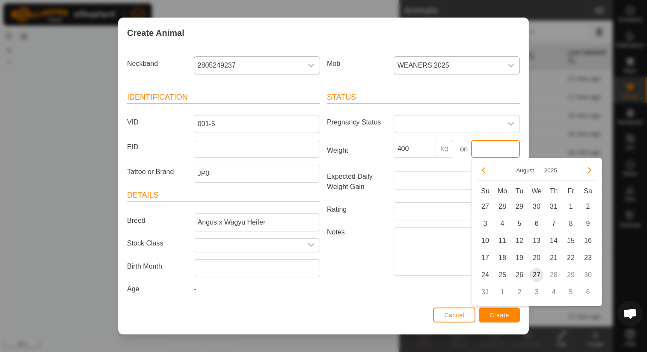
click at [480, 141] on input "text" at bounding box center [495, 149] width 49 height 18
click at [538, 273] on span "27" at bounding box center [537, 275] width 14 height 14
type input "[DATE]"
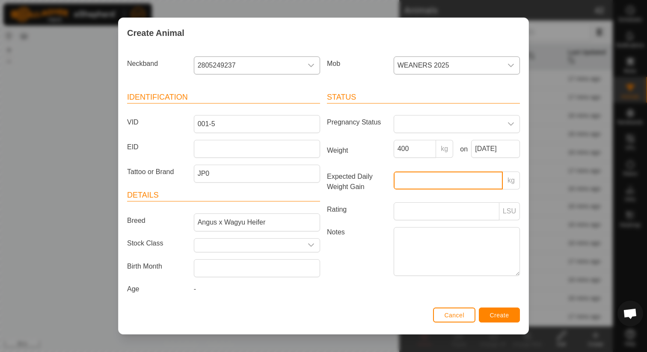
click at [438, 182] on input "Expected Daily Weight Gain" at bounding box center [448, 181] width 109 height 18
type input "1"
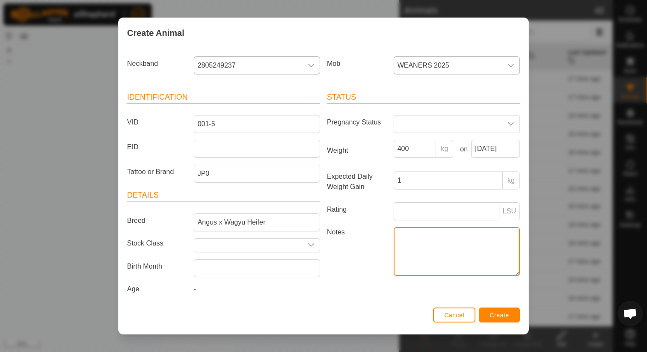
click at [443, 248] on textarea "Notes" at bounding box center [457, 251] width 126 height 49
type textarea "E"
type textarea "Suspected pregnancy"
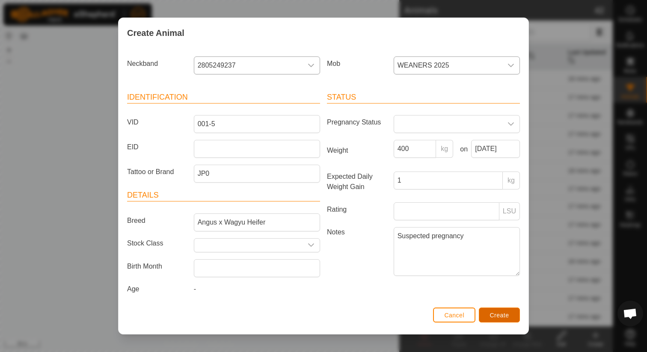
click at [502, 312] on span "Create" at bounding box center [499, 315] width 19 height 7
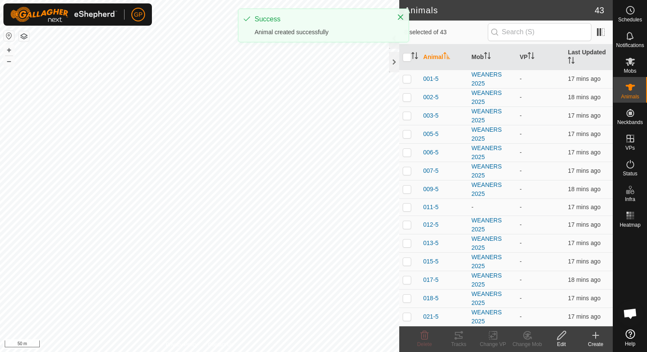
click at [595, 341] on div "Create" at bounding box center [596, 345] width 34 height 8
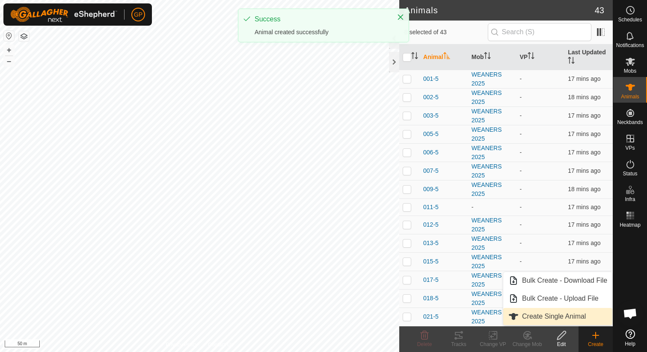
click at [573, 321] on link "Create Single Animal" at bounding box center [557, 316] width 109 height 17
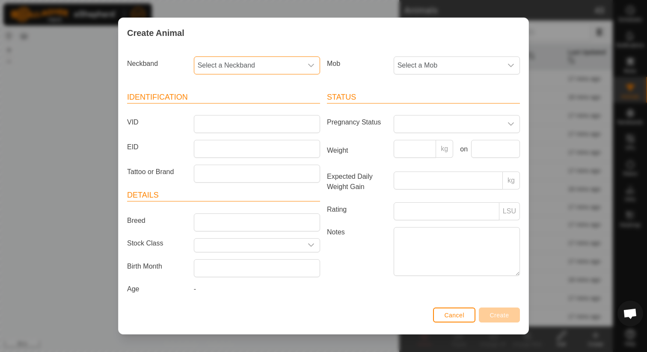
click at [249, 64] on span "Select a Neckband" at bounding box center [248, 65] width 108 height 17
type input "0220"
click at [207, 111] on li "0220463669" at bounding box center [257, 109] width 125 height 17
click at [404, 77] on div "Mob Select a Mob" at bounding box center [424, 69] width 200 height 32
click at [403, 64] on span "Select a Mob" at bounding box center [448, 65] width 108 height 17
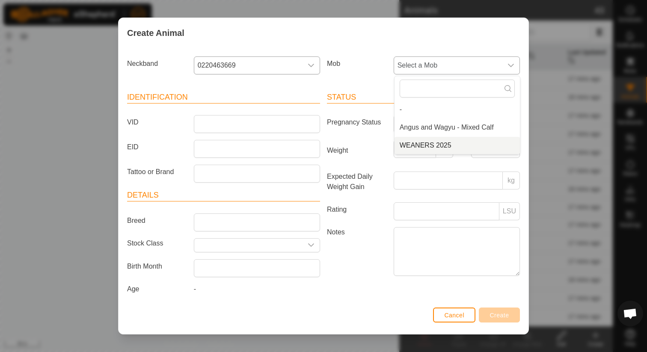
click at [424, 148] on li "WEANERS 2025" at bounding box center [457, 145] width 125 height 17
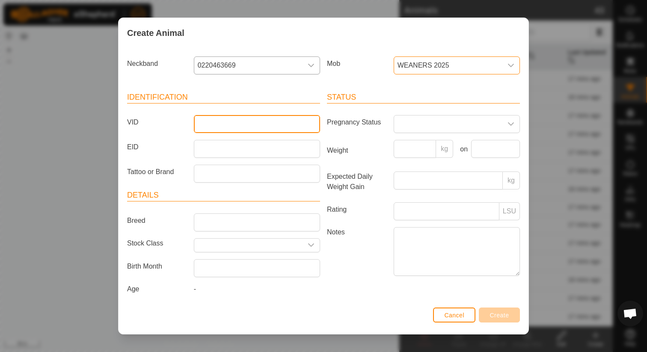
click at [260, 124] on input "VID" at bounding box center [257, 124] width 126 height 18
type input "3909"
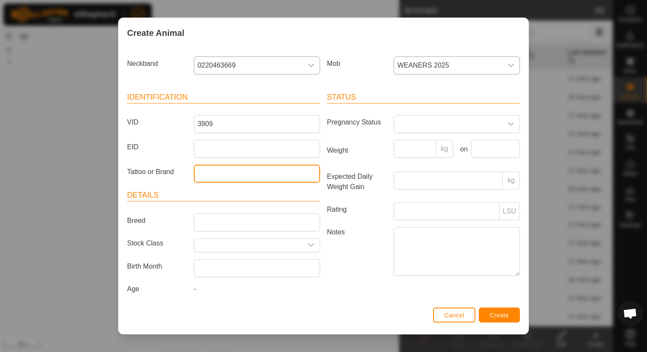
click at [252, 173] on input "Tattoo or Brand" at bounding box center [257, 174] width 126 height 18
type input "JP0"
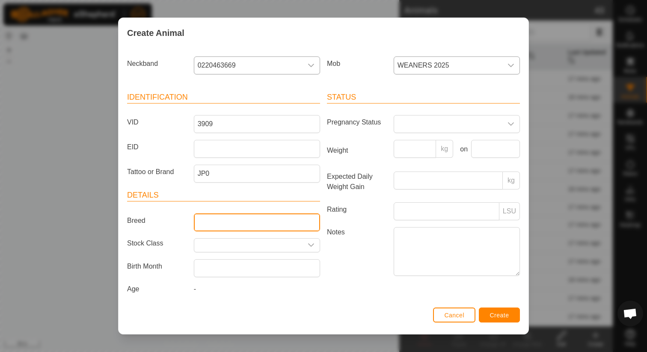
click at [243, 218] on input "Breed" at bounding box center [257, 223] width 126 height 18
type input "Wagyu Fullblood Steer"
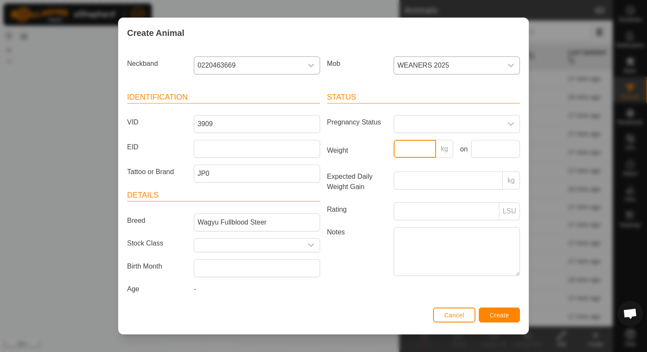
click at [427, 148] on input "Weight" at bounding box center [415, 149] width 43 height 18
type input "270"
click at [499, 151] on input "text" at bounding box center [495, 149] width 49 height 18
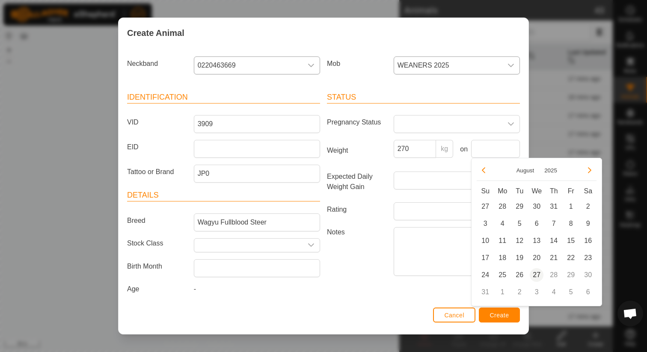
click at [537, 273] on span "27" at bounding box center [537, 275] width 14 height 14
type input "[DATE]"
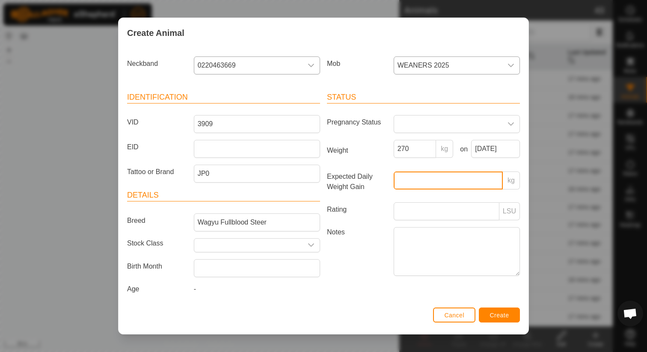
click at [428, 181] on input "Expected Daily Weight Gain" at bounding box center [448, 181] width 109 height 18
type input "1"
click at [497, 318] on span "Create" at bounding box center [499, 315] width 19 height 7
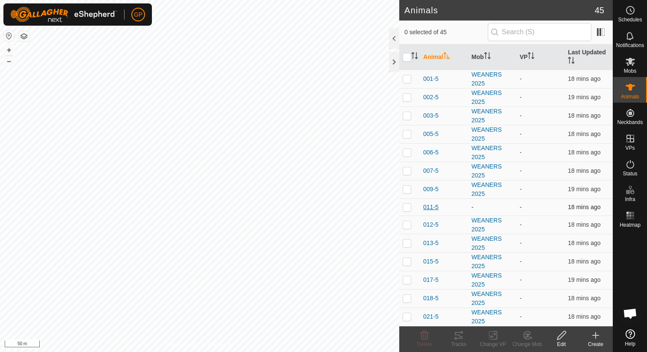
click at [423, 207] on span "011-5" at bounding box center [430, 207] width 15 height 9
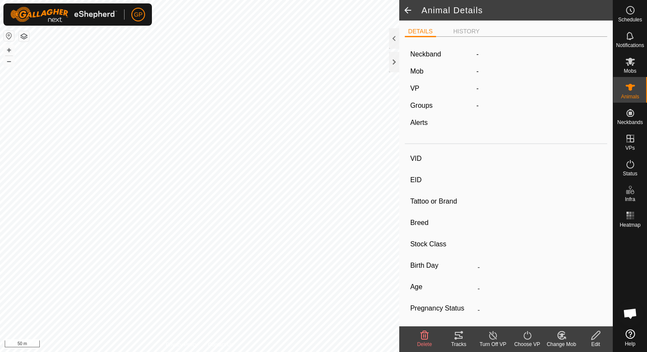
type input "011-5"
type input "-"
type input "JP0"
type input "Angus x Wagyu Heifer"
type input "-"
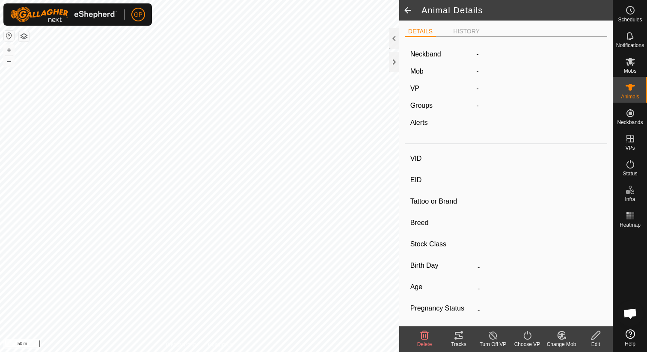
type input "340 kg"
type input "1 kg"
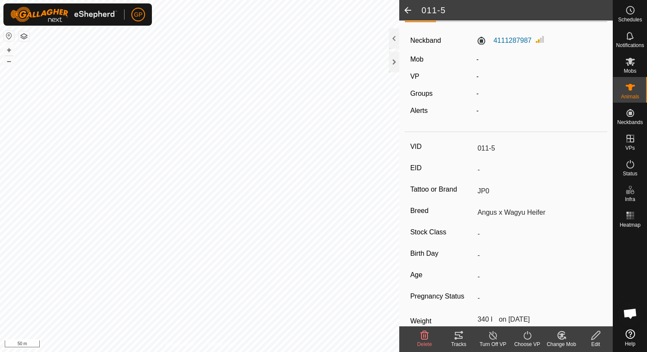
scroll to position [67, 0]
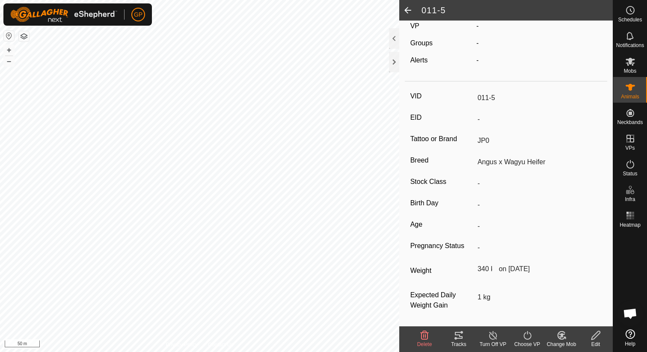
click at [595, 333] on icon at bounding box center [595, 335] width 9 height 9
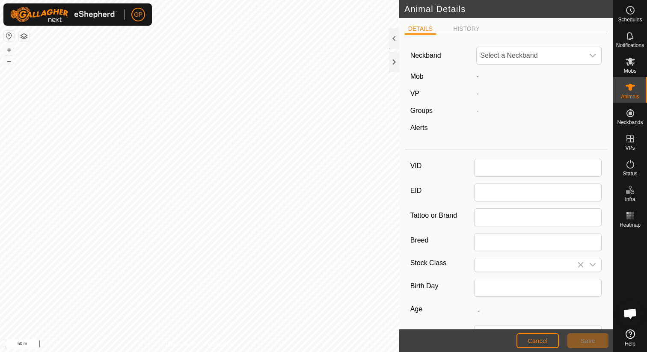
type input "011-5"
type input "JP0"
type input "Angus x Wagyu Heifer"
type input "340"
type input "[DATE]"
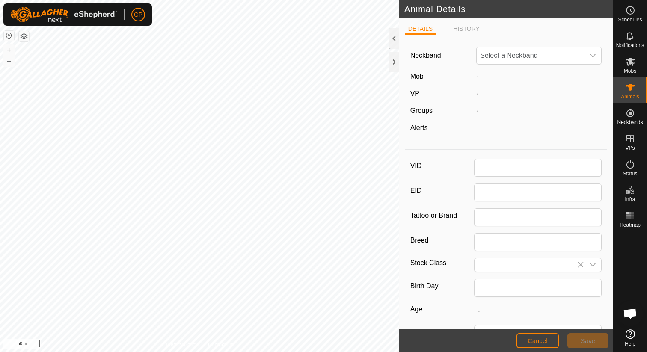
type input "1"
click at [478, 77] on span "-" at bounding box center [477, 76] width 2 height 7
click at [469, 20] on div "DETAILS HISTORY Neckband 4111287987 Mob - VP - Groups - Alerts - VID 011-5 EID …" at bounding box center [506, 174] width 214 height 312
click at [468, 27] on li "HISTORY" at bounding box center [466, 29] width 33 height 10
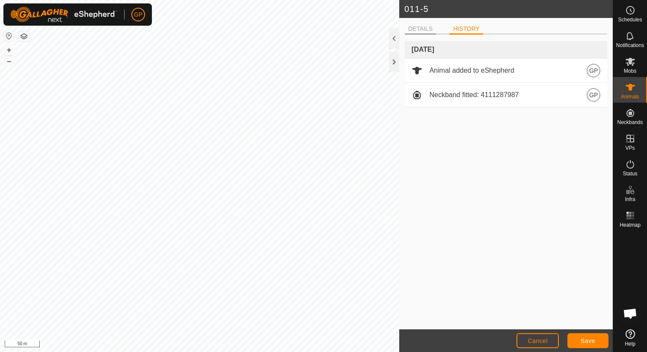
click at [417, 30] on li "DETAILS" at bounding box center [420, 29] width 31 height 10
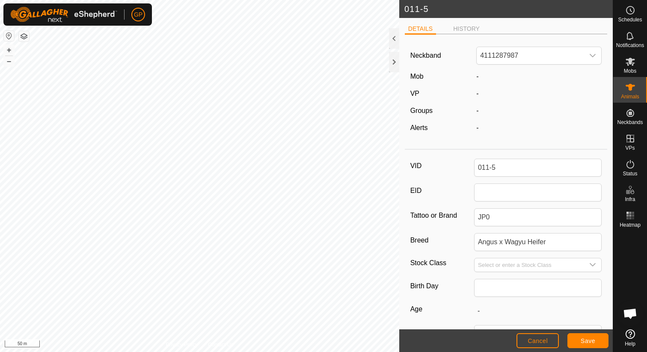
click at [479, 76] on div "-" at bounding box center [539, 76] width 132 height 10
click at [500, 57] on span "4111287987" at bounding box center [530, 55] width 107 height 17
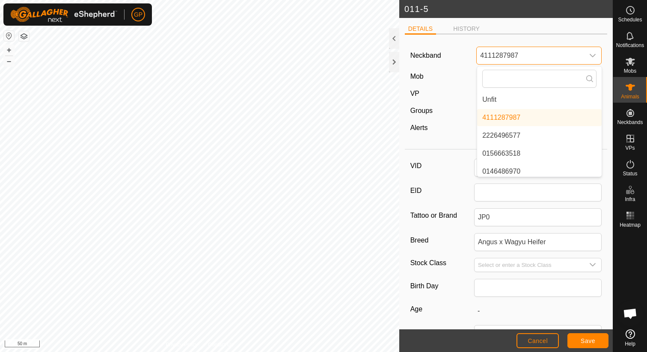
click at [500, 57] on span "4111287987" at bounding box center [530, 55] width 107 height 17
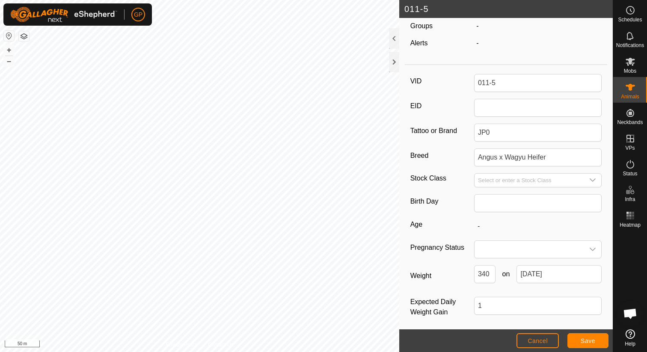
scroll to position [89, 0]
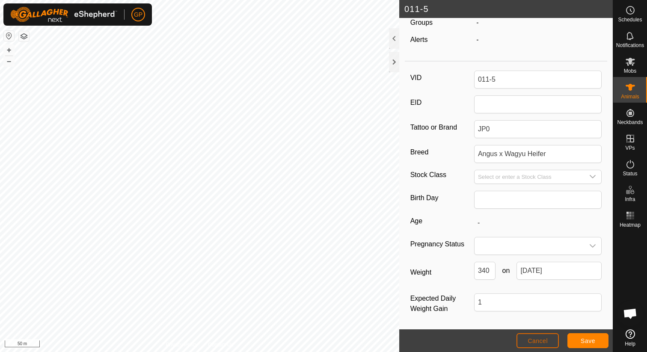
click at [538, 339] on span "Cancel" at bounding box center [538, 341] width 20 height 7
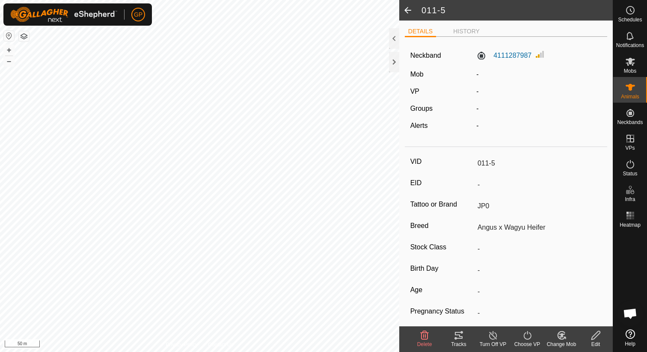
click at [410, 11] on span at bounding box center [407, 10] width 17 height 21
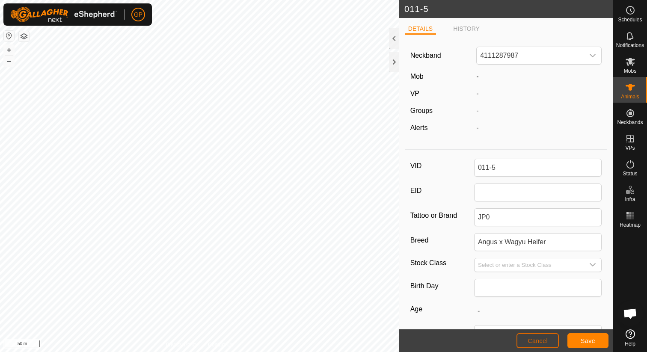
click at [555, 342] on button "Cancel" at bounding box center [538, 340] width 42 height 15
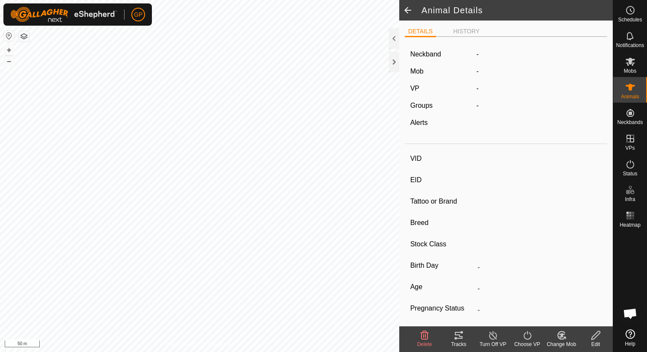
type input "011-5"
type input "-"
type input "JP0"
type input "Angus x Wagyu Heifer"
type input "-"
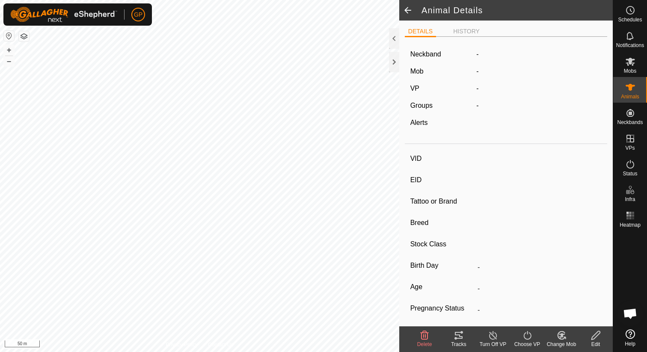
type input "340 kg"
type input "1 kg"
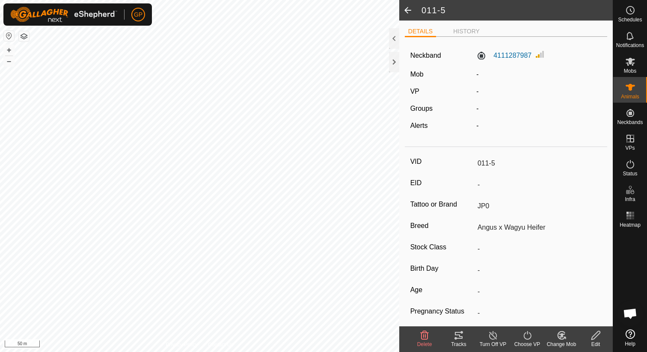
click at [562, 335] on icon at bounding box center [562, 335] width 6 height 4
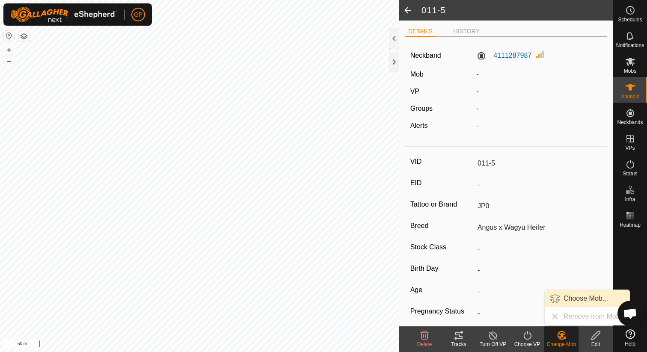
click at [567, 302] on link "Choose Mob..." at bounding box center [587, 298] width 85 height 17
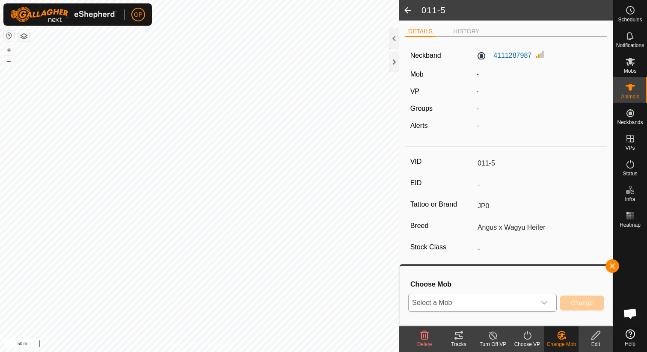
click at [470, 307] on span "Select a Mob" at bounding box center [472, 302] width 127 height 17
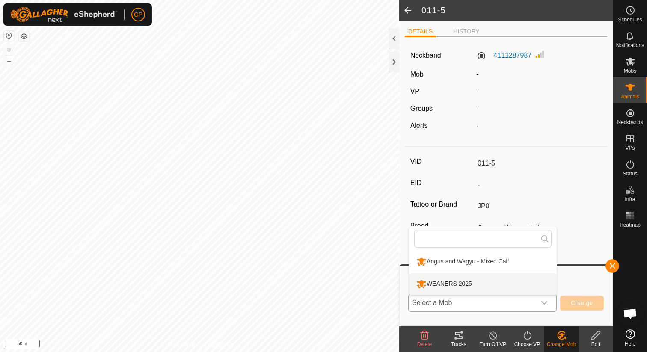
click at [465, 279] on li "WEANERS 2025" at bounding box center [483, 283] width 148 height 21
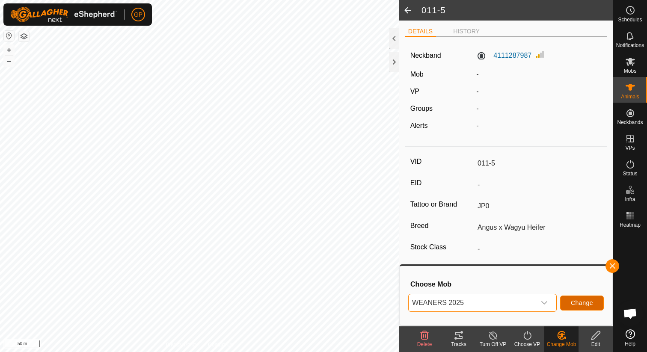
click at [577, 297] on button "Change" at bounding box center [582, 303] width 44 height 15
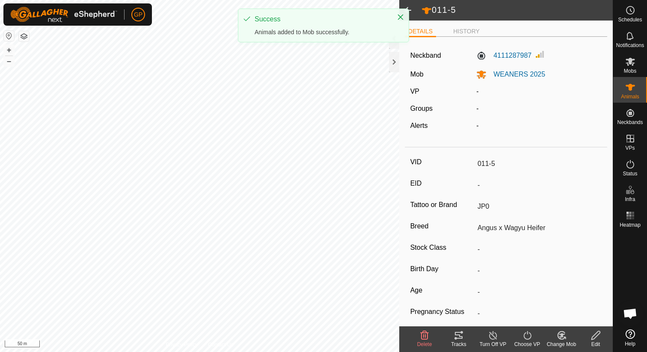
click at [413, 8] on span at bounding box center [407, 10] width 17 height 21
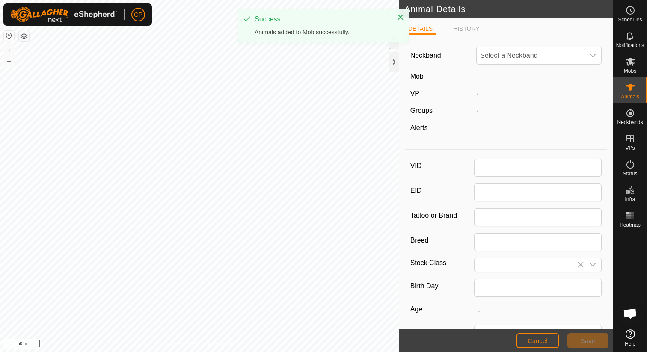
type input "011-5"
type input "JP0"
type input "Angus x Wagyu Heifer"
type input "340"
type input "[DATE]"
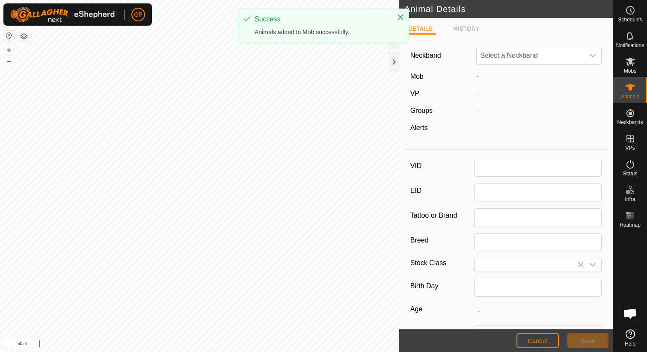
type input "1"
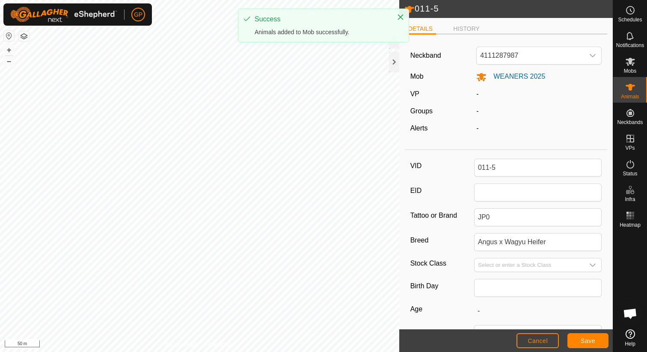
click at [413, 8] on icon at bounding box center [409, 9] width 9 height 7
click at [587, 338] on span "Save" at bounding box center [588, 341] width 15 height 7
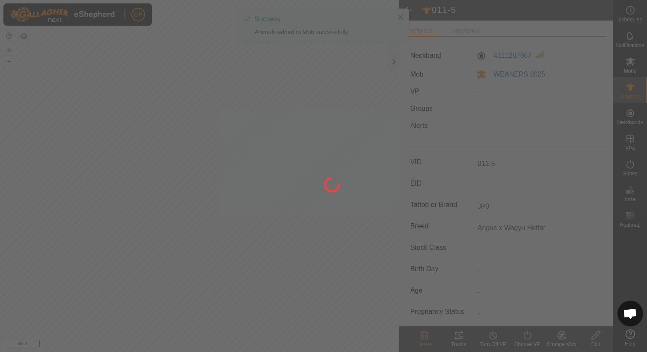
type input "-"
type input "340 kg"
type input "1 kg"
type input "-"
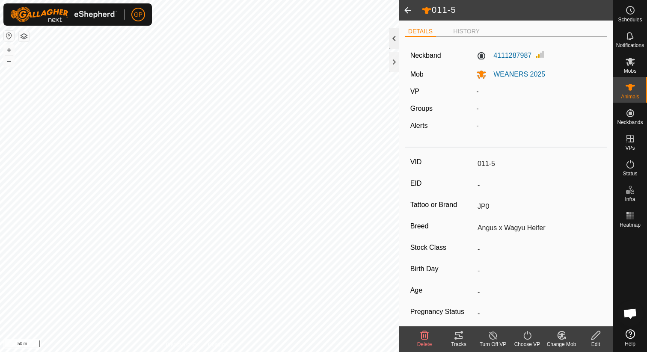
click at [393, 29] on div at bounding box center [394, 38] width 10 height 21
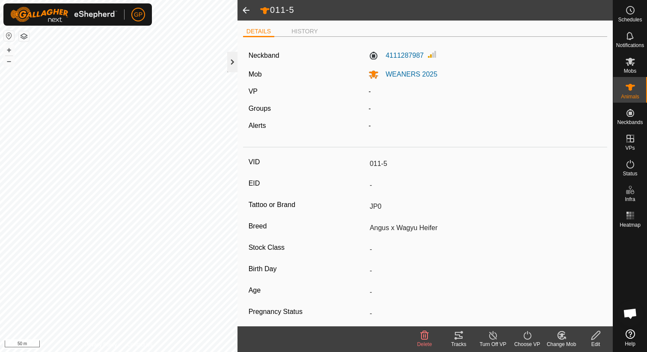
click at [232, 55] on div at bounding box center [232, 62] width 10 height 21
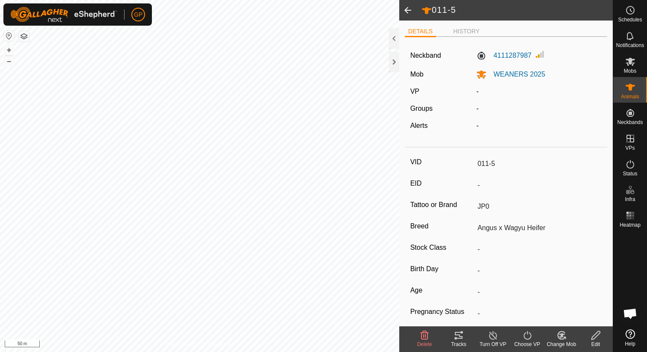
click at [401, 9] on span at bounding box center [407, 10] width 17 height 21
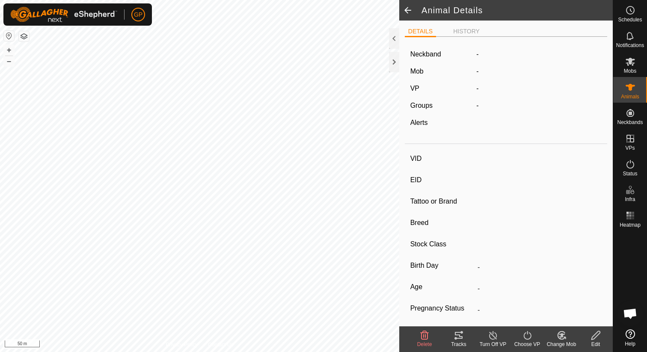
type input "011-5"
type input "-"
type input "JP0"
type input "Angus x Wagyu Heifer"
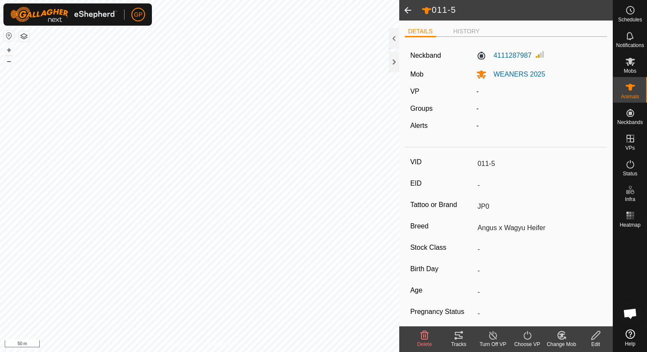
click at [411, 10] on span at bounding box center [407, 10] width 17 height 21
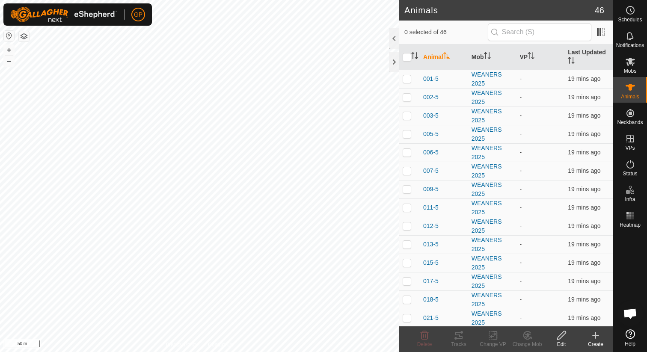
click at [596, 336] on icon at bounding box center [596, 336] width 6 height 0
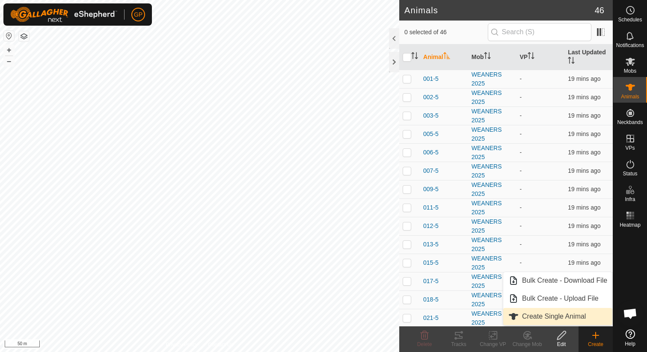
click at [594, 317] on link "Create Single Animal" at bounding box center [557, 316] width 109 height 17
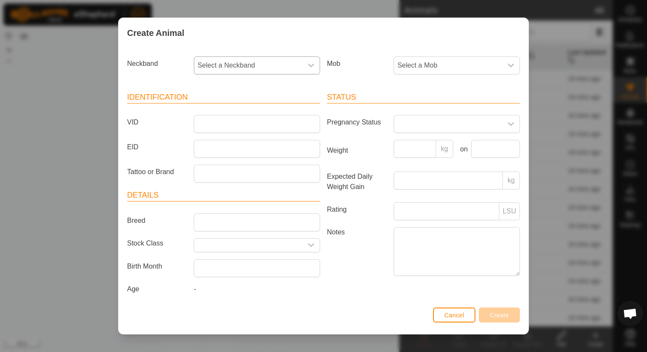
click at [285, 65] on span "Select a Neckband" at bounding box center [248, 65] width 108 height 17
click at [229, 111] on li "0222173283" at bounding box center [257, 109] width 125 height 17
click at [411, 71] on span "Select a Mob" at bounding box center [448, 65] width 108 height 17
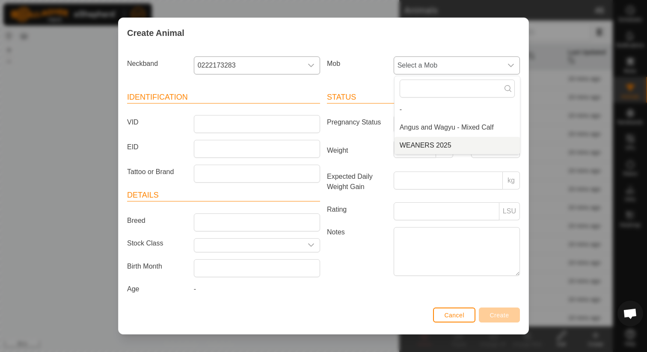
click at [405, 145] on li "WEANERS 2025" at bounding box center [457, 145] width 125 height 17
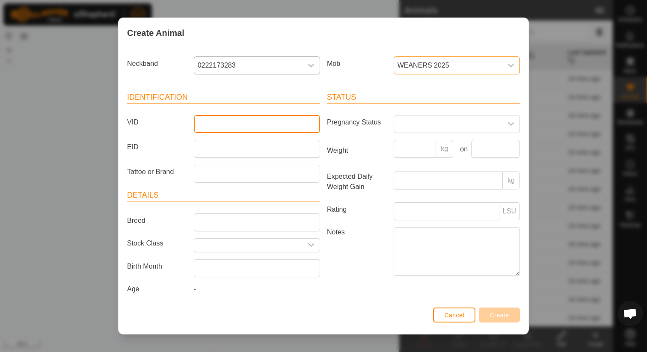
click at [263, 124] on input "VID" at bounding box center [257, 124] width 126 height 18
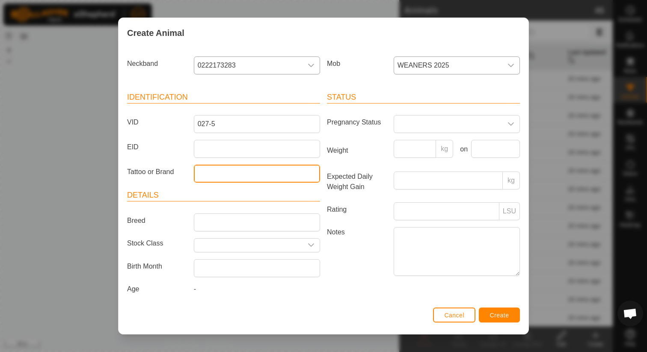
click at [252, 177] on input "Tattoo or Brand" at bounding box center [257, 174] width 126 height 18
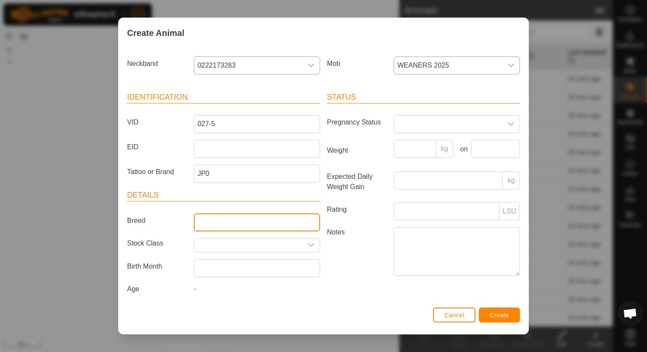
click at [255, 219] on input "Breed" at bounding box center [257, 223] width 126 height 18
click at [404, 162] on div "kg on" at bounding box center [456, 152] width 133 height 25
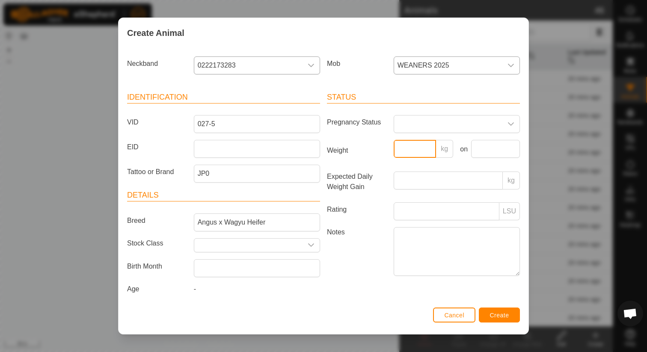
click at [406, 152] on input "Weight" at bounding box center [415, 149] width 43 height 18
click at [479, 155] on input "text" at bounding box center [495, 149] width 49 height 18
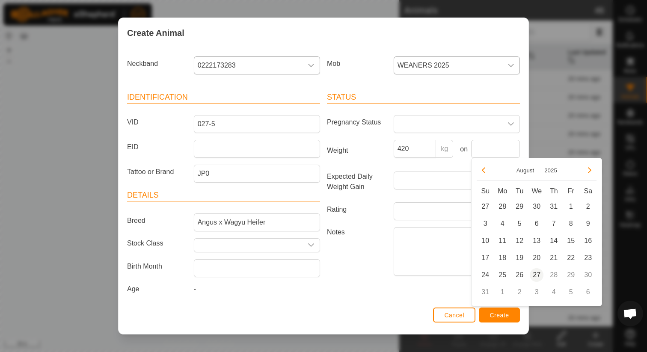
click at [537, 275] on span "27" at bounding box center [537, 275] width 14 height 14
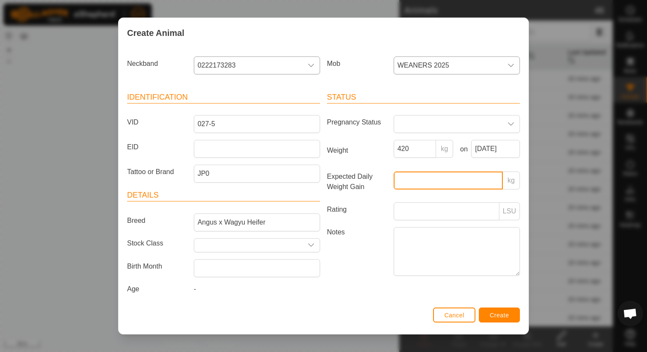
click at [450, 179] on input "Expected Daily Weight Gain" at bounding box center [448, 181] width 109 height 18
click at [503, 318] on span "Create" at bounding box center [499, 315] width 19 height 7
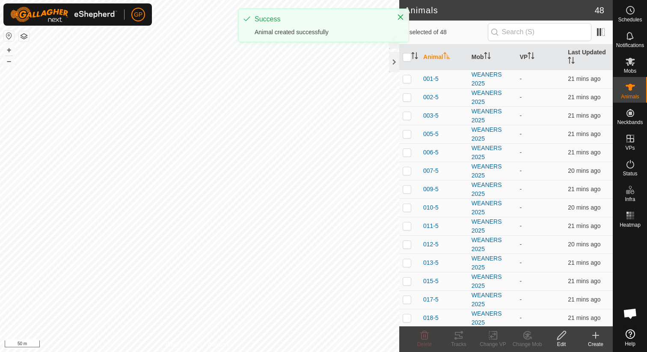
click at [595, 343] on div "Create" at bounding box center [596, 345] width 34 height 8
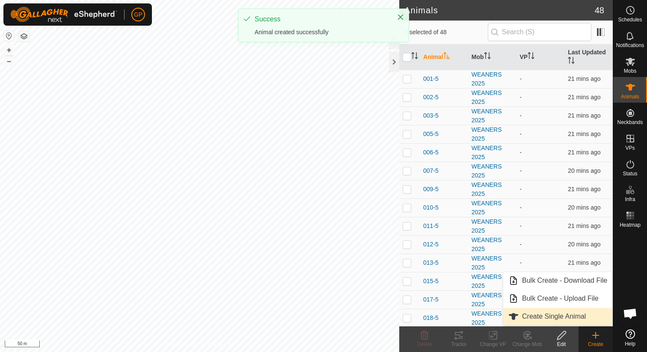
click at [563, 314] on link "Create Single Animal" at bounding box center [557, 316] width 109 height 17
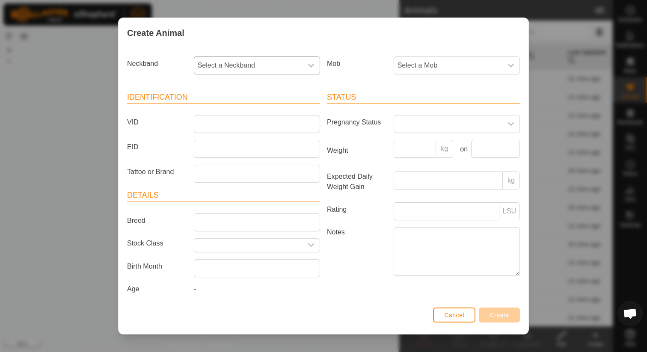
click at [295, 62] on span "Select a Neckband" at bounding box center [248, 65] width 108 height 17
click at [261, 111] on li "3976523501" at bounding box center [257, 109] width 125 height 17
click at [256, 133] on input "VID" at bounding box center [257, 124] width 126 height 18
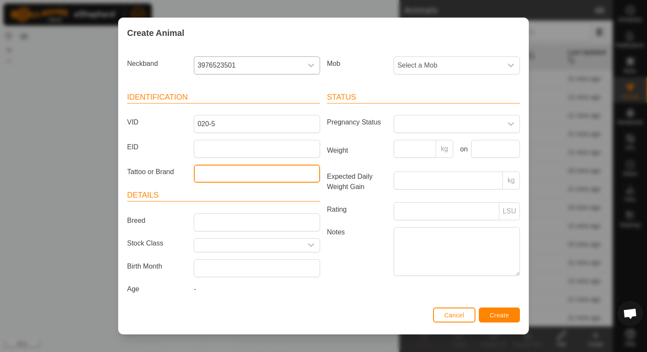
click at [249, 174] on input "Tattoo or Brand" at bounding box center [257, 174] width 126 height 18
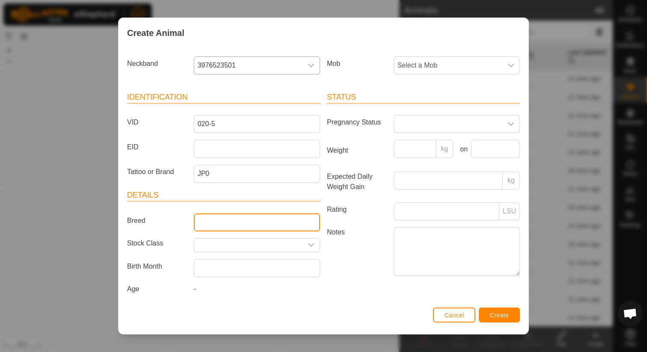
click at [255, 214] on input "Breed" at bounding box center [257, 223] width 126 height 18
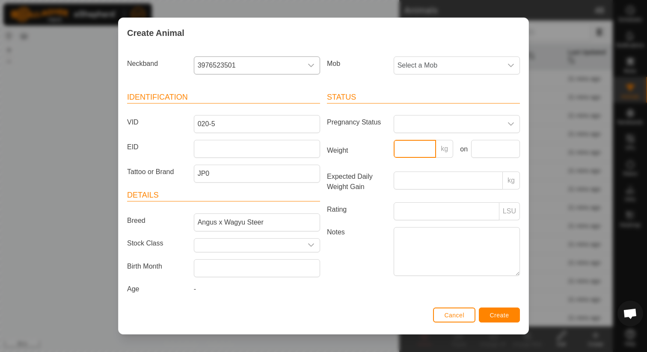
click at [405, 150] on input "Weight" at bounding box center [415, 149] width 43 height 18
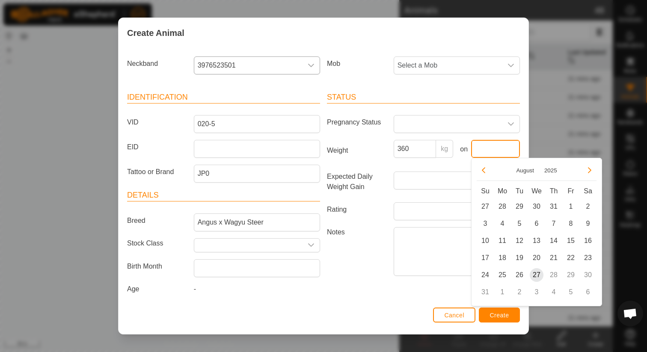
click at [496, 154] on input "text" at bounding box center [495, 149] width 49 height 18
click at [533, 275] on span "27" at bounding box center [537, 275] width 14 height 14
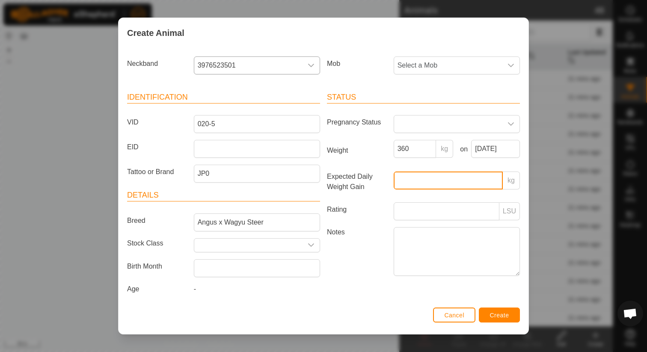
click at [444, 184] on input "Expected Daily Weight Gain" at bounding box center [448, 181] width 109 height 18
click at [504, 315] on span "Create" at bounding box center [499, 315] width 19 height 7
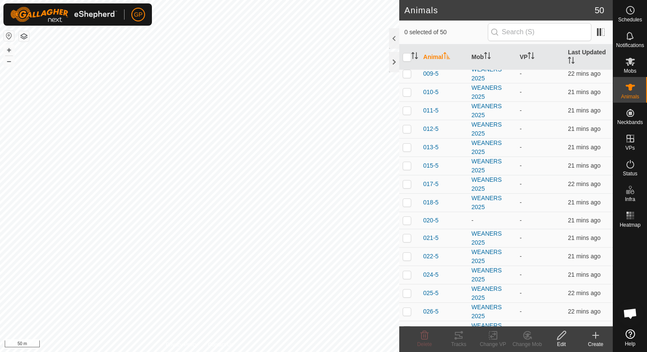
scroll to position [116, 0]
click at [436, 220] on span "020-5" at bounding box center [430, 219] width 15 height 9
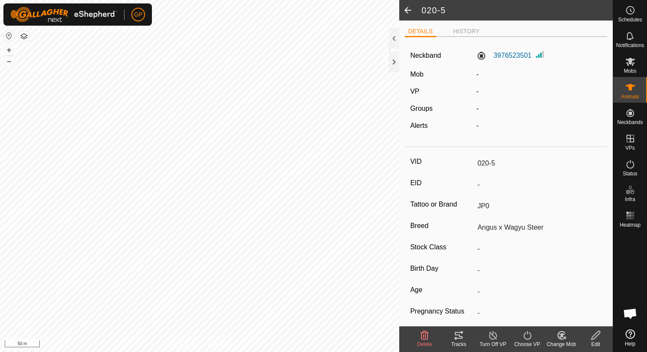
click at [558, 332] on icon at bounding box center [561, 336] width 7 height 8
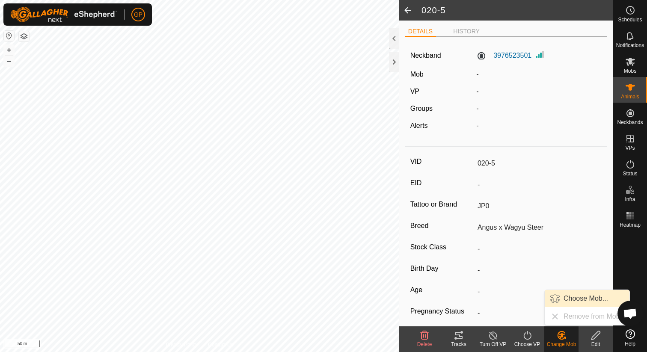
click at [575, 297] on link "Choose Mob..." at bounding box center [587, 298] width 85 height 17
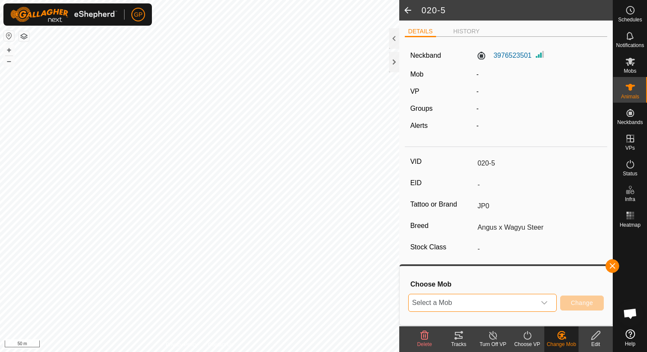
click at [503, 306] on span "Select a Mob" at bounding box center [472, 302] width 127 height 17
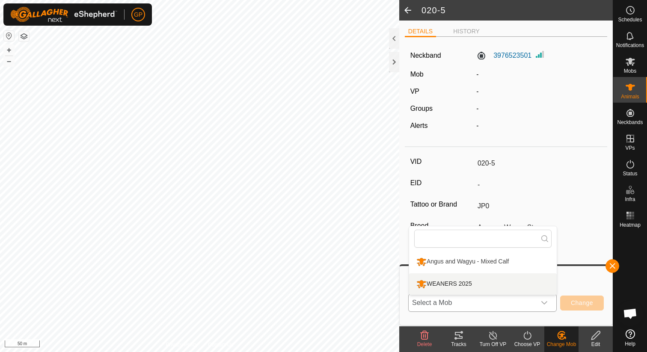
click at [505, 288] on li "WEANERS 2025" at bounding box center [483, 283] width 148 height 21
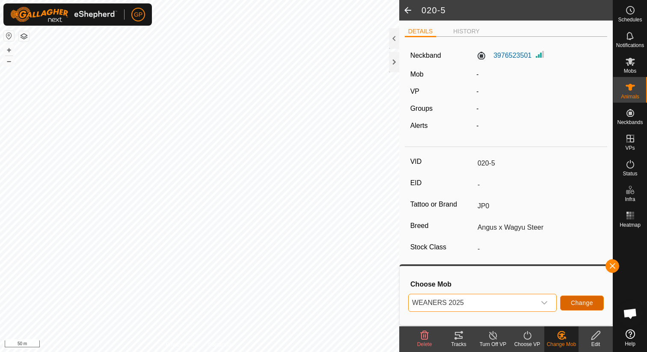
click at [574, 299] on button "Change" at bounding box center [582, 303] width 44 height 15
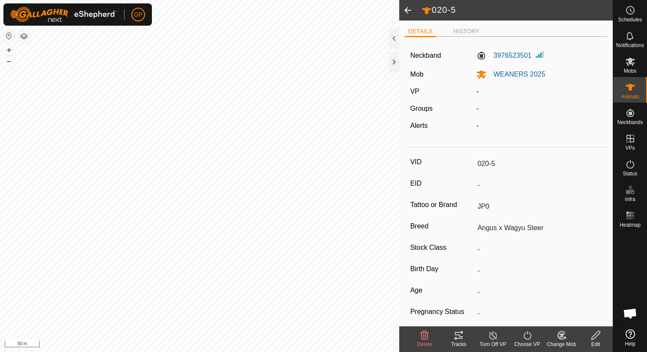
click at [411, 7] on span at bounding box center [407, 10] width 17 height 21
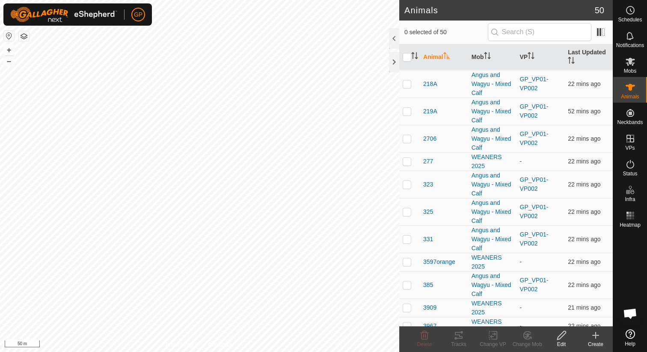
scroll to position [756, 0]
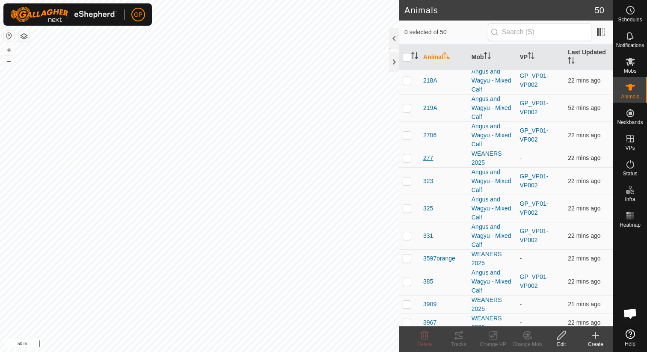
click at [430, 159] on span "277" at bounding box center [428, 158] width 10 height 9
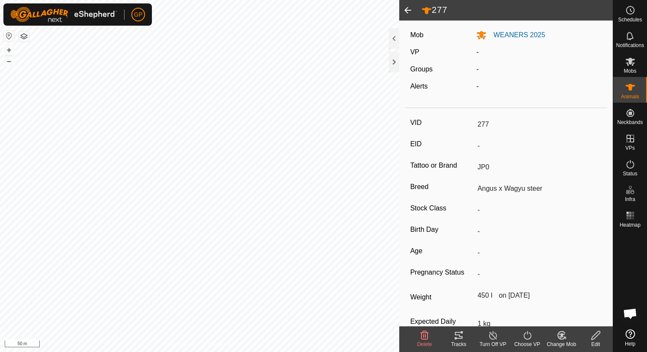
scroll to position [44, 0]
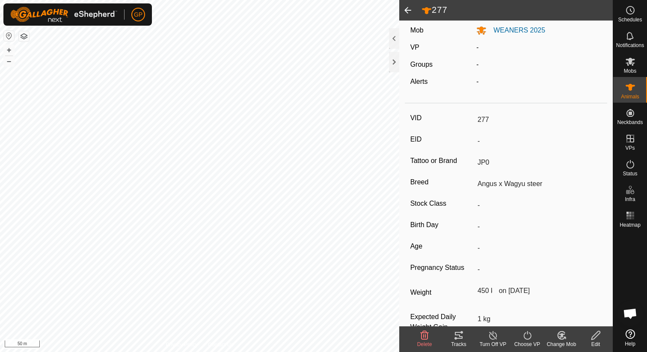
click at [594, 338] on icon at bounding box center [595, 335] width 9 height 9
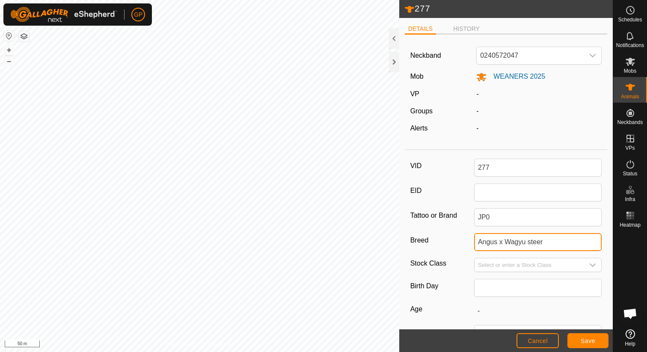
click at [525, 239] on input "Angus x Wagyu steer" at bounding box center [538, 242] width 128 height 18
drag, startPoint x: 554, startPoint y: 244, endPoint x: 474, endPoint y: 240, distance: 80.1
click at [474, 240] on div "Breed Angus x Wagyu steer" at bounding box center [506, 242] width 192 height 18
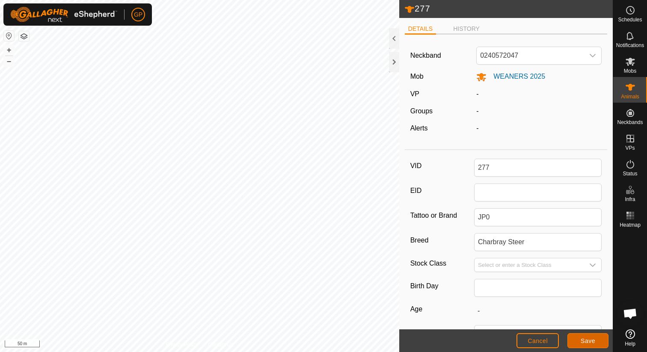
click at [594, 341] on span "Save" at bounding box center [588, 341] width 15 height 7
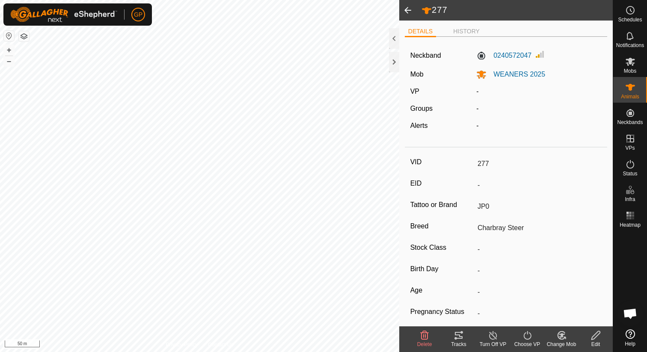
click at [406, 14] on span at bounding box center [407, 10] width 17 height 21
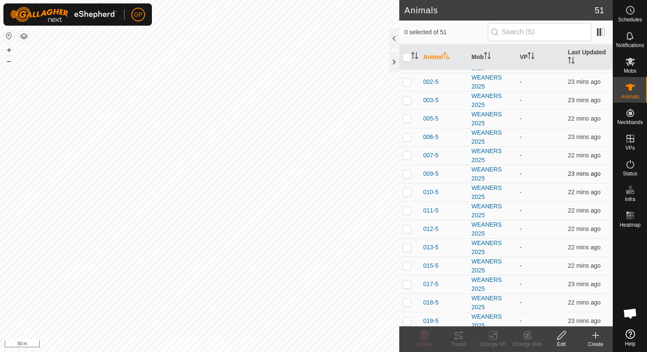
scroll to position [16, 0]
click at [537, 29] on input "text" at bounding box center [540, 32] width 104 height 18
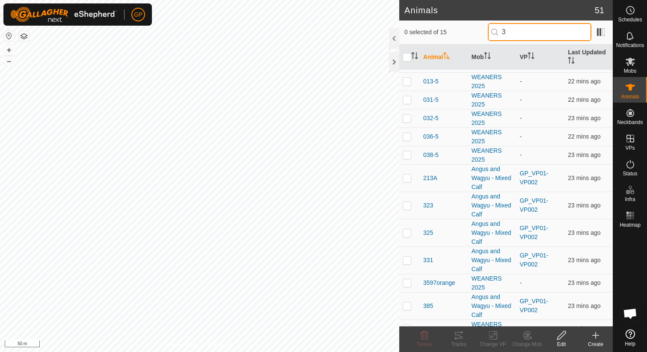
scroll to position [0, 0]
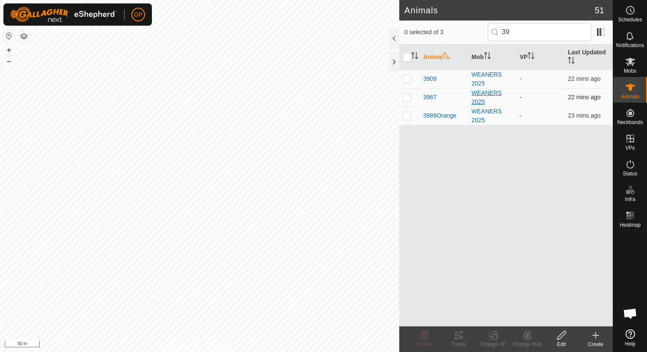
click at [492, 94] on div "WEANERS 2025" at bounding box center [493, 98] width 42 height 18
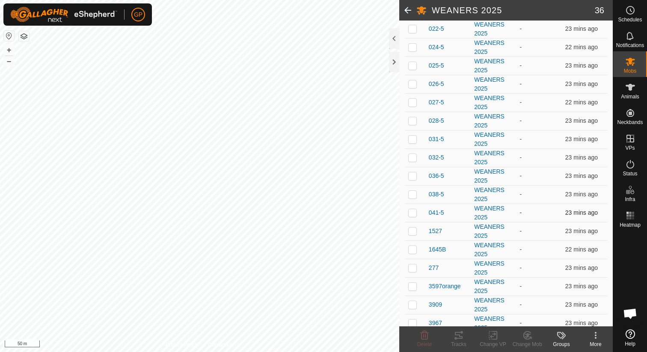
scroll to position [473, 0]
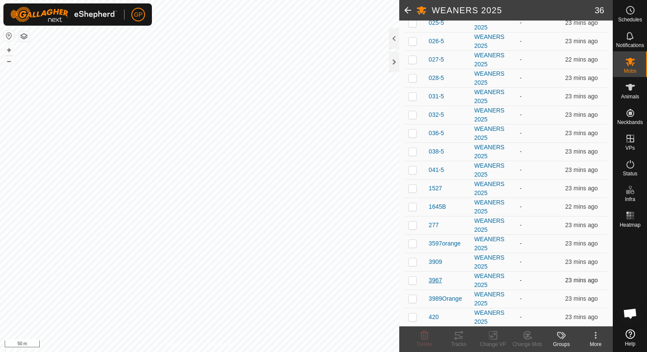
click at [439, 281] on span "3967" at bounding box center [435, 280] width 13 height 9
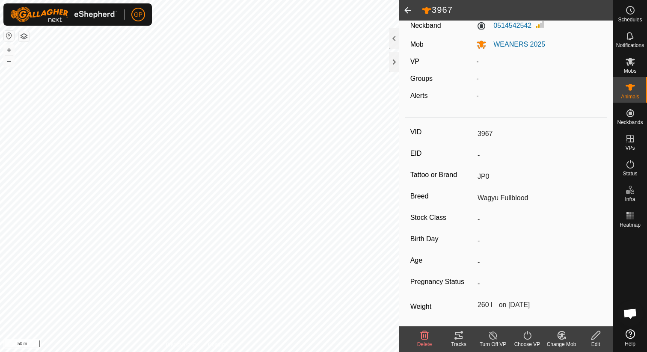
scroll to position [46, 0]
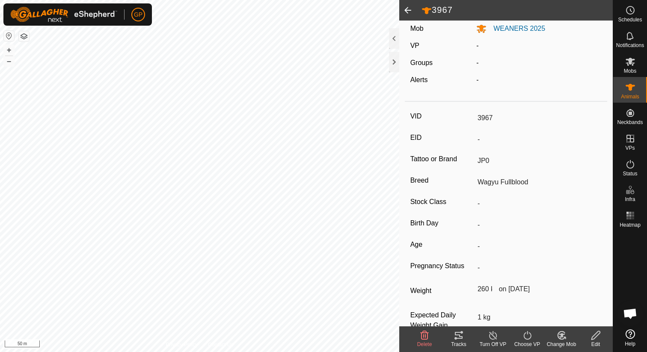
click at [595, 341] on div "Edit" at bounding box center [596, 345] width 34 height 8
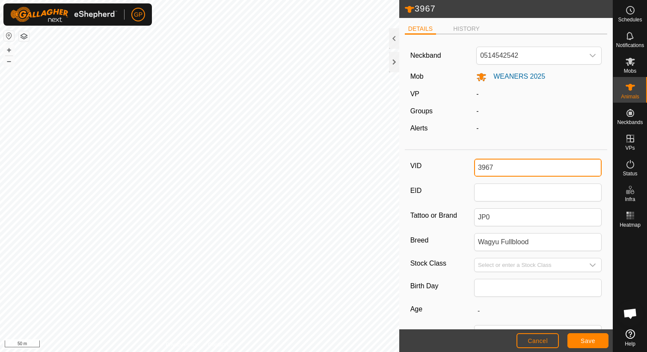
click at [505, 175] on input "3967" at bounding box center [538, 168] width 128 height 18
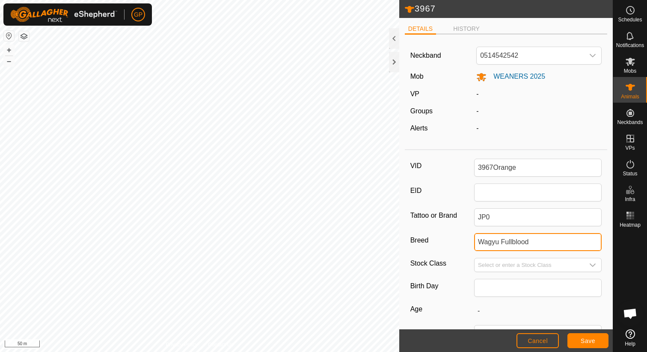
click at [539, 241] on input "Wagyu Fullblood" at bounding box center [538, 242] width 128 height 18
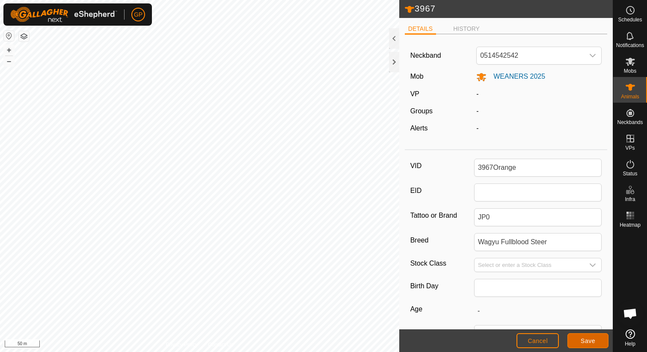
click at [586, 339] on span "Save" at bounding box center [588, 341] width 15 height 7
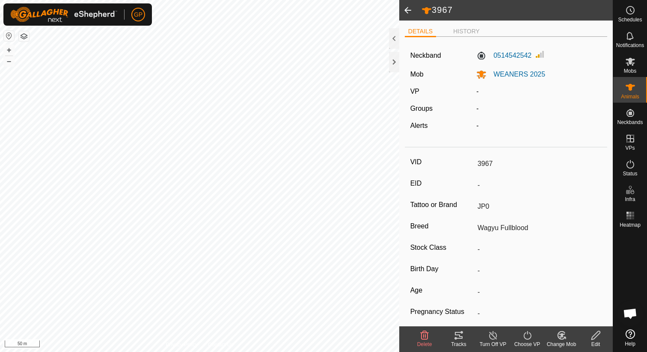
click at [404, 5] on span at bounding box center [407, 10] width 17 height 21
click at [407, 12] on span at bounding box center [407, 10] width 17 height 21
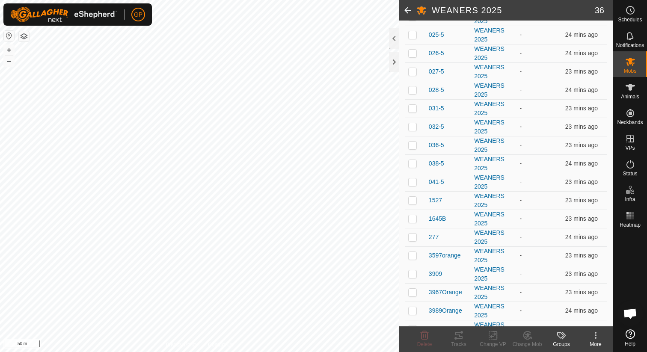
scroll to position [473, 0]
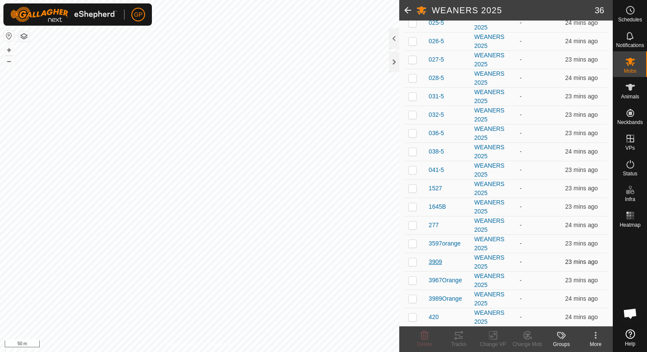
click at [439, 265] on span "3909" at bounding box center [435, 262] width 13 height 9
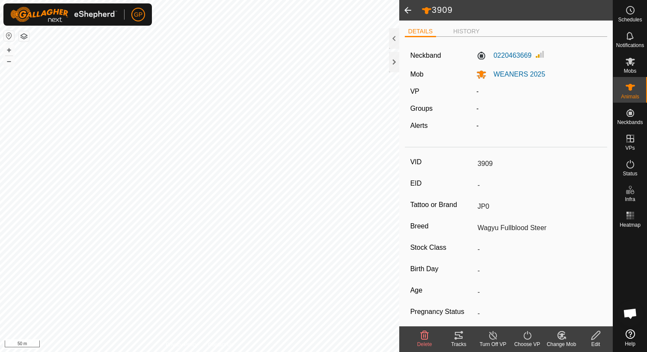
click at [597, 335] on icon at bounding box center [596, 335] width 11 height 10
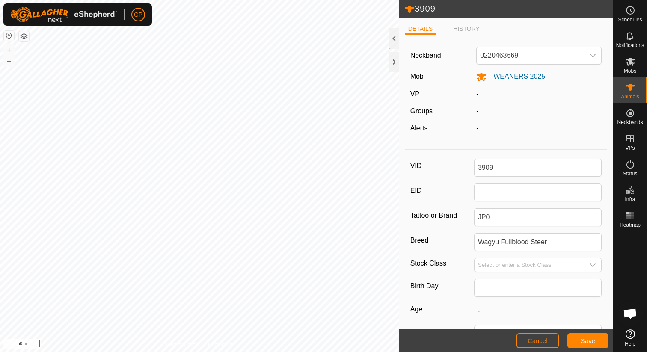
click at [510, 157] on div "VID 3909 EID Tattoo or Brand JP0 Breed Wagyu Fullblood Steer Stock Class Birth …" at bounding box center [506, 286] width 202 height 265
click at [510, 163] on input "3909" at bounding box center [538, 168] width 128 height 18
click at [519, 246] on input "Wagyu Fullblood Steer" at bounding box center [538, 242] width 128 height 18
click at [579, 342] on button "Save" at bounding box center [587, 340] width 41 height 15
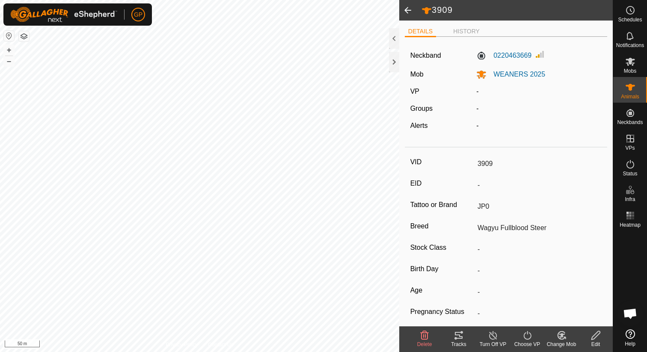
click at [410, 6] on span at bounding box center [407, 10] width 17 height 21
click at [407, 6] on span at bounding box center [407, 10] width 17 height 21
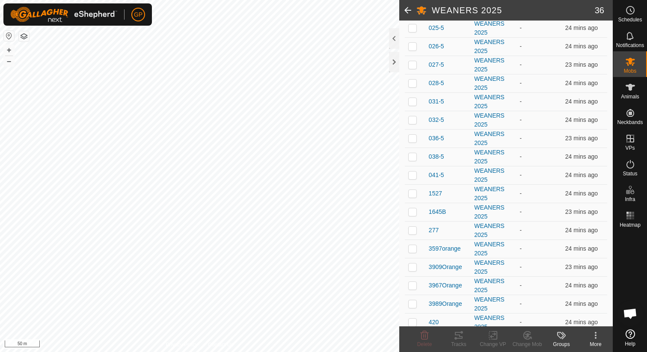
scroll to position [473, 0]
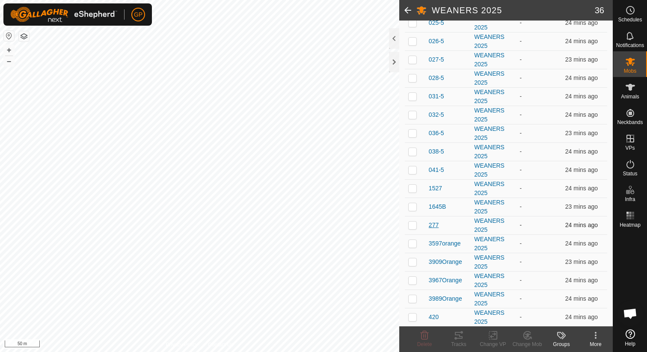
click at [431, 223] on span "277" at bounding box center [434, 225] width 10 height 9
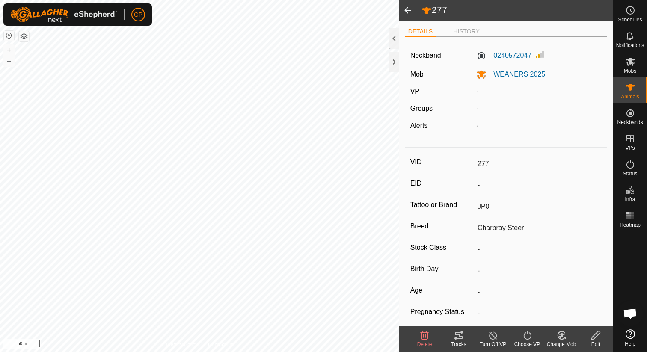
click at [595, 339] on icon at bounding box center [596, 335] width 11 height 10
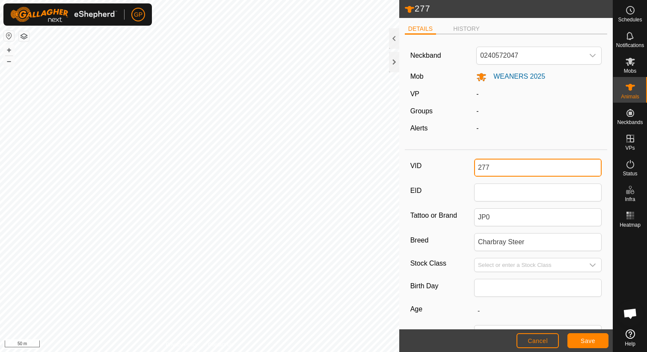
click at [499, 167] on input "277" at bounding box center [538, 168] width 128 height 18
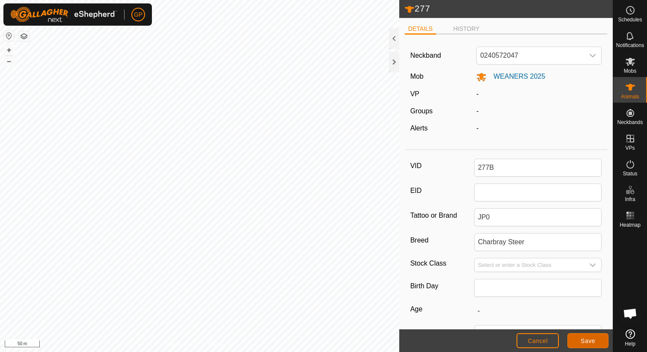
click at [594, 343] on span "Save" at bounding box center [588, 341] width 15 height 7
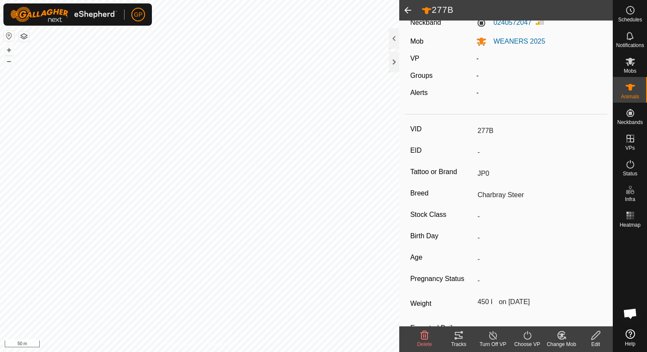
scroll to position [68, 0]
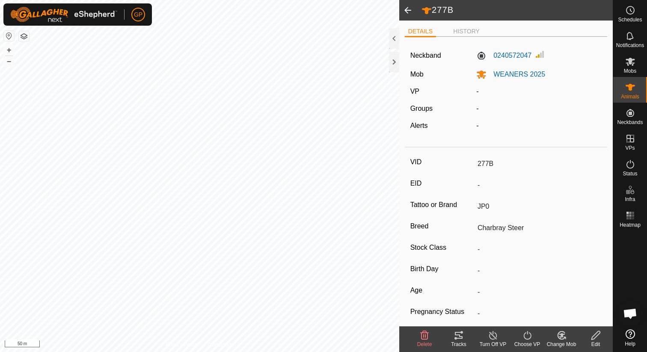
click at [409, 6] on span at bounding box center [407, 10] width 17 height 21
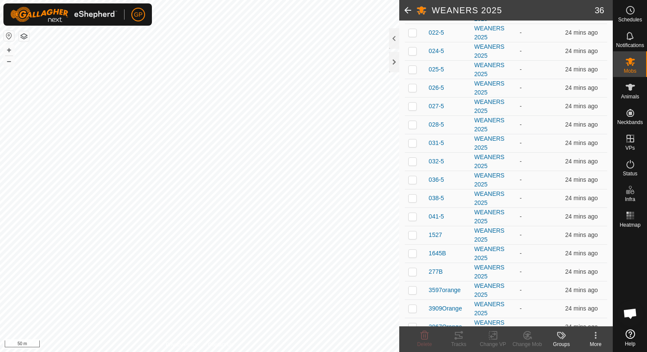
scroll to position [473, 0]
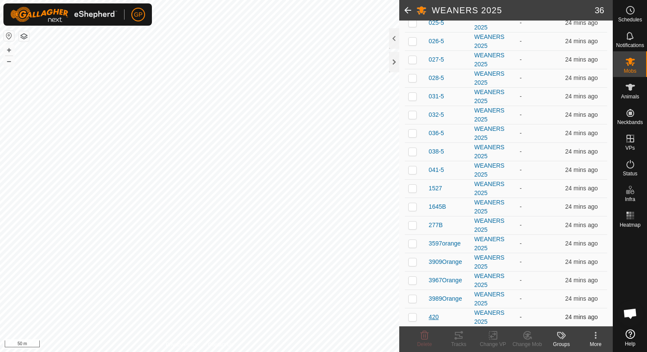
click at [434, 319] on span "420" at bounding box center [434, 317] width 10 height 9
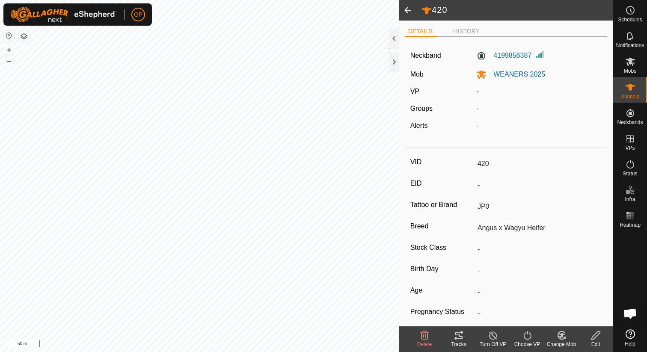
click at [596, 338] on icon at bounding box center [596, 335] width 11 height 10
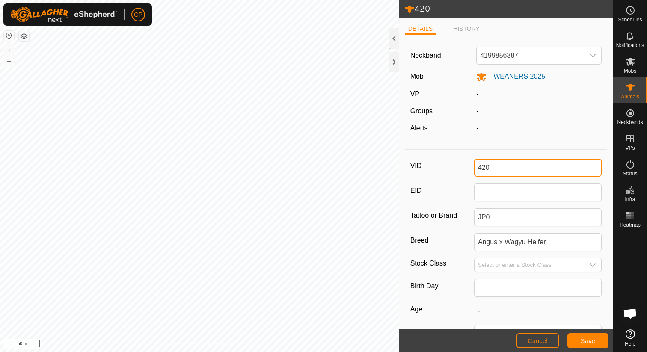
click at [526, 166] on input "420" at bounding box center [538, 168] width 128 height 18
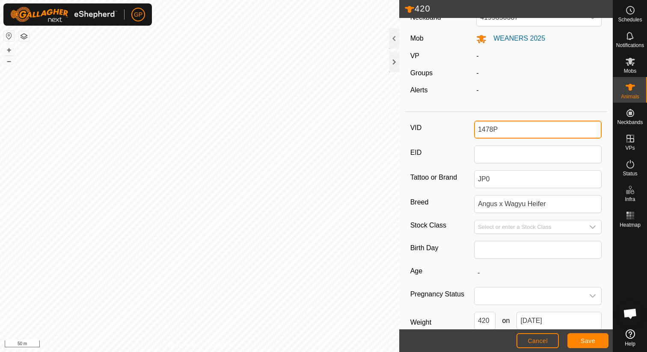
scroll to position [89, 0]
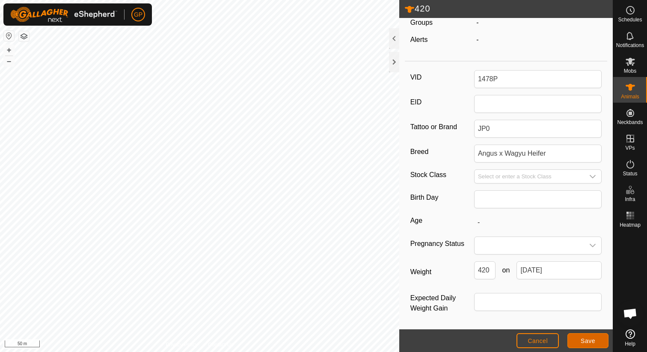
click at [589, 338] on span "Save" at bounding box center [588, 341] width 15 height 7
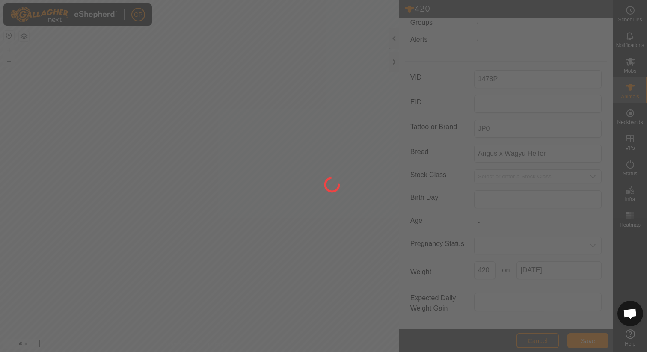
scroll to position [68, 0]
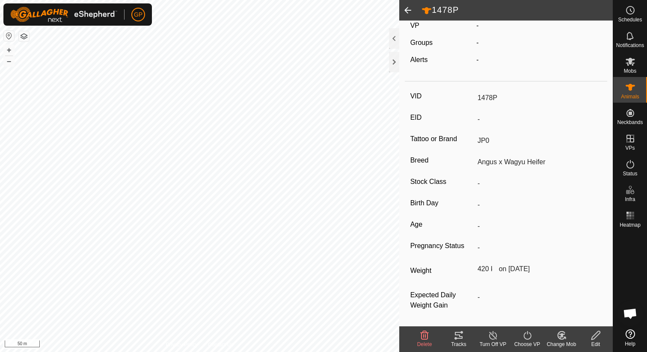
click at [410, 13] on span at bounding box center [407, 10] width 17 height 21
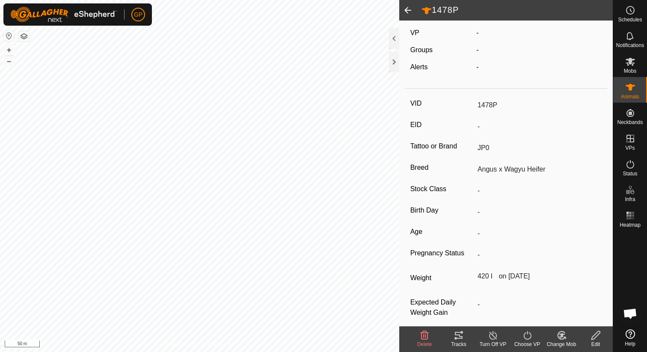
scroll to position [59, 0]
click at [594, 338] on icon at bounding box center [595, 335] width 9 height 9
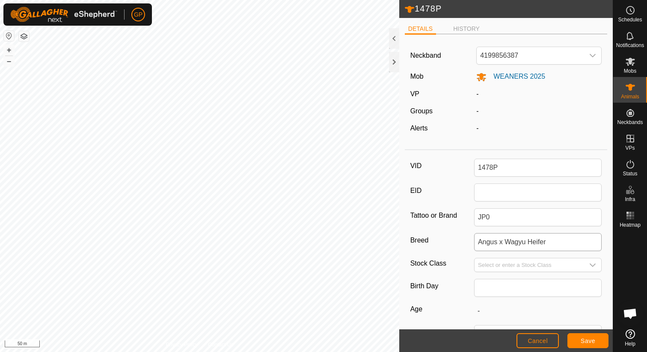
scroll to position [30, 0]
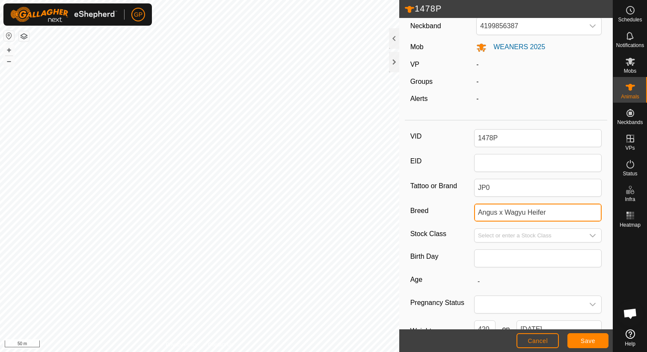
drag, startPoint x: 526, startPoint y: 217, endPoint x: 440, endPoint y: 217, distance: 85.6
click at [440, 217] on div "Breed Angus x Wagyu Heifer" at bounding box center [506, 213] width 192 height 18
click at [600, 339] on button "Save" at bounding box center [587, 340] width 41 height 15
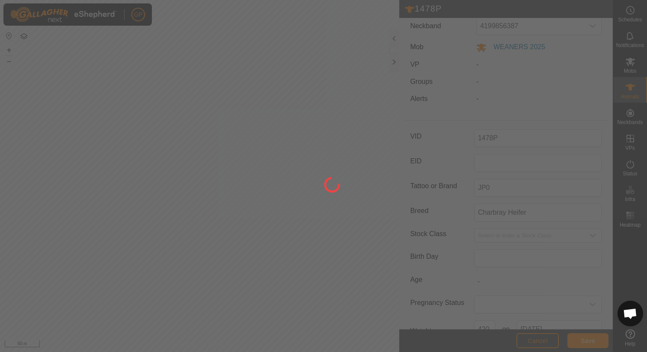
scroll to position [27, 0]
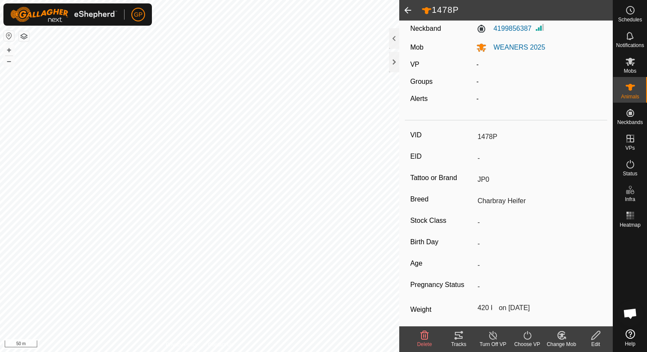
click at [407, 18] on span at bounding box center [407, 10] width 17 height 21
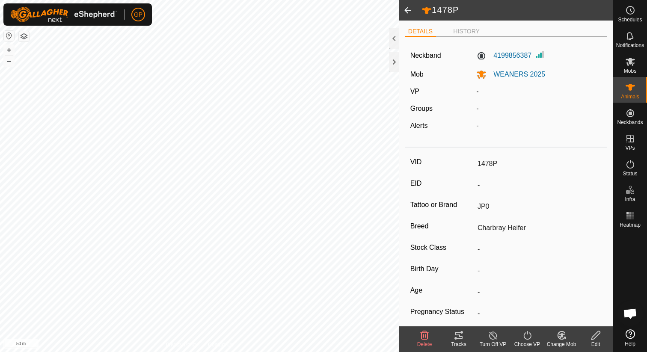
click at [408, 12] on span at bounding box center [407, 10] width 17 height 21
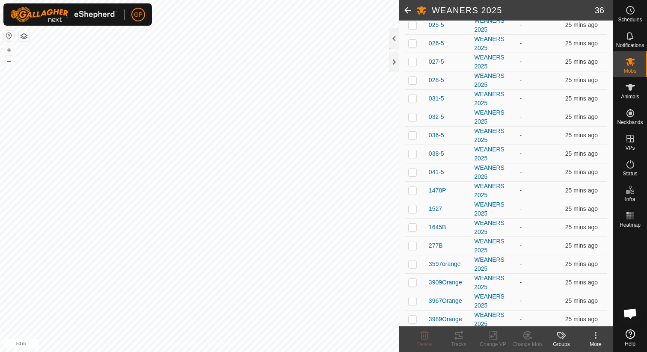
scroll to position [473, 0]
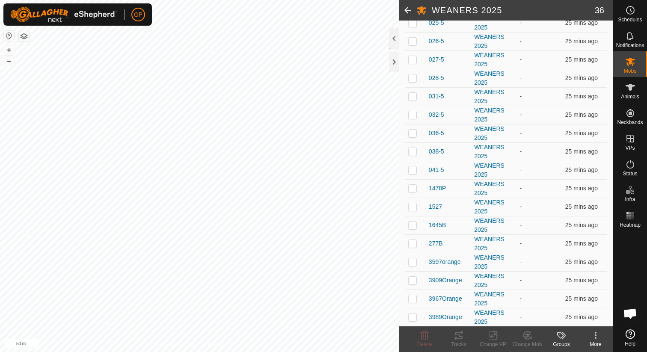
click at [407, 7] on span at bounding box center [407, 10] width 17 height 21
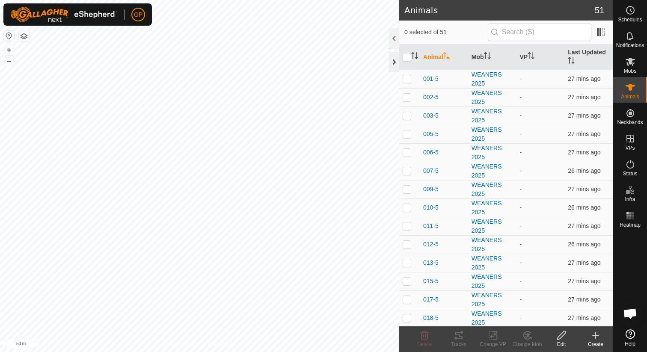
click at [393, 61] on div at bounding box center [394, 62] width 10 height 21
